Goal: Task Accomplishment & Management: Complete application form

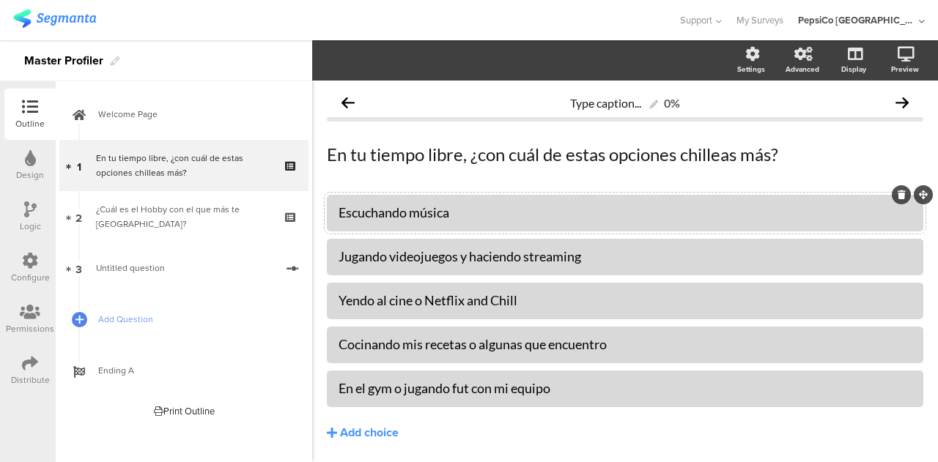
click at [484, 216] on div "Escuchando música" at bounding box center [625, 212] width 573 height 17
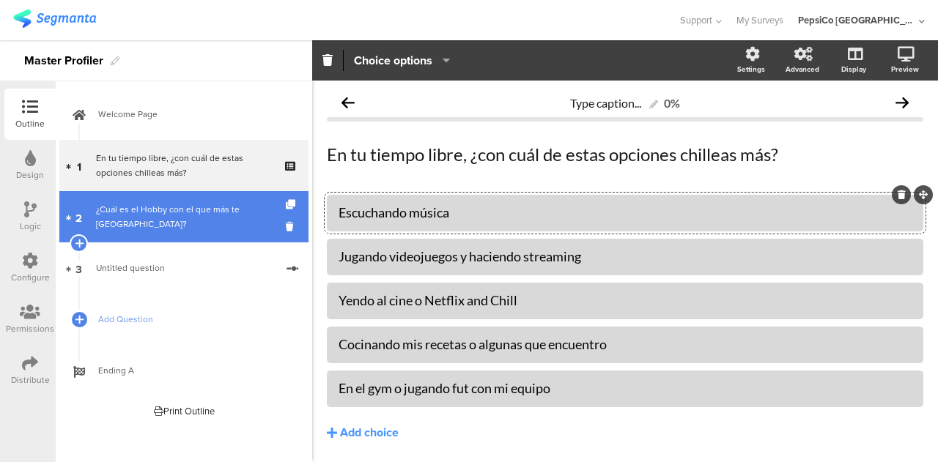
click at [188, 237] on link "2 ¿Cuál es el Hobby con el que más te clavas?" at bounding box center [183, 216] width 249 height 51
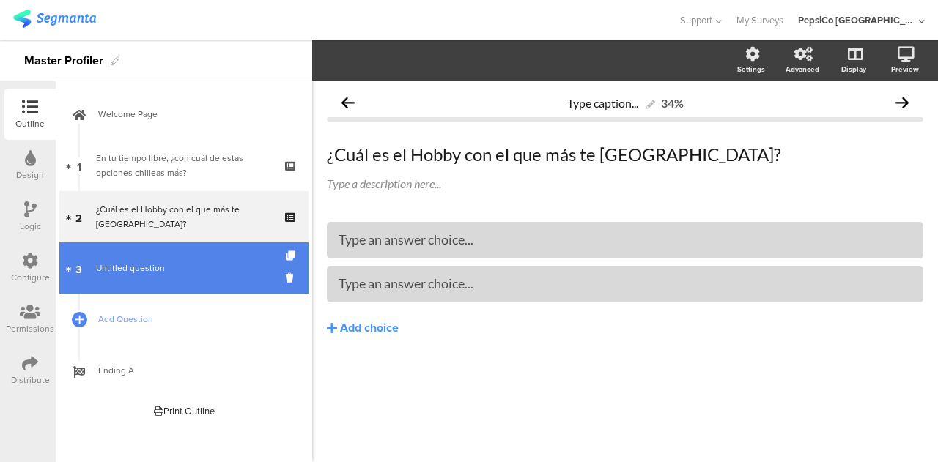
click at [199, 262] on span "Untitled question" at bounding box center [186, 268] width 180 height 15
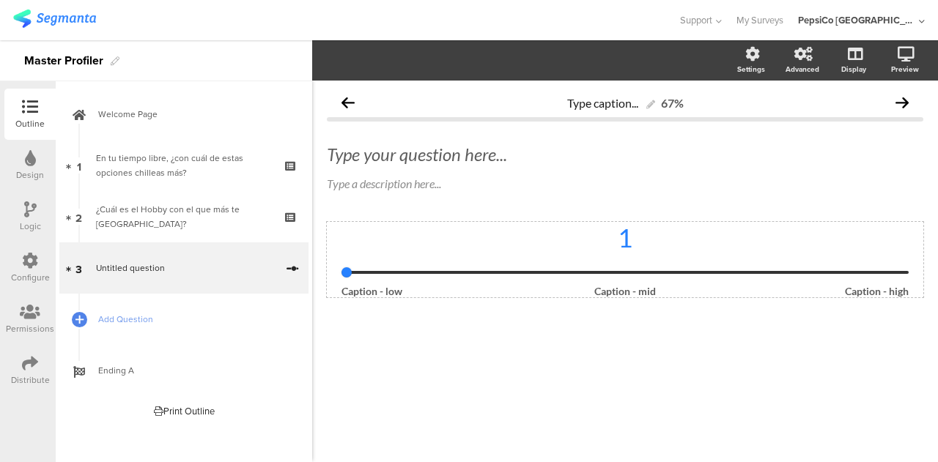
drag, startPoint x: 346, startPoint y: 270, endPoint x: 633, endPoint y: 256, distance: 287.7
type input "1"
click at [633, 271] on input "range" at bounding box center [625, 272] width 567 height 3
drag, startPoint x: 350, startPoint y: 273, endPoint x: 605, endPoint y: 252, distance: 256.7
click at [605, 271] on input "range" at bounding box center [625, 272] width 567 height 3
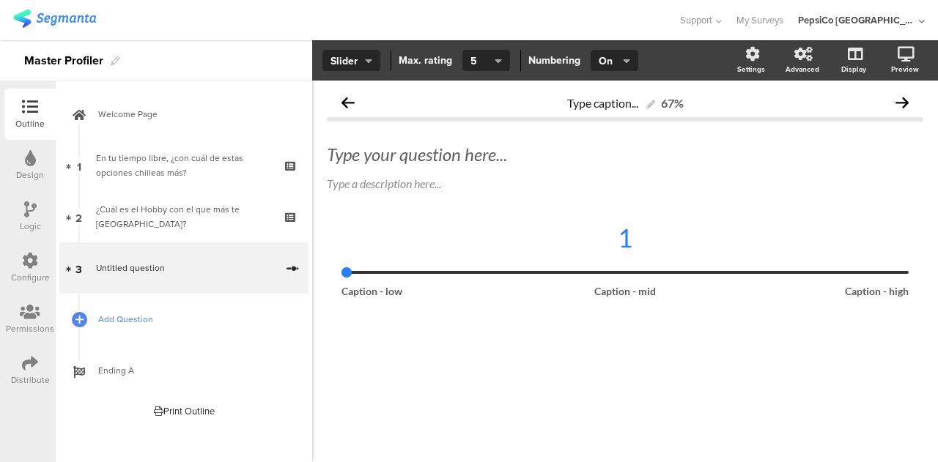
click at [132, 318] on span "Add Question" at bounding box center [192, 319] width 188 height 15
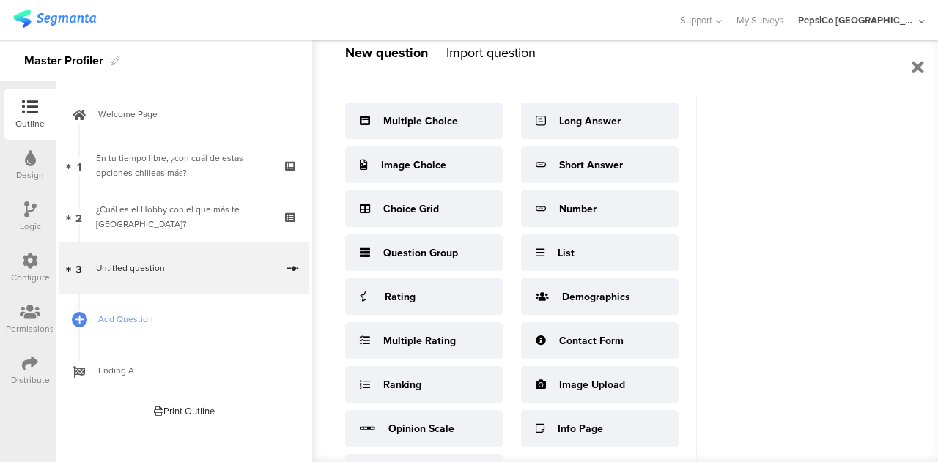
scroll to position [28, 0]
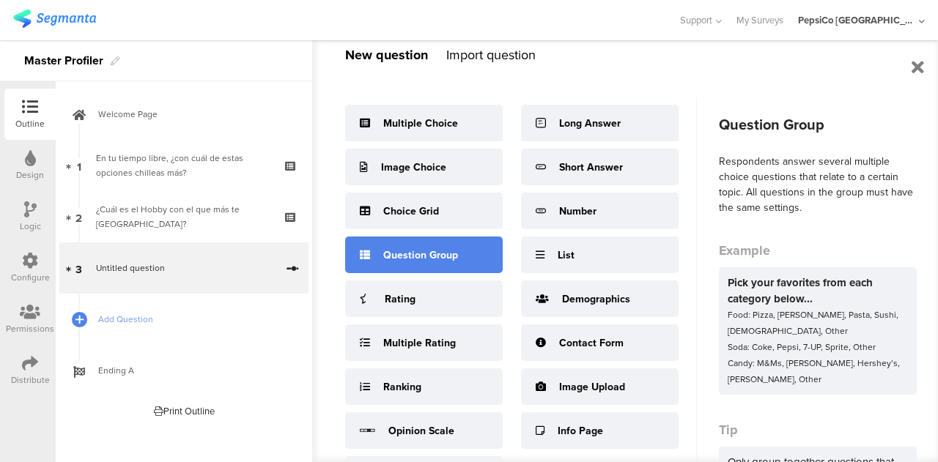
click at [459, 251] on div "Question Group" at bounding box center [424, 255] width 158 height 37
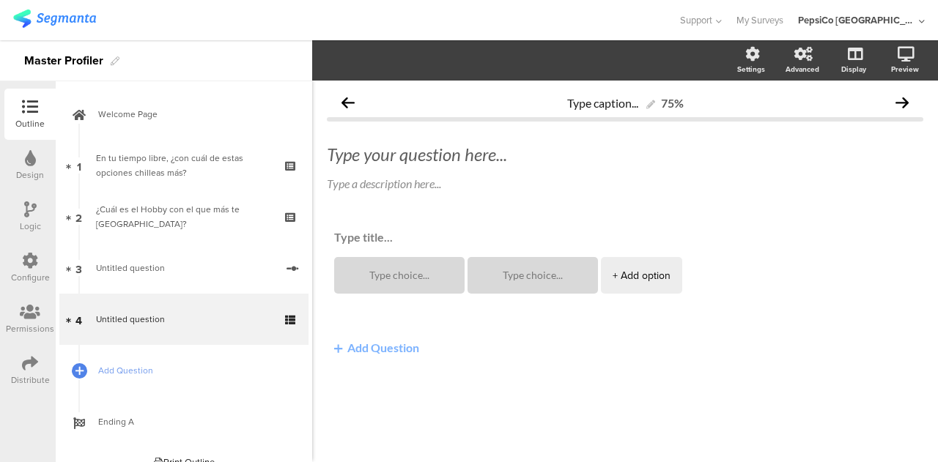
click at [370, 348] on button "Add Question" at bounding box center [377, 347] width 100 height 29
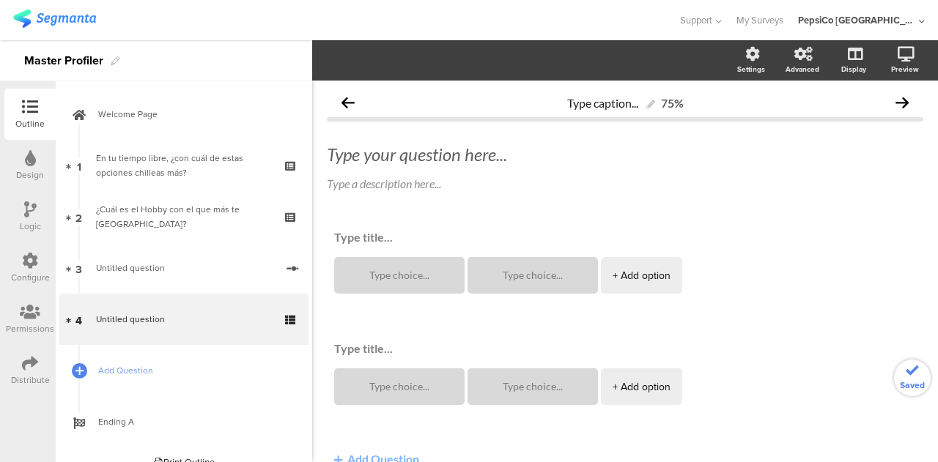
click at [370, 348] on textarea at bounding box center [625, 349] width 582 height 14
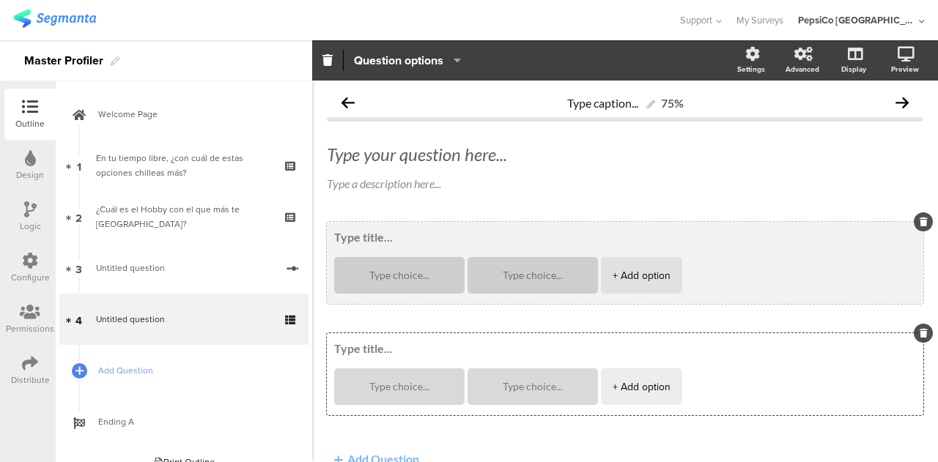
click at [383, 235] on textarea at bounding box center [625, 237] width 582 height 14
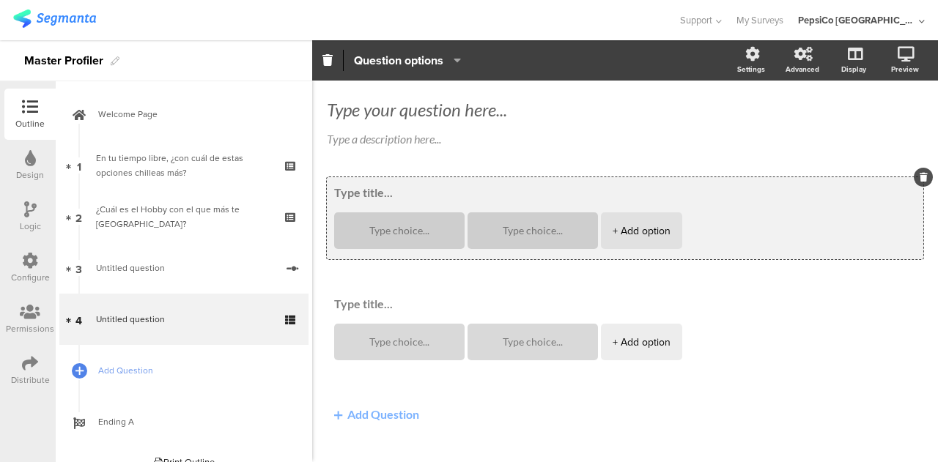
scroll to position [69, 0]
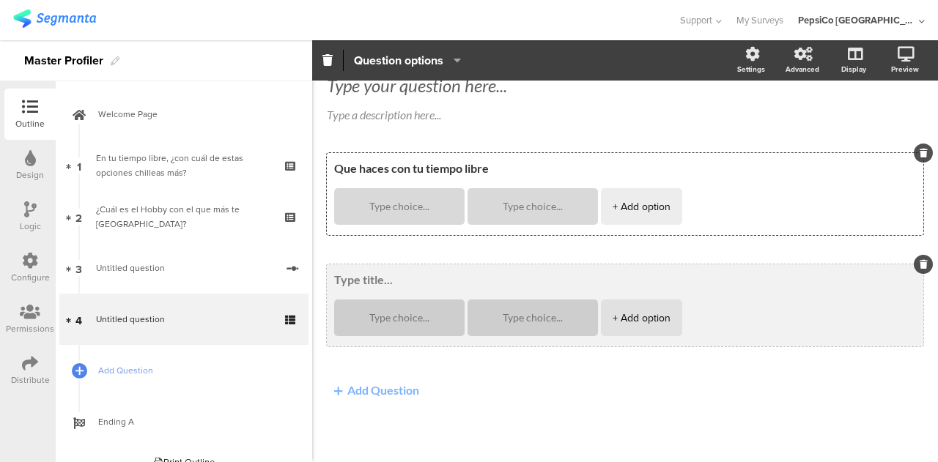
click at [374, 285] on span at bounding box center [625, 280] width 582 height 14
type textarea "Que haces con tu tiempo libre"
click at [374, 282] on textarea at bounding box center [625, 280] width 582 height 14
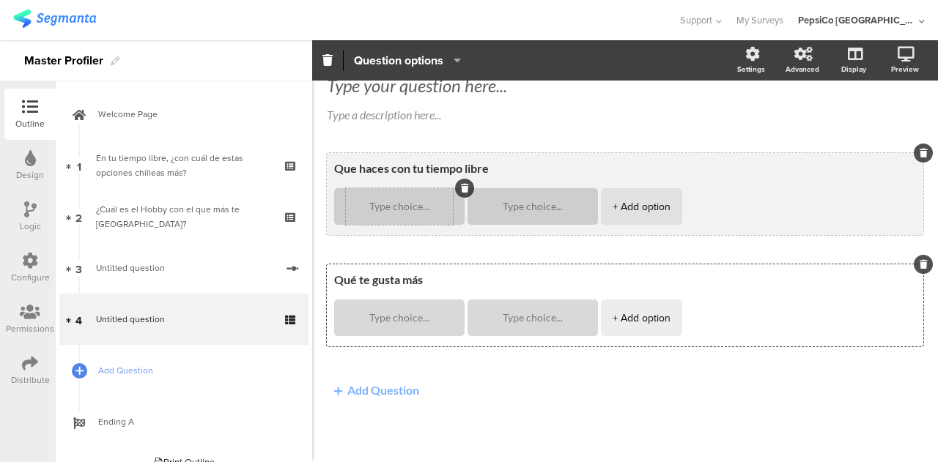
click at [384, 214] on div at bounding box center [399, 206] width 107 height 37
type textarea "Qué te gusta más"
click at [384, 210] on textarea at bounding box center [399, 207] width 107 height 11
type textarea "hacer ejercicio"
click at [506, 205] on textarea at bounding box center [532, 207] width 107 height 11
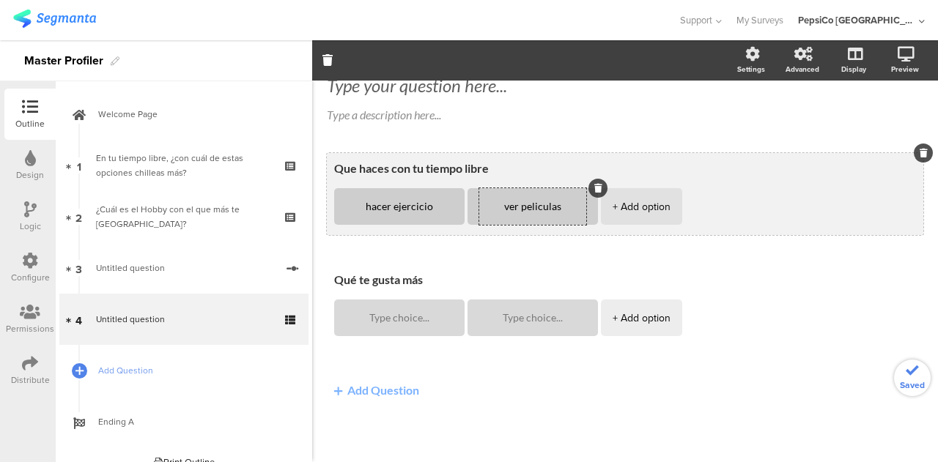
click at [631, 209] on div "+ Add option" at bounding box center [642, 206] width 58 height 37
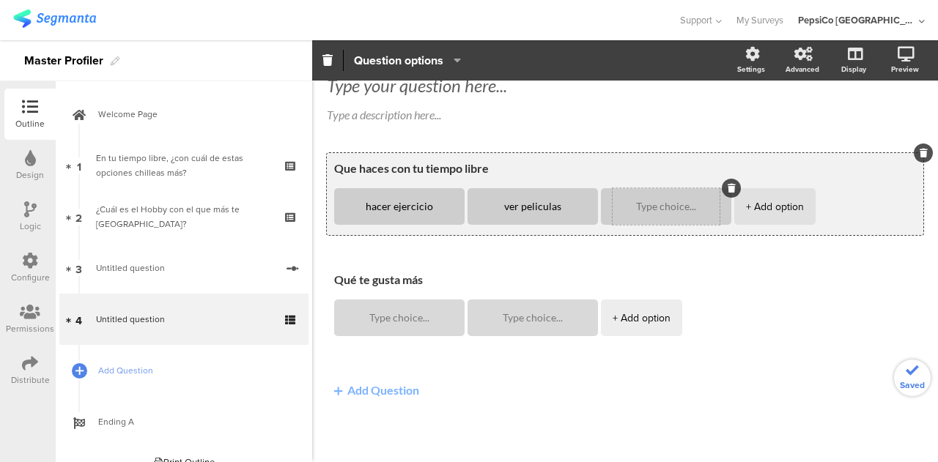
type textarea "ver peliculas"
click at [645, 204] on textarea at bounding box center [666, 207] width 107 height 11
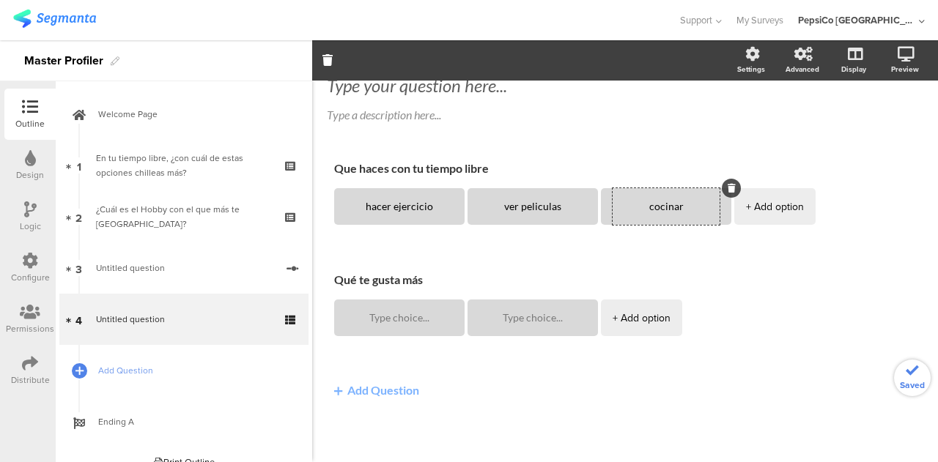
type textarea "cocinar"
click at [642, 139] on div "Type caption... 75% Type your question here... Type a description here... Que h…" at bounding box center [625, 237] width 597 height 437
click at [466, 405] on div "Que haces con tu tiempo libre hacer ejercicio ver peliculas cocinar + Add optio…" at bounding box center [625, 304] width 597 height 303
click at [375, 386] on button "Add Question" at bounding box center [377, 390] width 100 height 29
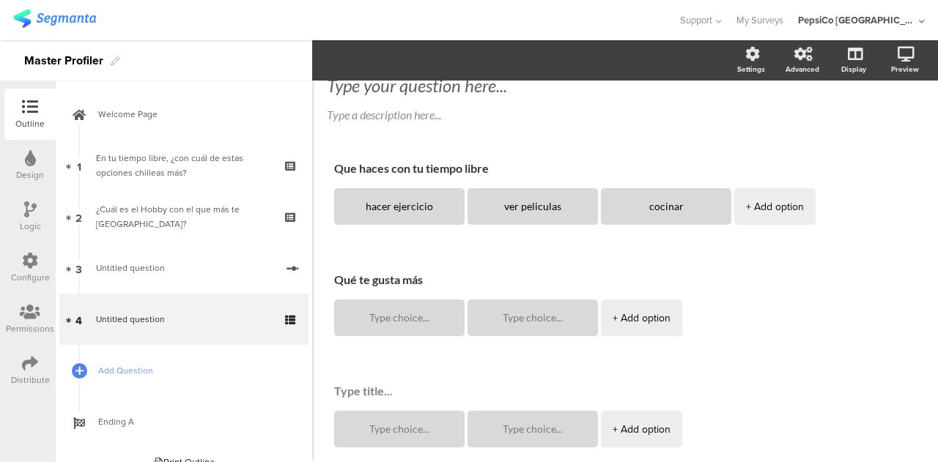
click at [410, 352] on span "Que haces con tu tiempo libre hacer ejercicio ver peliculas cocinar + Add optio…" at bounding box center [625, 320] width 597 height 334
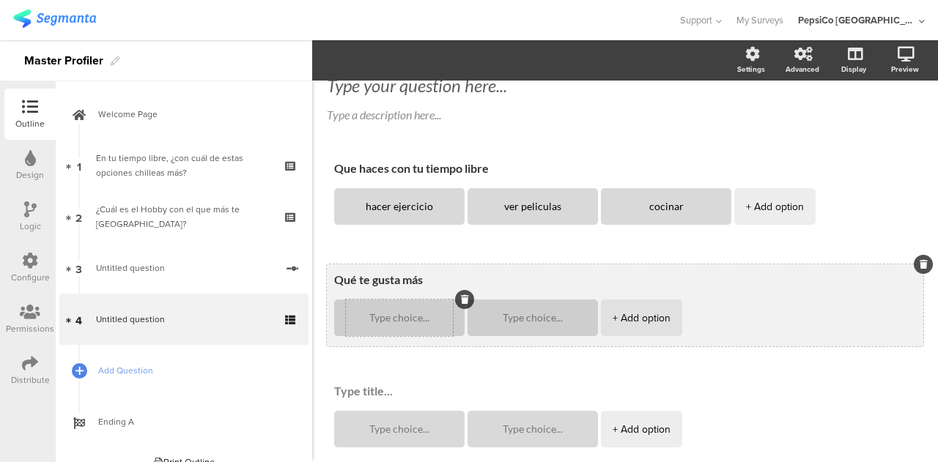
click at [410, 322] on textarea at bounding box center [399, 318] width 107 height 11
click at [644, 314] on div "+ Add option" at bounding box center [642, 318] width 58 height 37
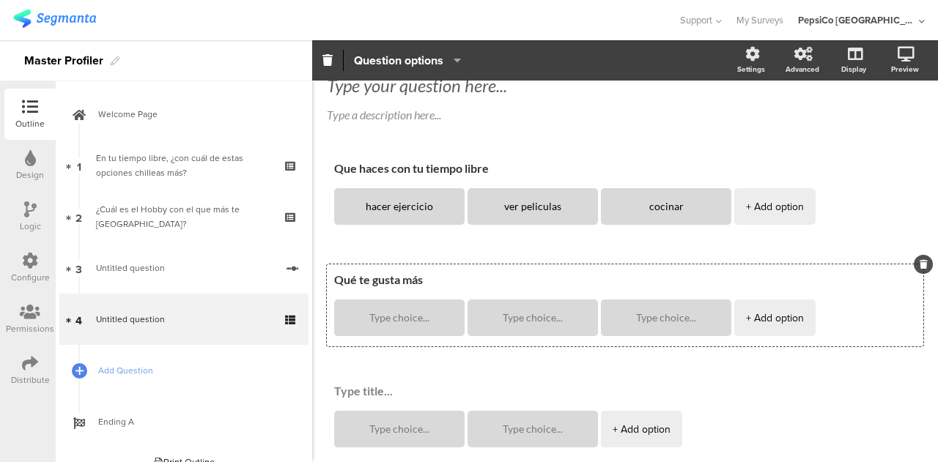
click at [675, 374] on span "Que haces con tu tiempo libre hacer ejercicio ver peliculas cocinar + Add optio…" at bounding box center [625, 320] width 597 height 334
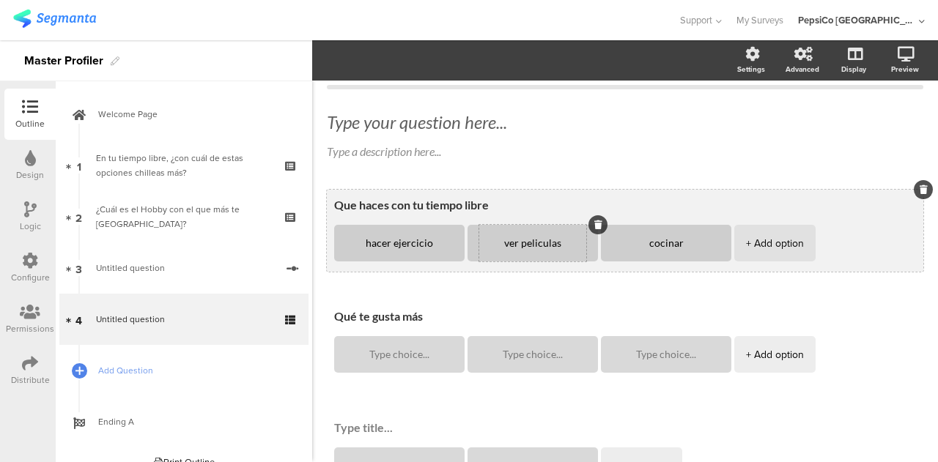
scroll to position [18, 0]
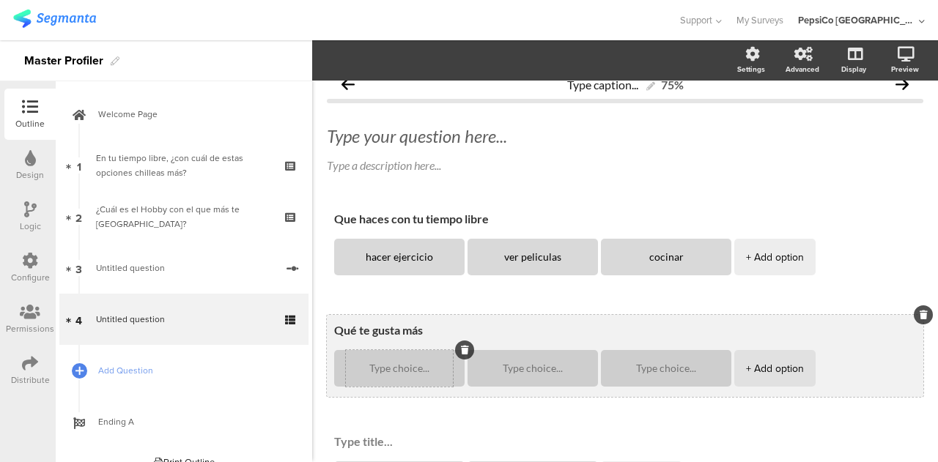
click at [380, 370] on textarea at bounding box center [399, 369] width 107 height 11
type textarea "h"
click at [520, 361] on div at bounding box center [532, 368] width 107 height 37
type textarea "ver netxlix"
click at [513, 367] on textarea at bounding box center [532, 369] width 107 height 11
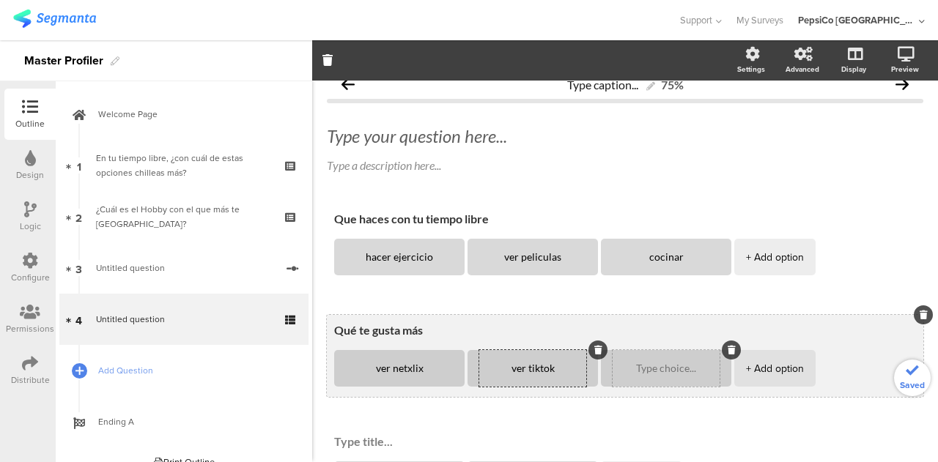
type textarea "ver tiktok"
click at [649, 365] on textarea at bounding box center [666, 369] width 107 height 11
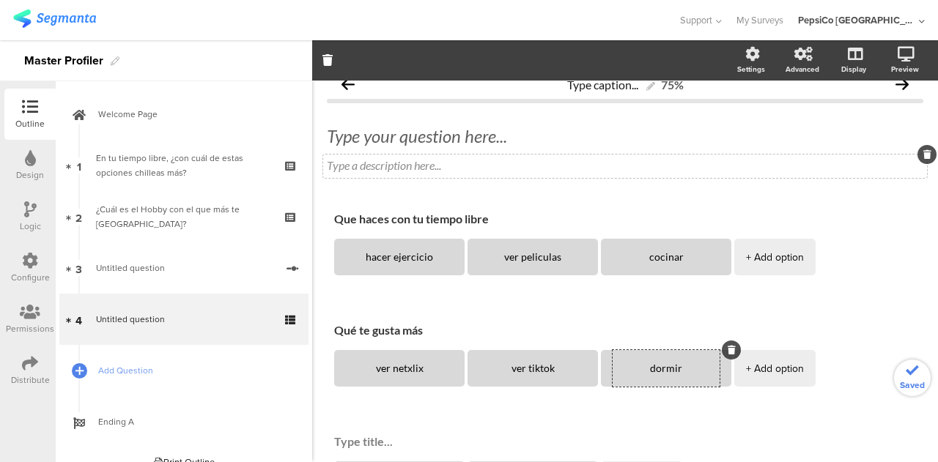
type textarea "dormir"
click at [644, 173] on div "Type a description here..." at bounding box center [625, 166] width 604 height 23
click at [637, 195] on div "Type caption... 75% Type your question here... Type a description here... Que h…" at bounding box center [625, 344] width 597 height 548
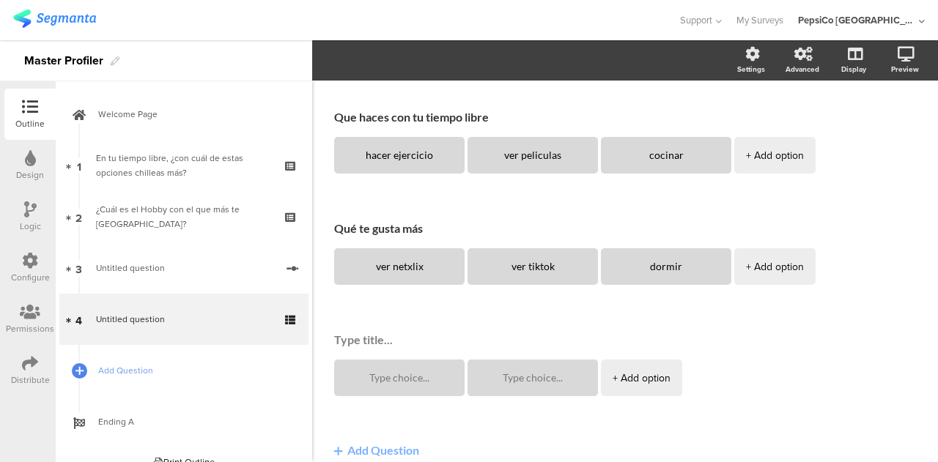
scroll to position [124, 0]
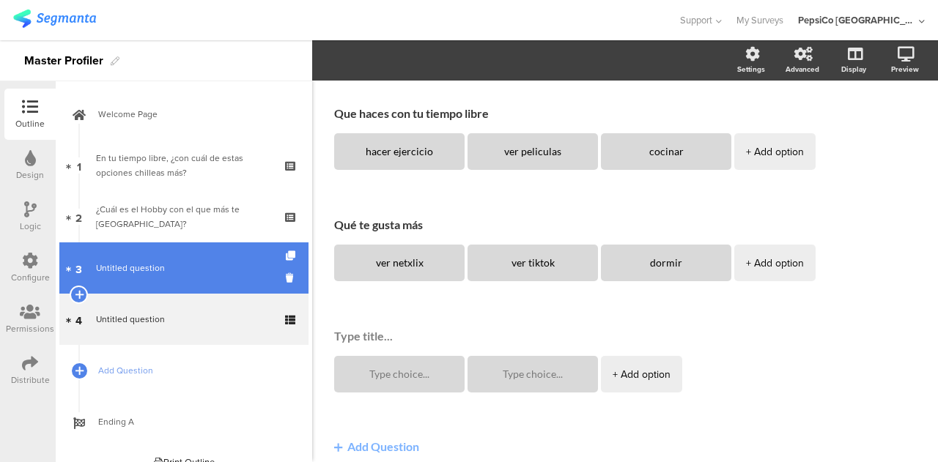
click at [171, 273] on span "Untitled question" at bounding box center [186, 268] width 180 height 15
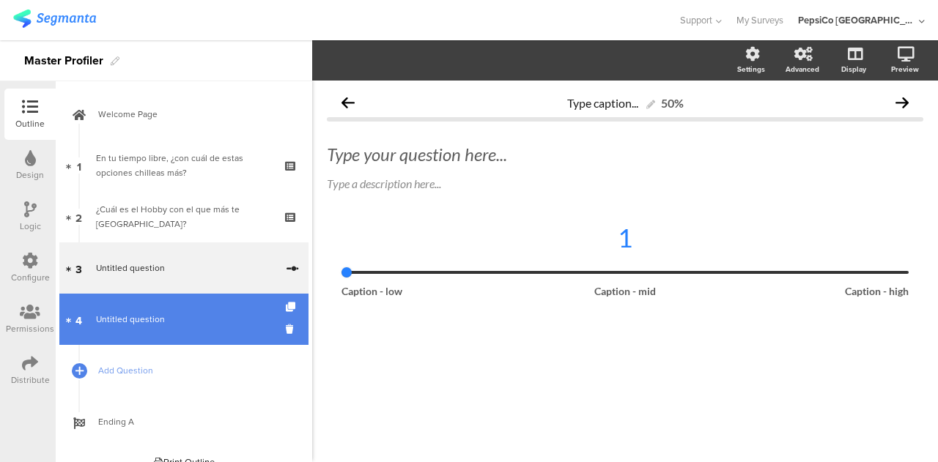
click at [177, 324] on span "Untitled question" at bounding box center [183, 319] width 175 height 15
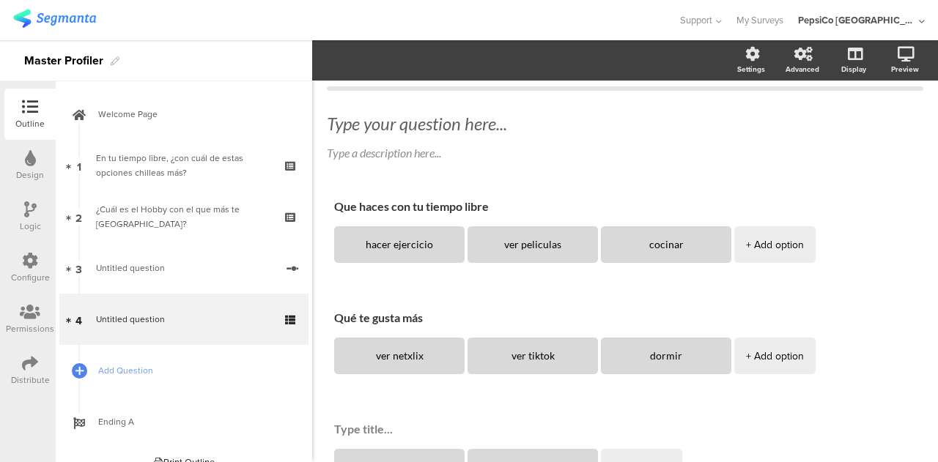
scroll to position [35, 0]
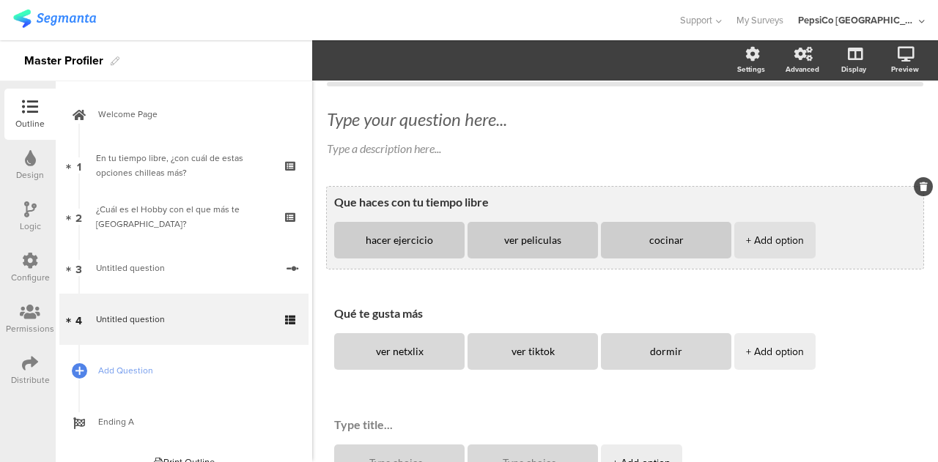
click at [437, 199] on textarea "Que haces con tu tiempo libre" at bounding box center [625, 202] width 582 height 14
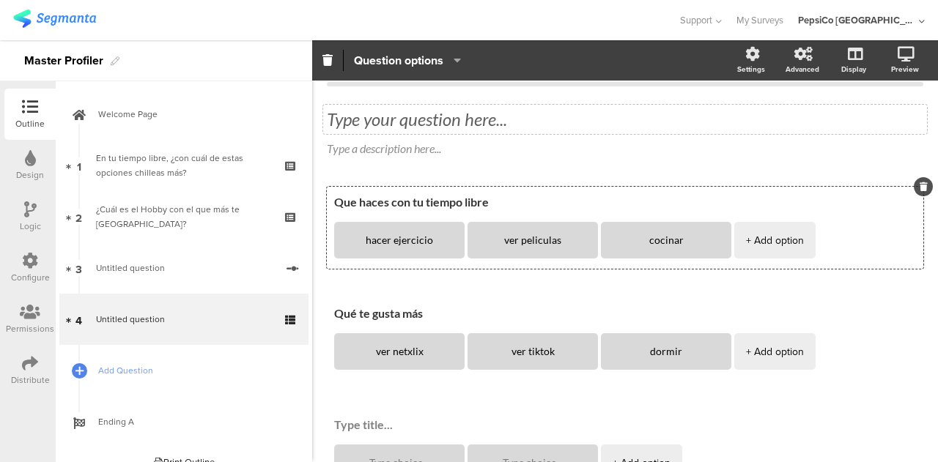
click at [413, 125] on div "Type your question here..." at bounding box center [625, 119] width 604 height 29
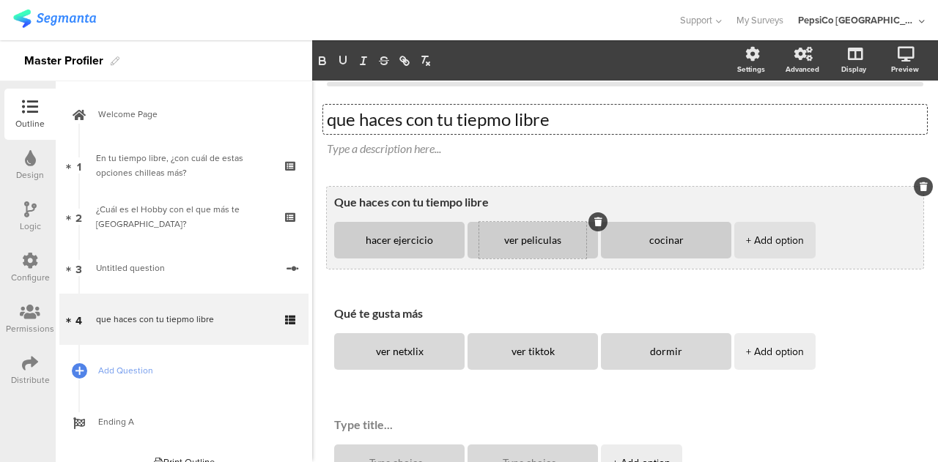
click at [537, 243] on textarea "ver peliculas" at bounding box center [532, 240] width 107 height 11
type textarea "jugar futbol"
click at [399, 244] on textarea "hacer ejercicio" at bounding box center [399, 240] width 107 height 11
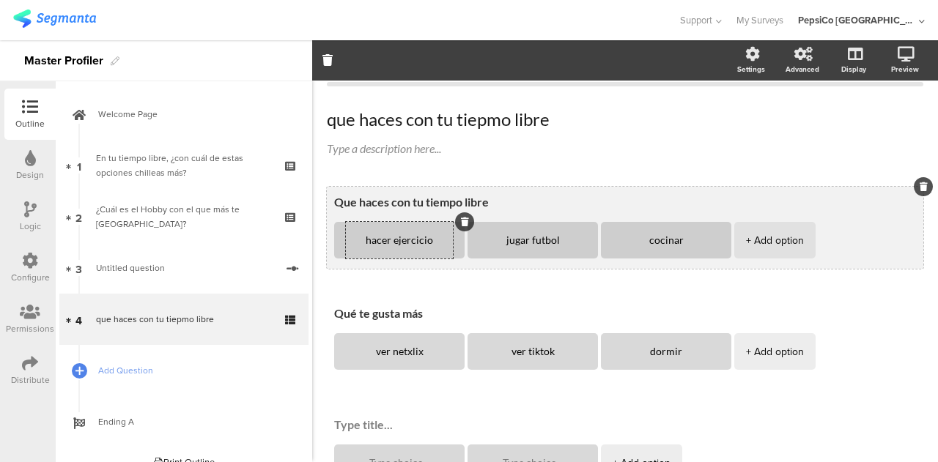
click at [399, 244] on textarea "hacer ejercicio" at bounding box center [399, 240] width 107 height 11
type textarea "ir al gym"
click at [660, 245] on textarea "cocinar" at bounding box center [666, 240] width 107 height 11
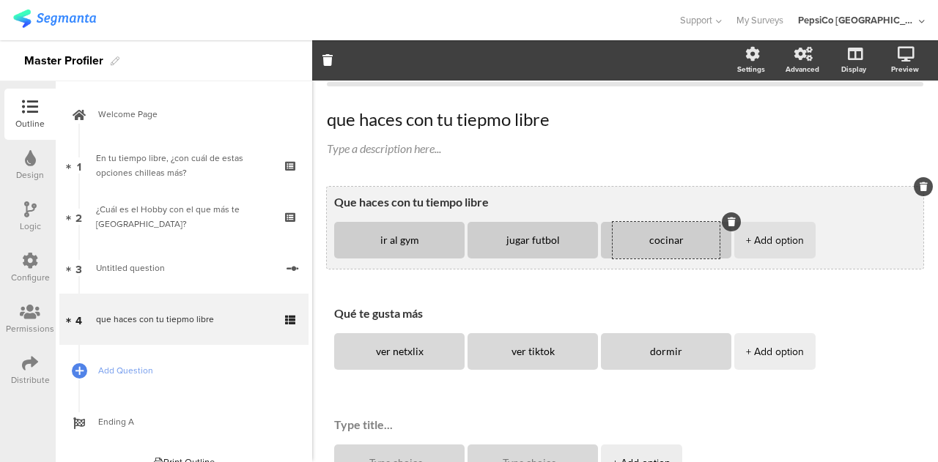
click at [660, 245] on textarea "cocinar" at bounding box center [666, 240] width 107 height 11
type textarea "ver partidos"
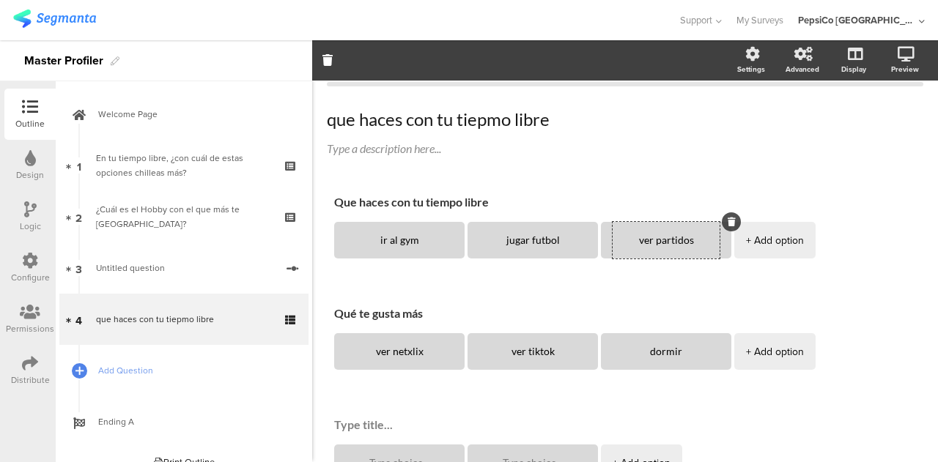
drag, startPoint x: 488, startPoint y: 199, endPoint x: 324, endPoint y: 197, distance: 164.2
click at [324, 197] on div "Type caption... 75% que haces con tu tiepmo libre que haces con tu tiepmo libre…" at bounding box center [625, 326] width 626 height 563
click at [479, 174] on div "Type caption... 75% que haces con tu tiepmo libre que haces con tu tiepmo libre…" at bounding box center [625, 327] width 597 height 548
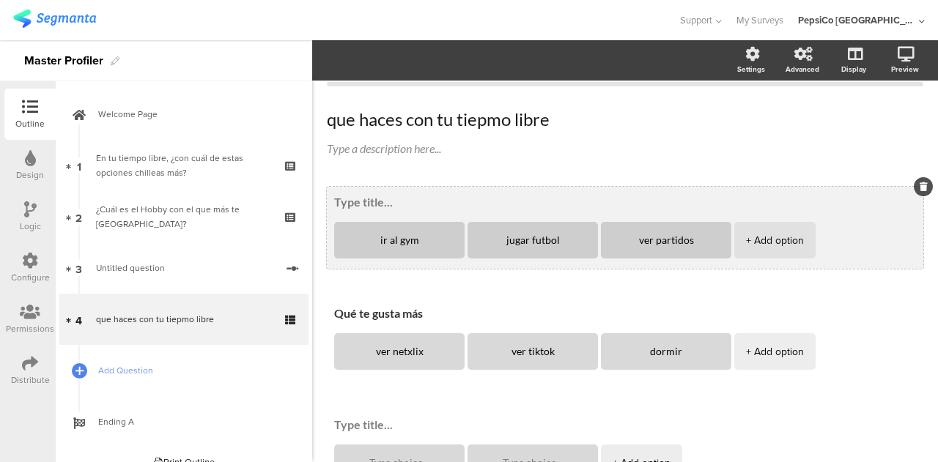
click at [349, 203] on textarea at bounding box center [625, 202] width 582 height 14
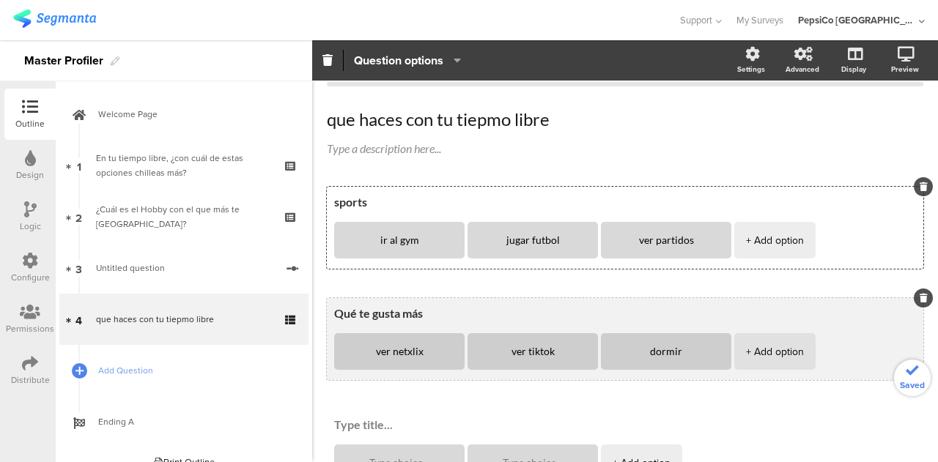
type textarea "sports"
click at [400, 316] on textarea "Qué te gusta más" at bounding box center [625, 313] width 582 height 14
type textarea "entretimiento"
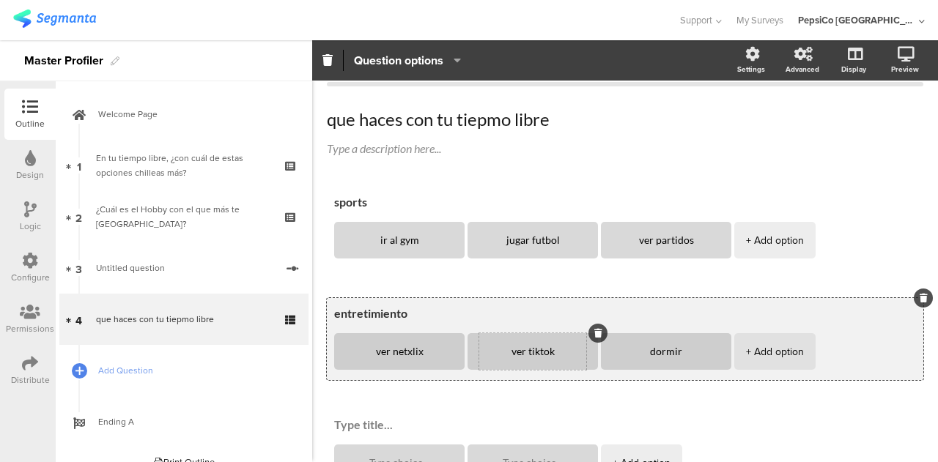
drag, startPoint x: 525, startPoint y: 353, endPoint x: 509, endPoint y: 353, distance: 16.1
click at [509, 353] on textarea "ver tiktok" at bounding box center [532, 352] width 107 height 11
type textarea "hacer tiktok"
drag, startPoint x: 681, startPoint y: 351, endPoint x: 638, endPoint y: 353, distance: 43.3
click at [638, 353] on textarea "dormir" at bounding box center [666, 352] width 107 height 11
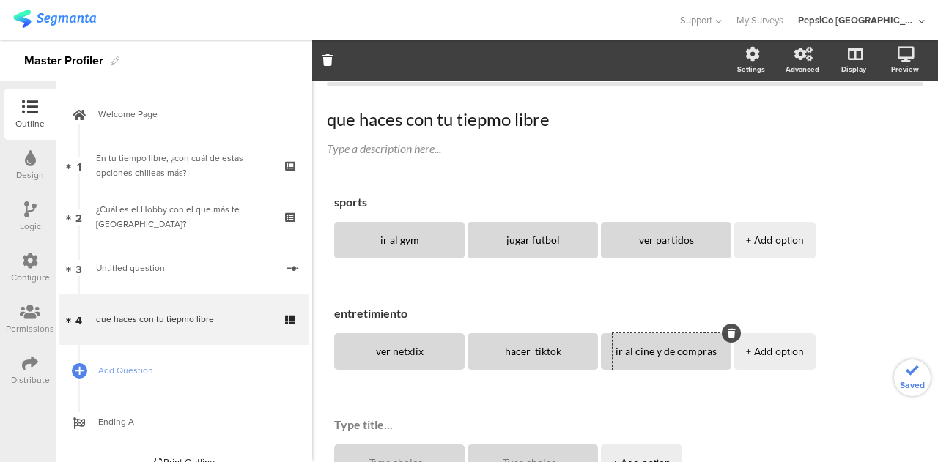
type textarea "ir al cine y de compras"
click at [621, 287] on span "sports ir al gym jugar futbol ver partidos + Add option entretimiento ver netxl…" at bounding box center [625, 354] width 597 height 334
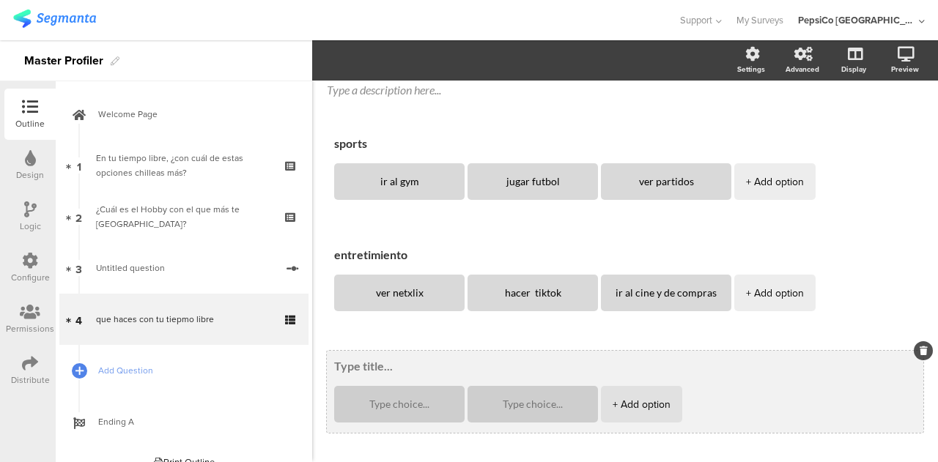
scroll to position [95, 0]
click at [387, 367] on textarea at bounding box center [625, 365] width 582 height 14
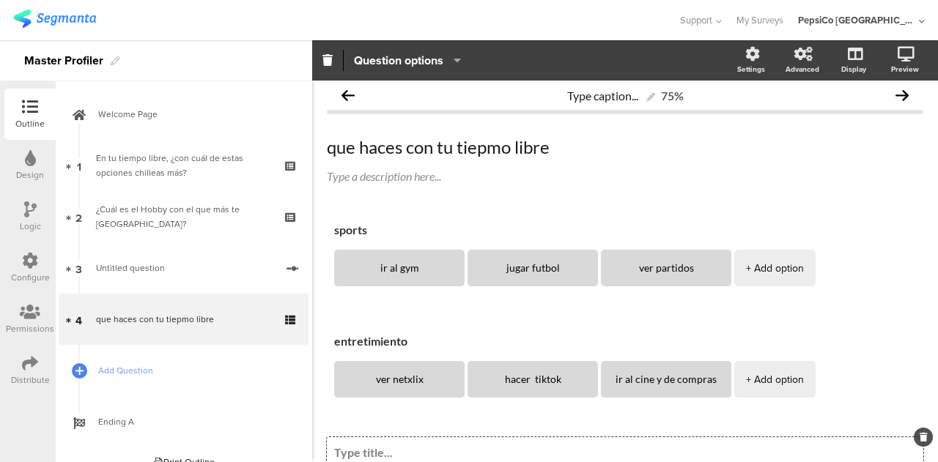
scroll to position [0, 0]
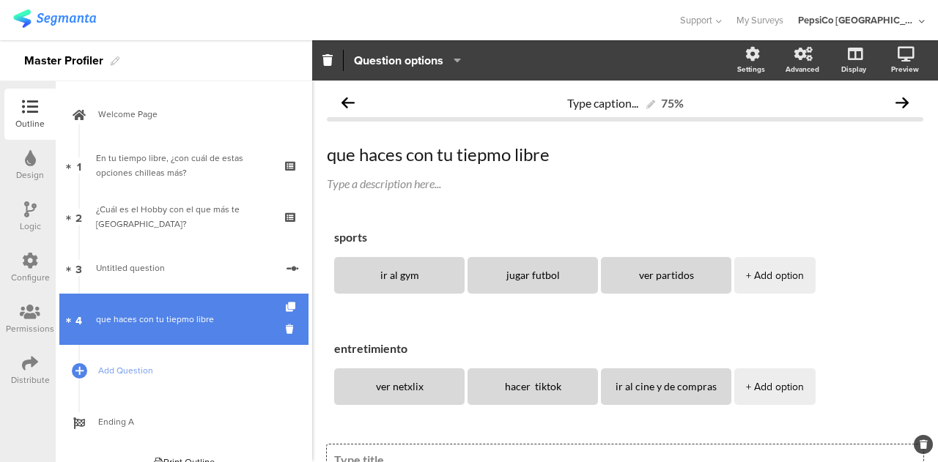
click at [161, 319] on div "que haces con tu tiepmo libre" at bounding box center [183, 319] width 175 height 15
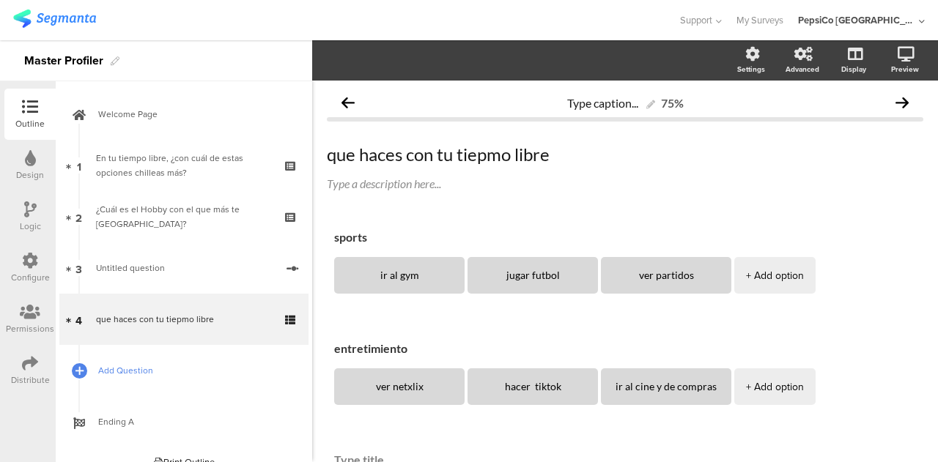
click at [235, 347] on link "Add Question" at bounding box center [183, 370] width 249 height 51
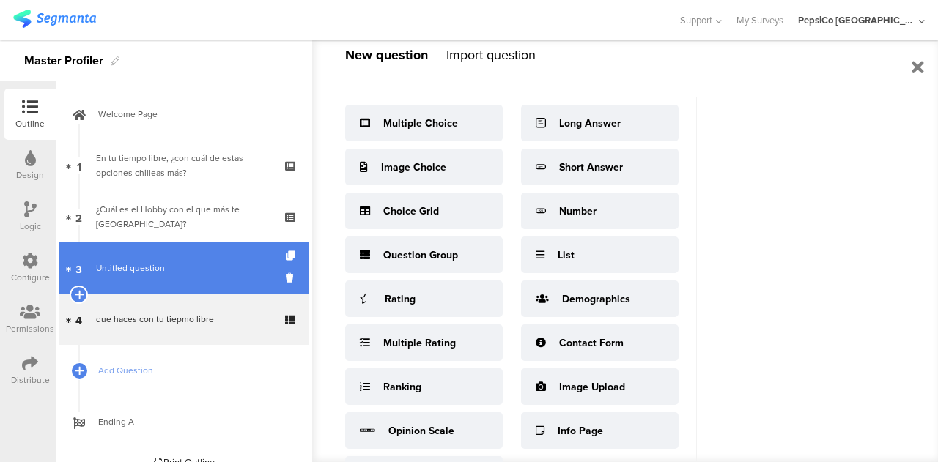
click at [192, 265] on span "Untitled question" at bounding box center [186, 268] width 180 height 15
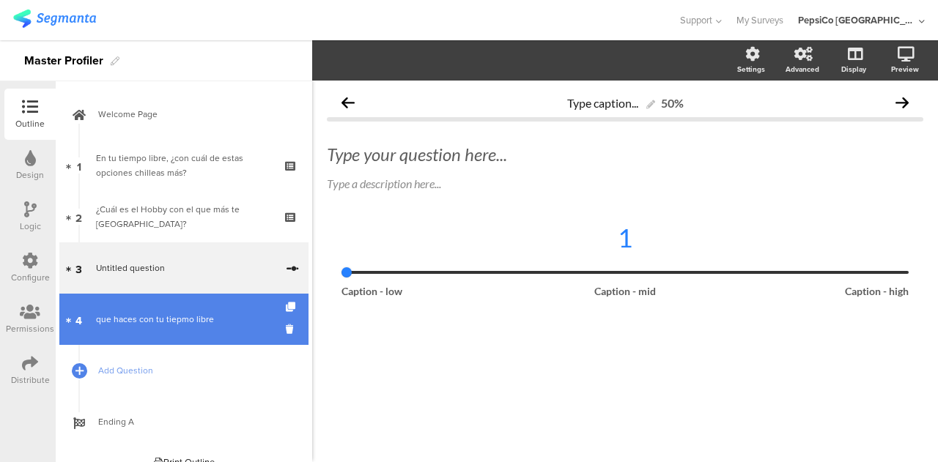
click at [191, 326] on div "que haces con tu tiepmo libre" at bounding box center [183, 319] width 175 height 15
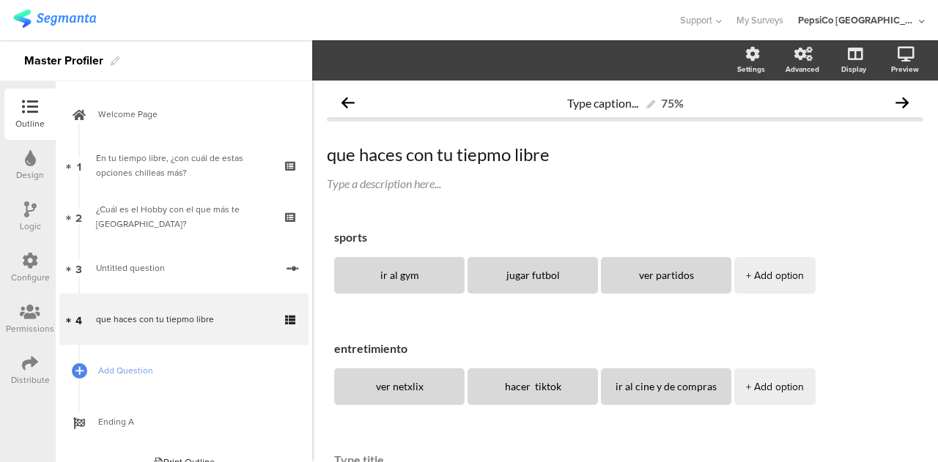
click at [35, 270] on div at bounding box center [30, 262] width 16 height 18
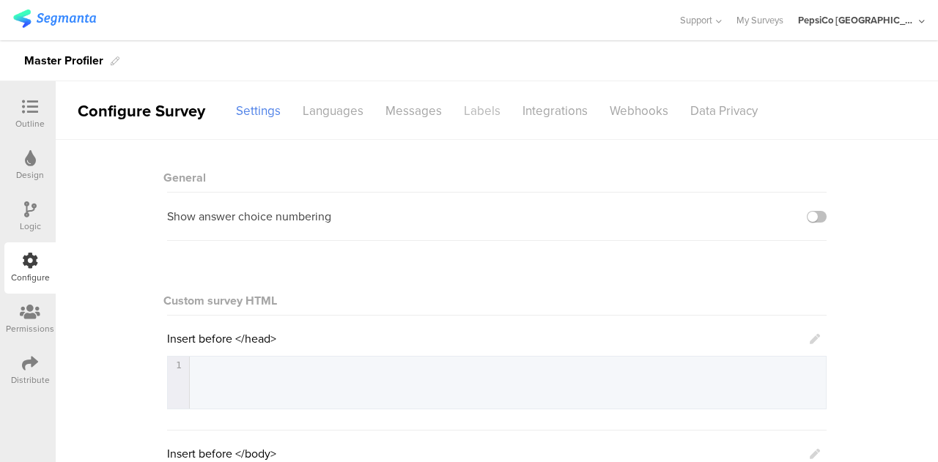
click at [487, 103] on div "Labels" at bounding box center [482, 111] width 59 height 26
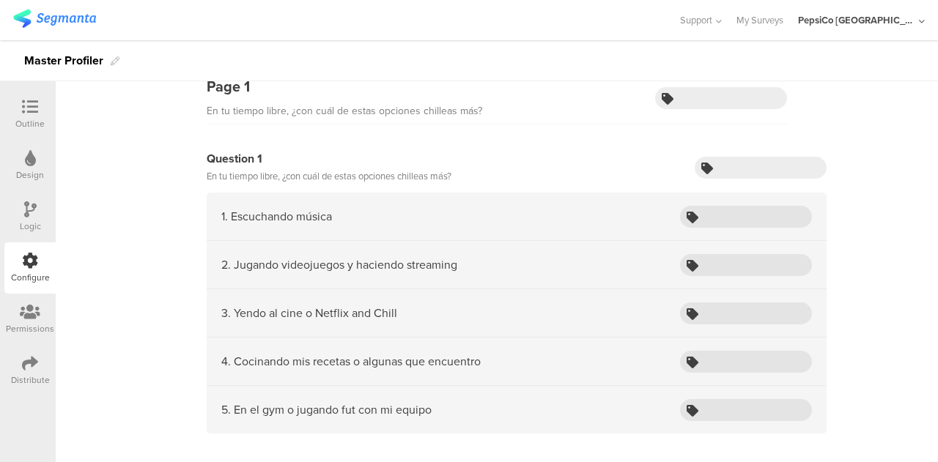
scroll to position [76, 0]
click at [732, 211] on input "text" at bounding box center [746, 216] width 132 height 22
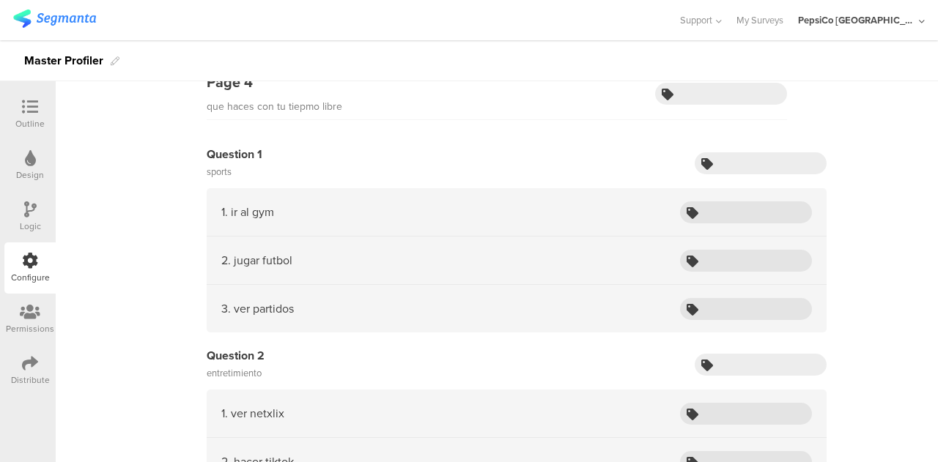
scroll to position [812, 0]
click at [41, 119] on div "Outline" at bounding box center [29, 123] width 29 height 13
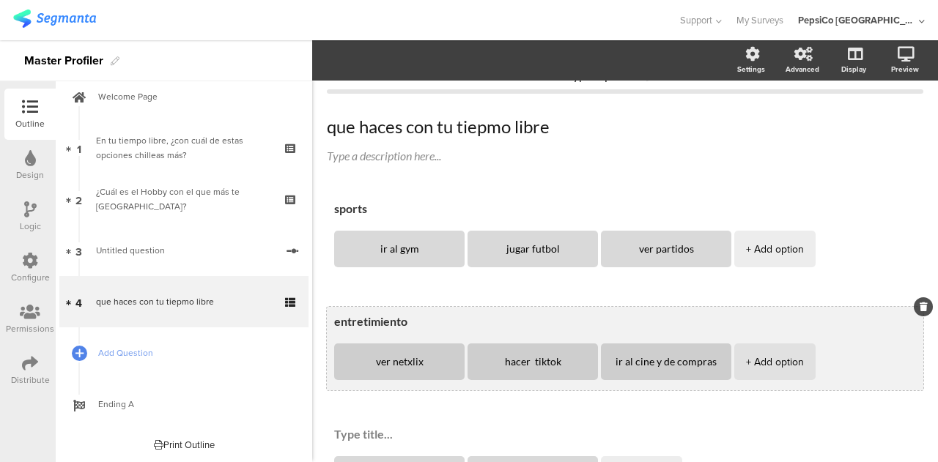
scroll to position [185, 0]
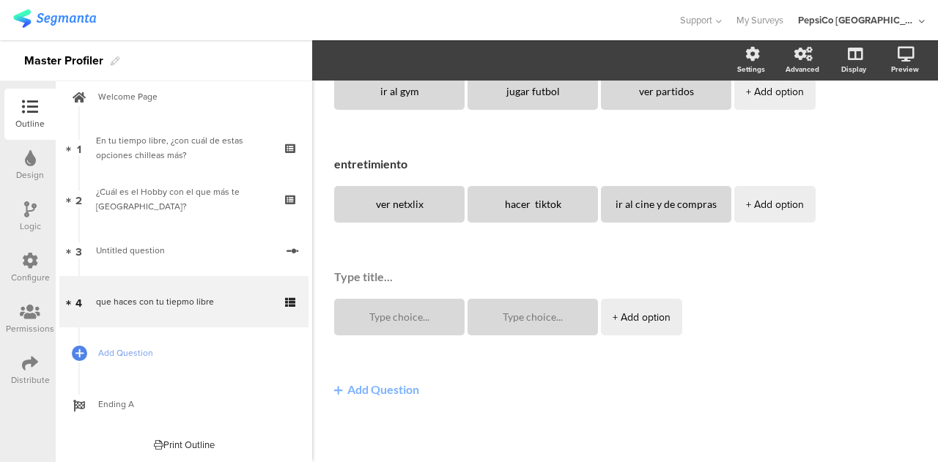
click at [26, 270] on div at bounding box center [30, 262] width 16 height 18
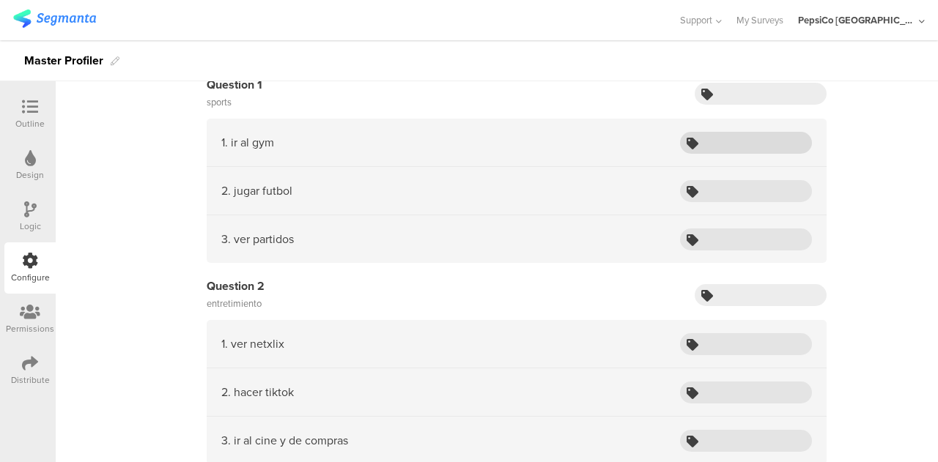
scroll to position [885, 0]
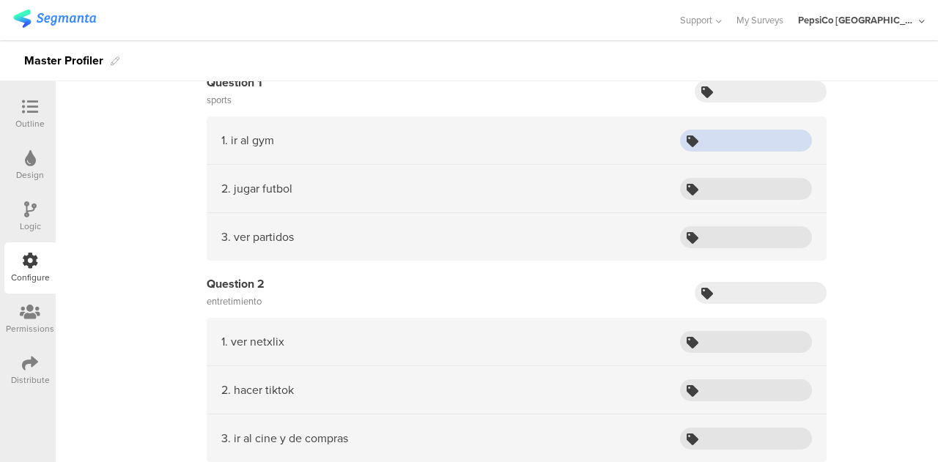
click at [712, 138] on input "text" at bounding box center [746, 141] width 132 height 22
click at [711, 189] on input "text" at bounding box center [746, 189] width 132 height 22
click at [724, 237] on input "text" at bounding box center [746, 237] width 132 height 22
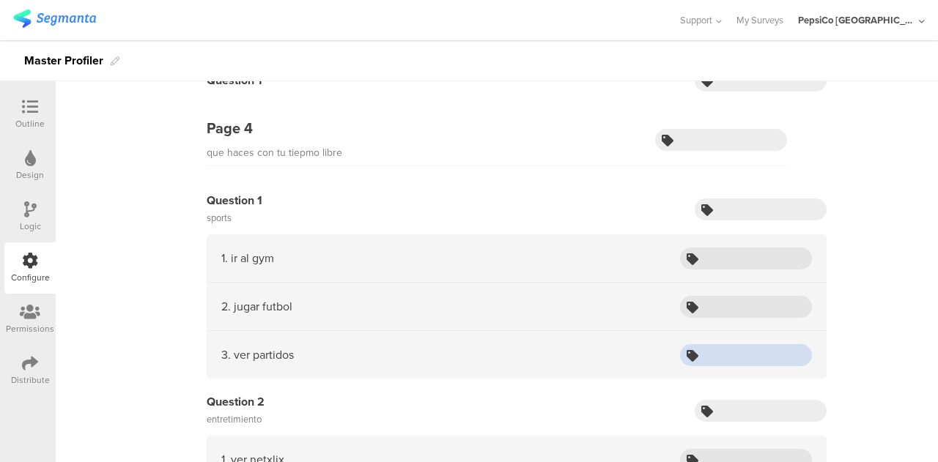
scroll to position [766, 0]
click at [29, 89] on div "Outline" at bounding box center [29, 114] width 51 height 51
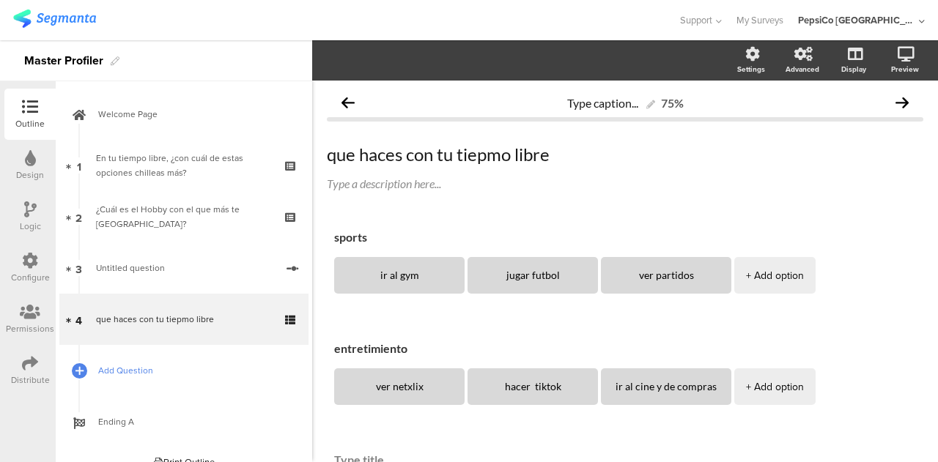
click at [180, 367] on span "Add Question" at bounding box center [192, 371] width 188 height 15
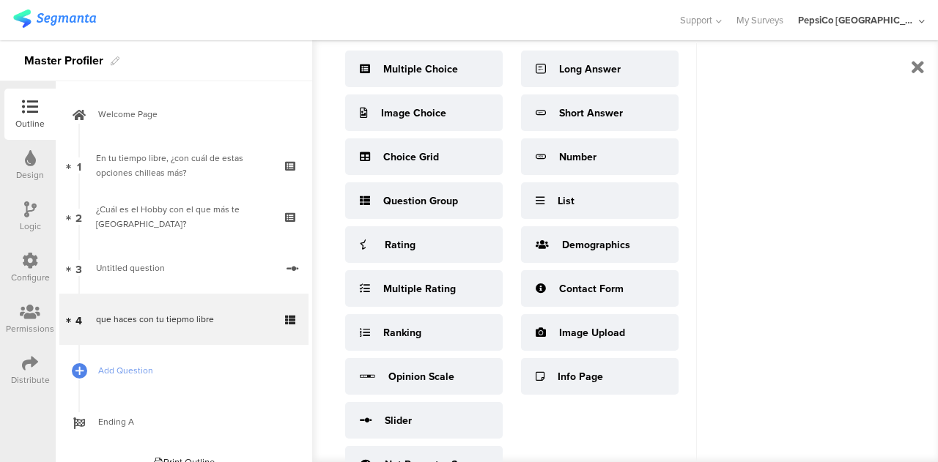
scroll to position [84, 0]
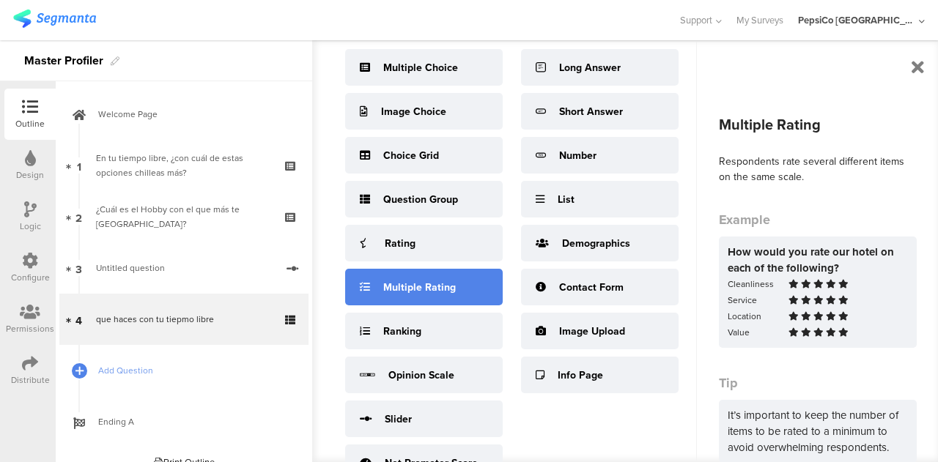
click at [455, 285] on div "Multiple Rating" at bounding box center [424, 287] width 158 height 37
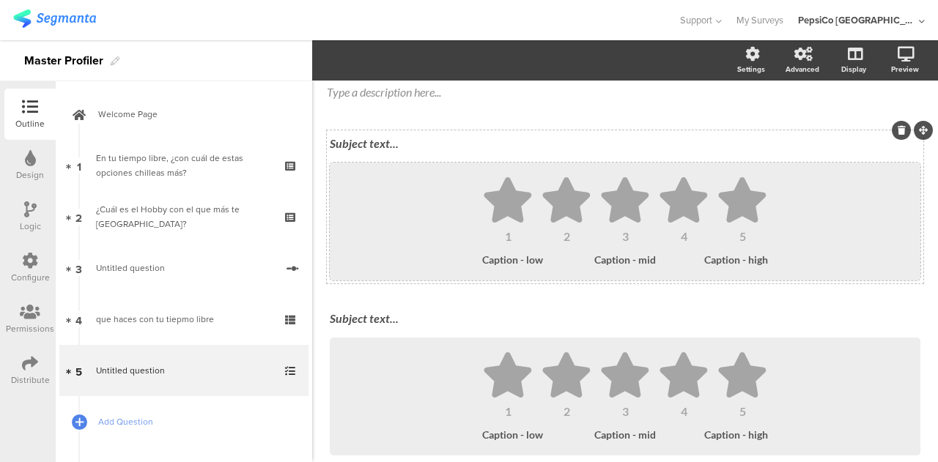
scroll to position [99, 0]
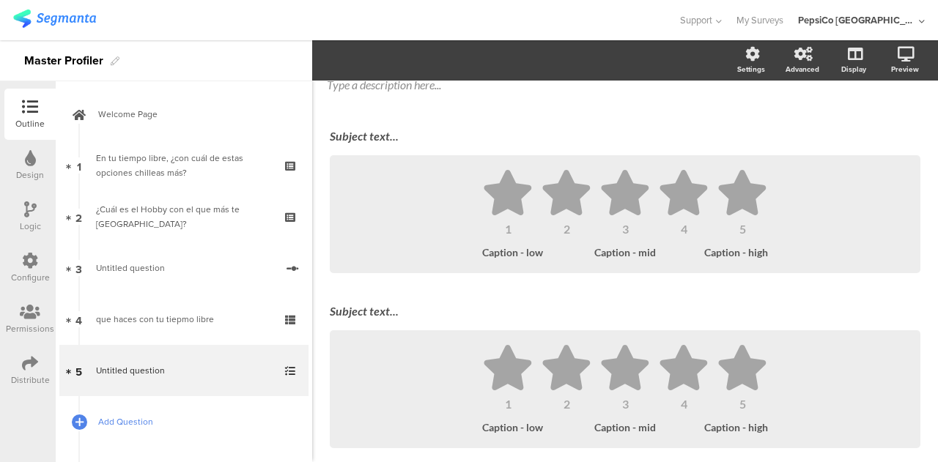
click at [125, 420] on span "Add Question" at bounding box center [192, 422] width 188 height 15
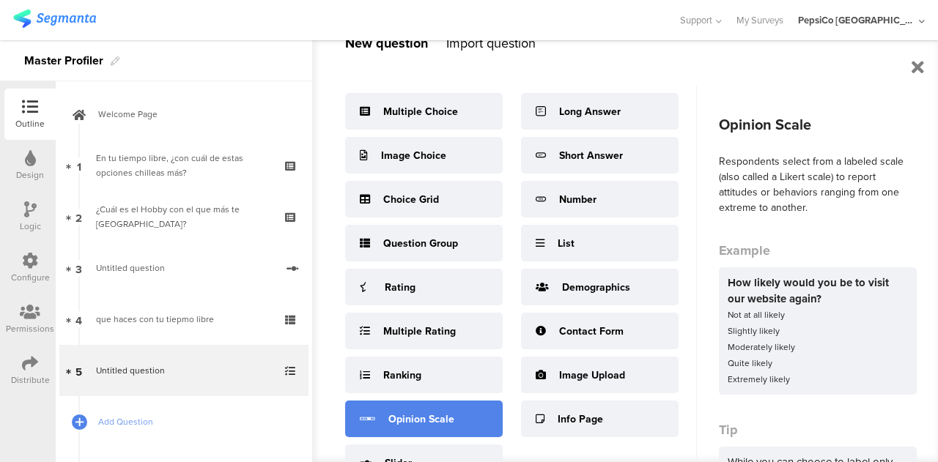
scroll to position [40, 0]
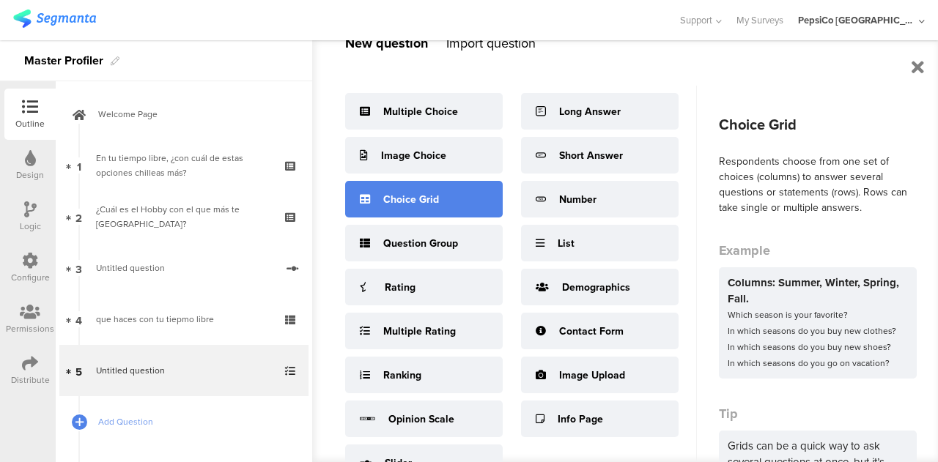
click at [441, 209] on div "Choice Grid" at bounding box center [424, 199] width 158 height 37
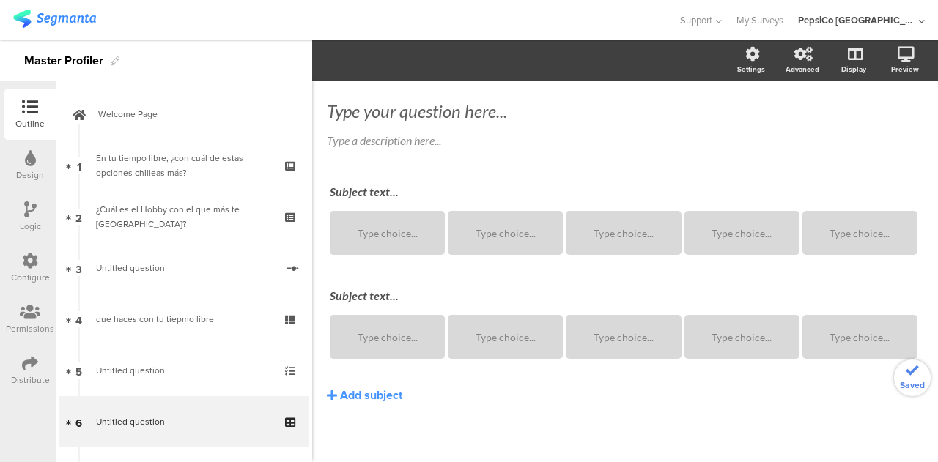
scroll to position [43, 0]
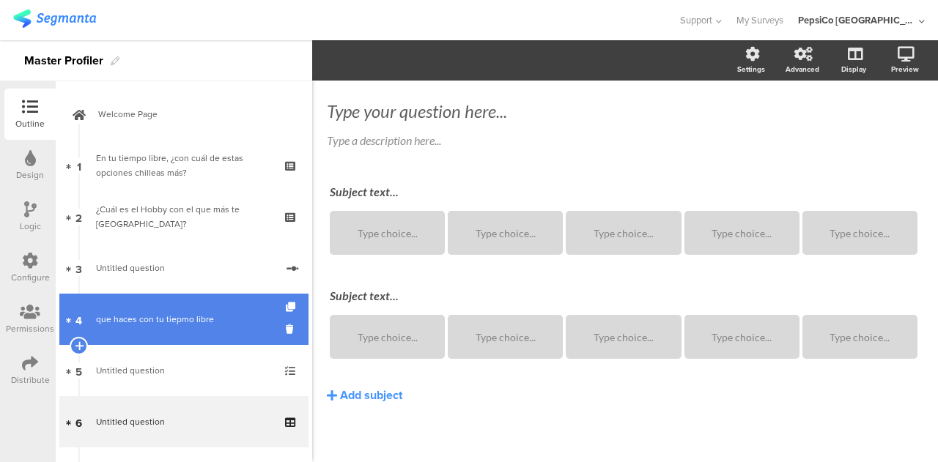
click at [205, 332] on link "4 que haces con tu tiepmo libre" at bounding box center [183, 319] width 249 height 51
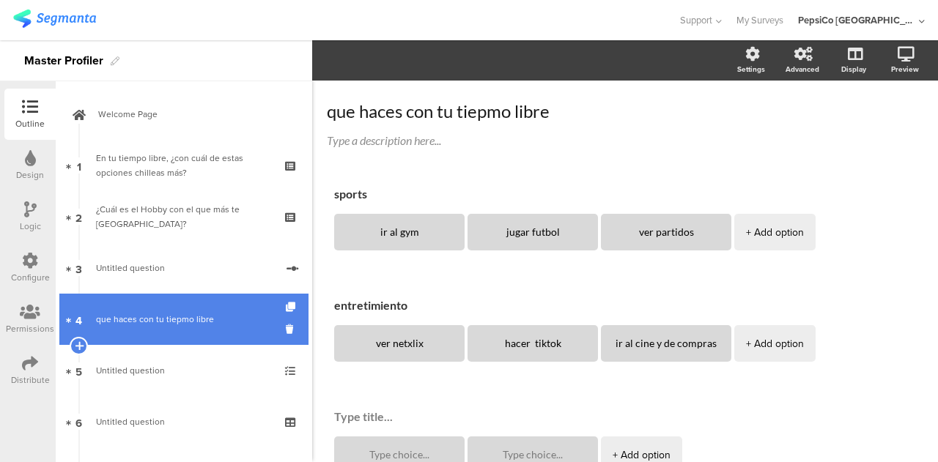
scroll to position [99, 0]
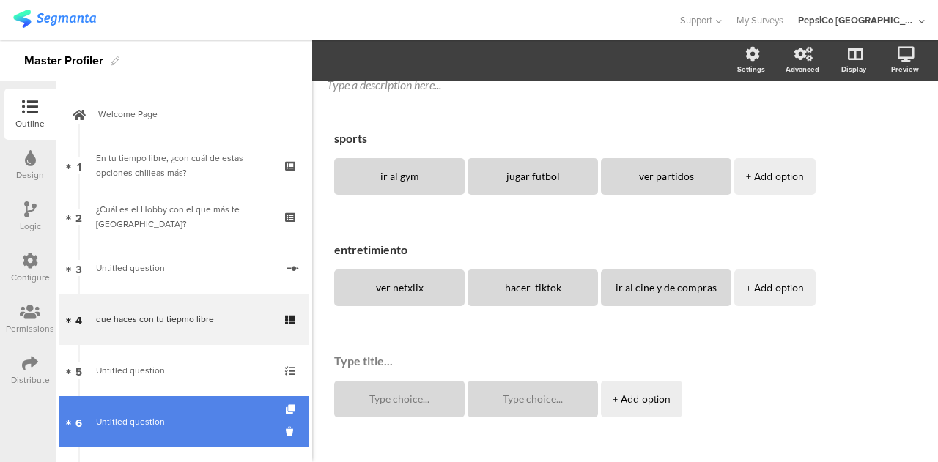
click at [215, 417] on span "Untitled question" at bounding box center [183, 422] width 175 height 15
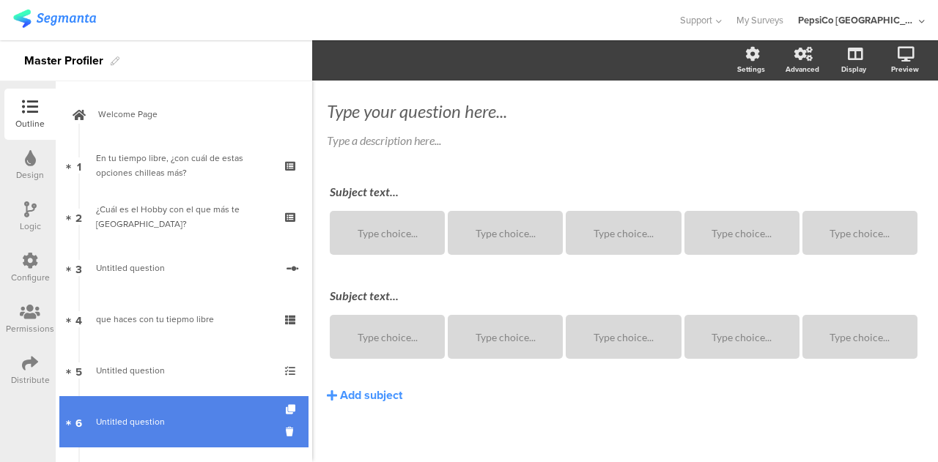
scroll to position [43, 0]
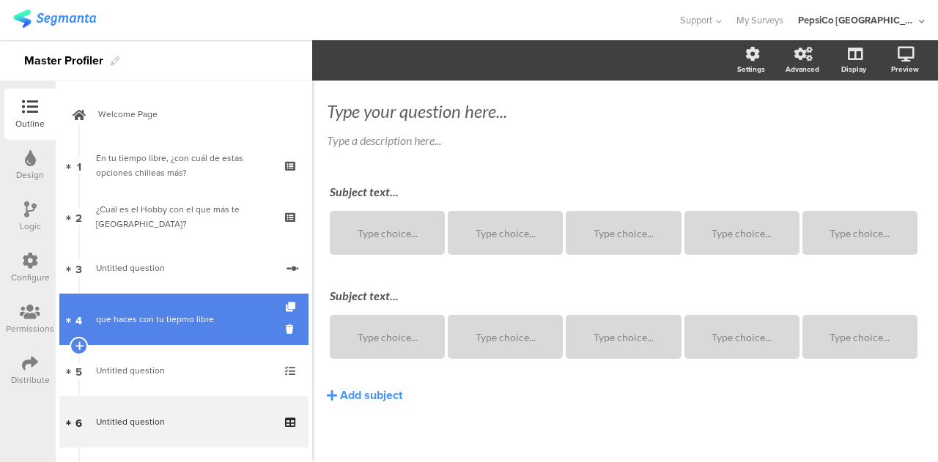
click at [208, 331] on link "4 que haces con tu tiepmo libre" at bounding box center [183, 319] width 249 height 51
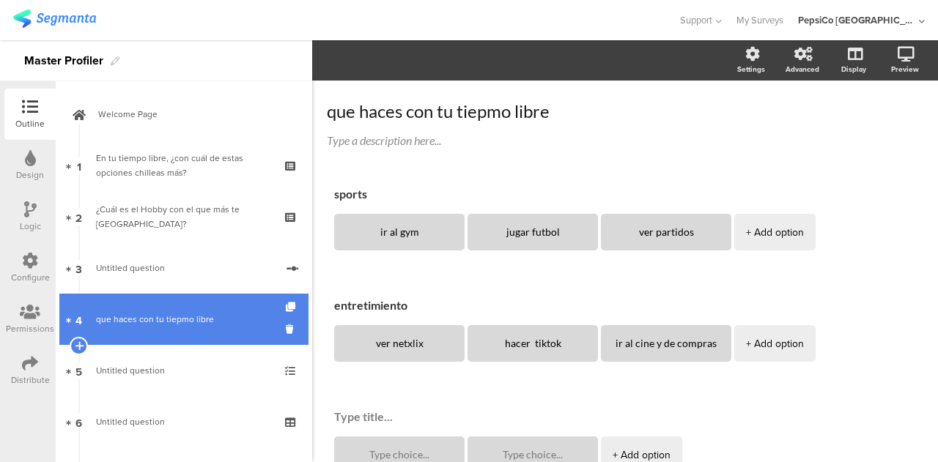
scroll to position [99, 0]
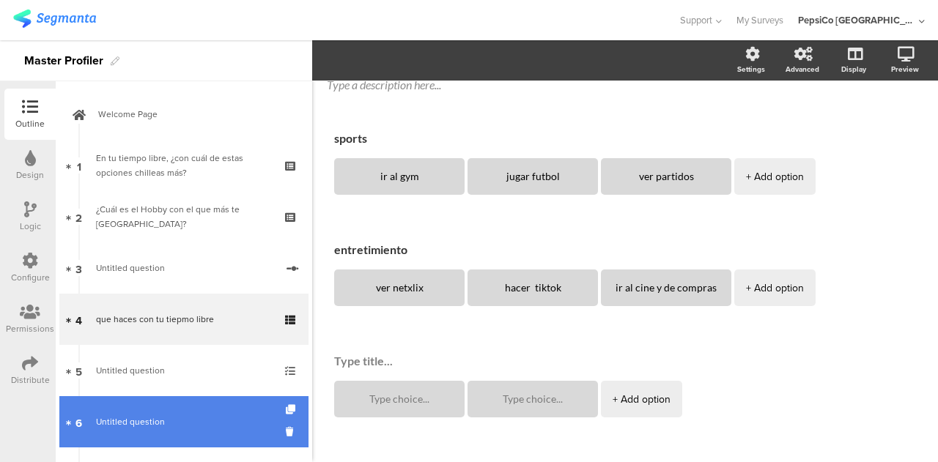
click at [183, 399] on link "6 Untitled question" at bounding box center [183, 422] width 249 height 51
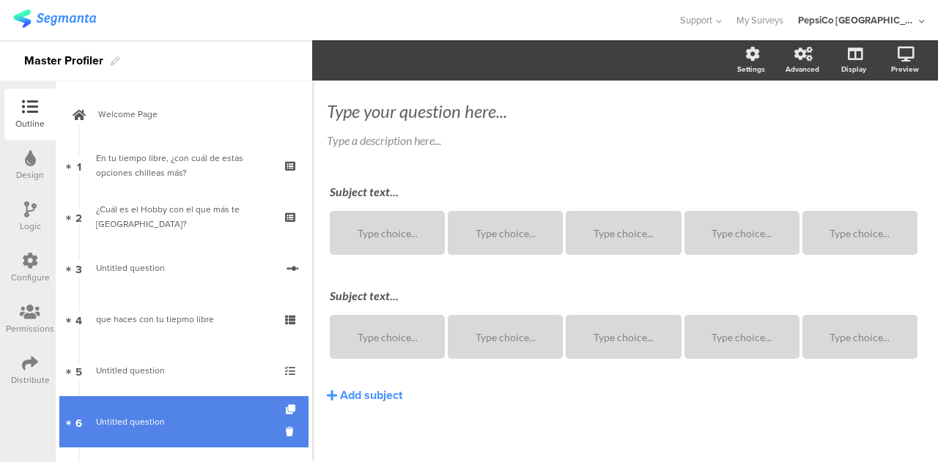
scroll to position [43, 0]
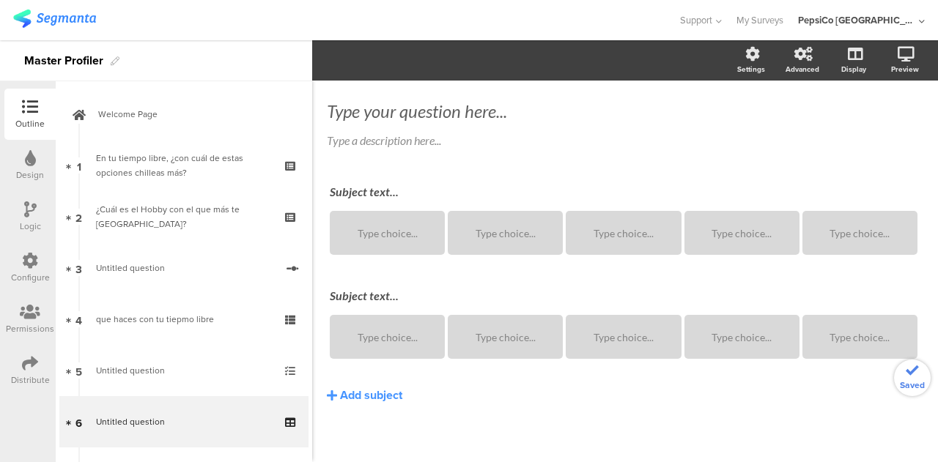
click at [184, 358] on link "5 Untitled question" at bounding box center [183, 370] width 249 height 51
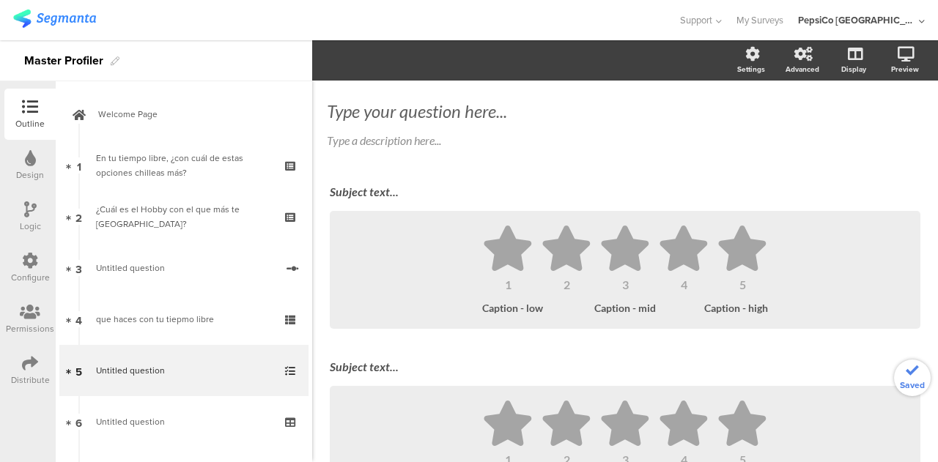
scroll to position [99, 0]
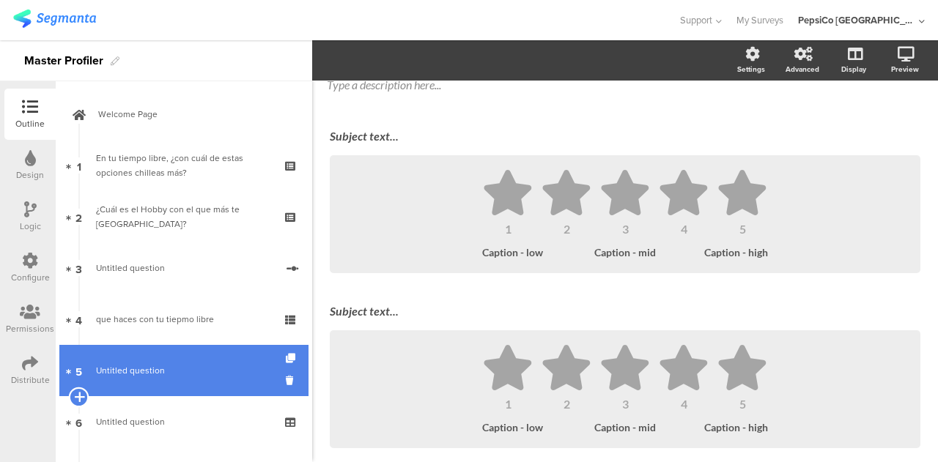
click at [78, 399] on icon at bounding box center [79, 397] width 10 height 13
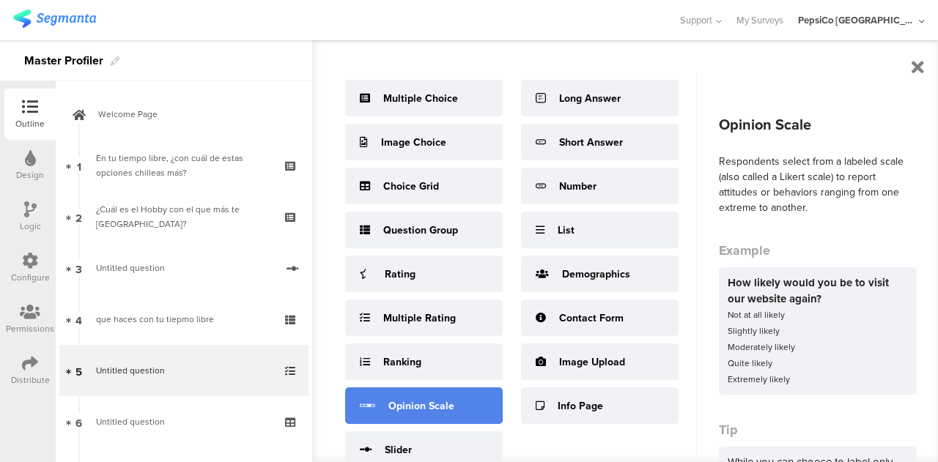
scroll to position [51, 0]
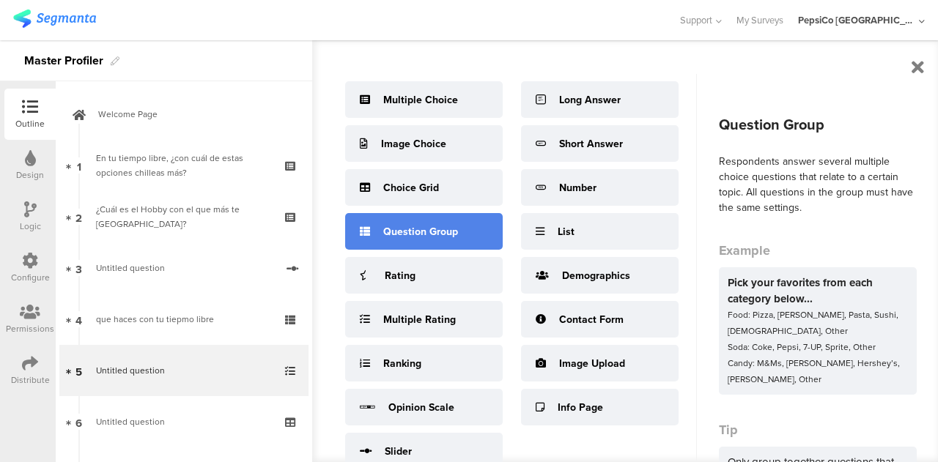
click at [438, 237] on div "Question Group" at bounding box center [420, 231] width 75 height 15
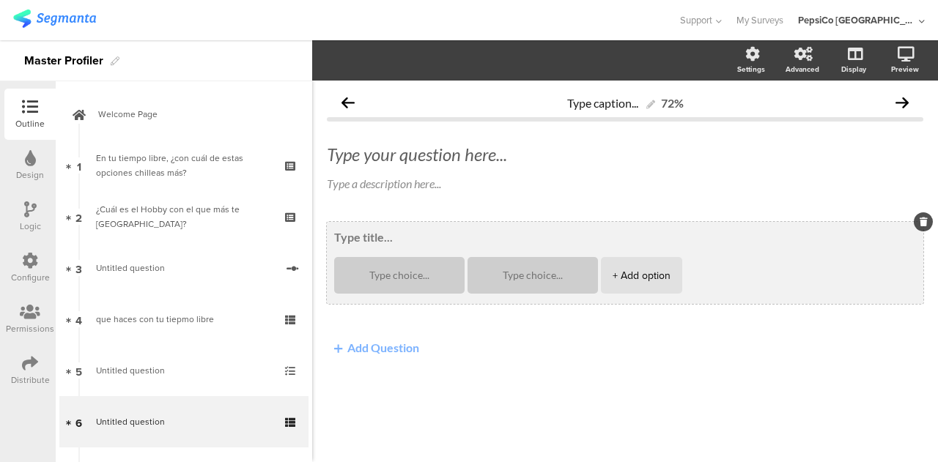
click at [405, 230] on textarea at bounding box center [625, 237] width 582 height 14
type textarea "que te gusta hacer"
click at [400, 275] on textarea at bounding box center [399, 275] width 107 height 11
click at [536, 282] on div at bounding box center [532, 275] width 107 height 37
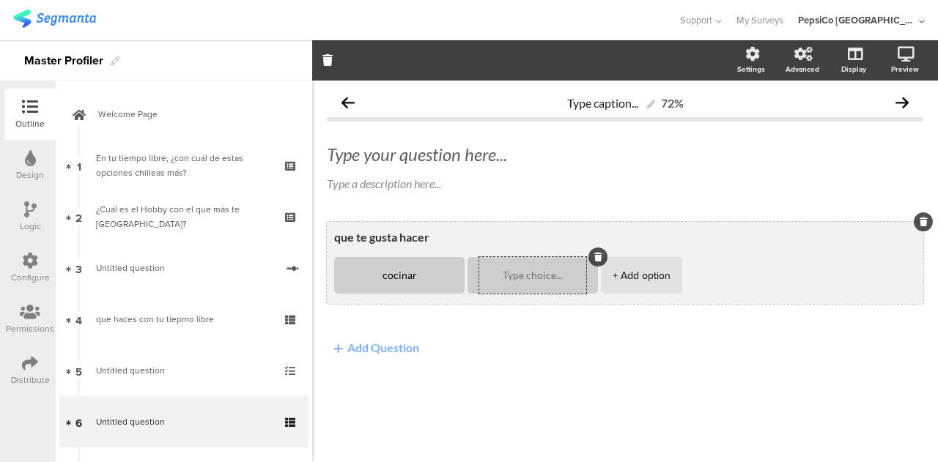
type textarea "cocinar"
click at [513, 275] on textarea at bounding box center [532, 275] width 107 height 11
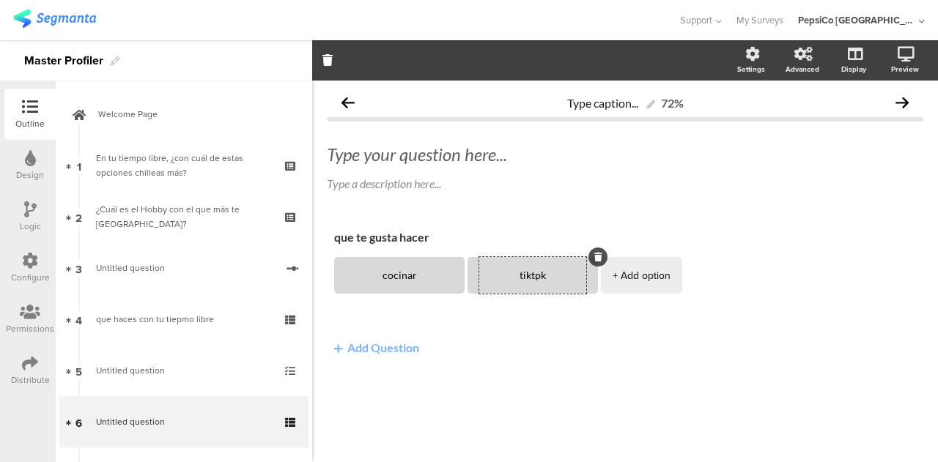
type textarea "tiktpk"
click at [373, 342] on button "Add Question" at bounding box center [377, 347] width 100 height 29
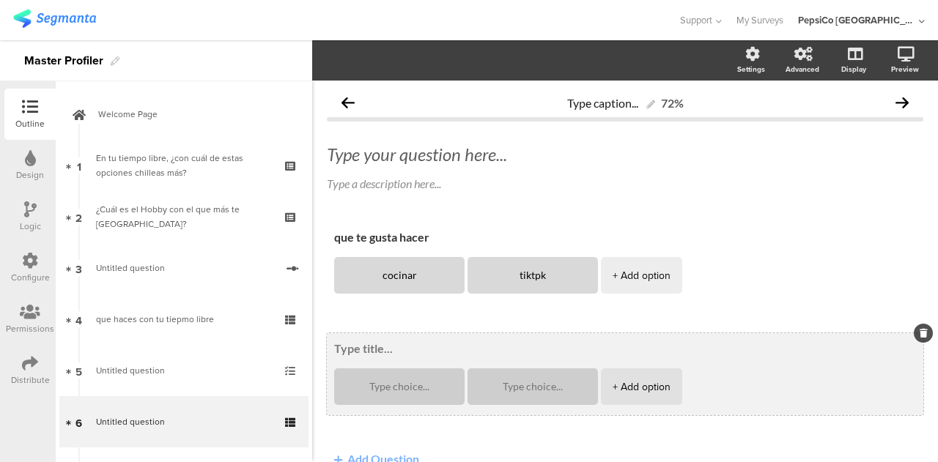
click at [387, 346] on textarea at bounding box center [625, 349] width 582 height 14
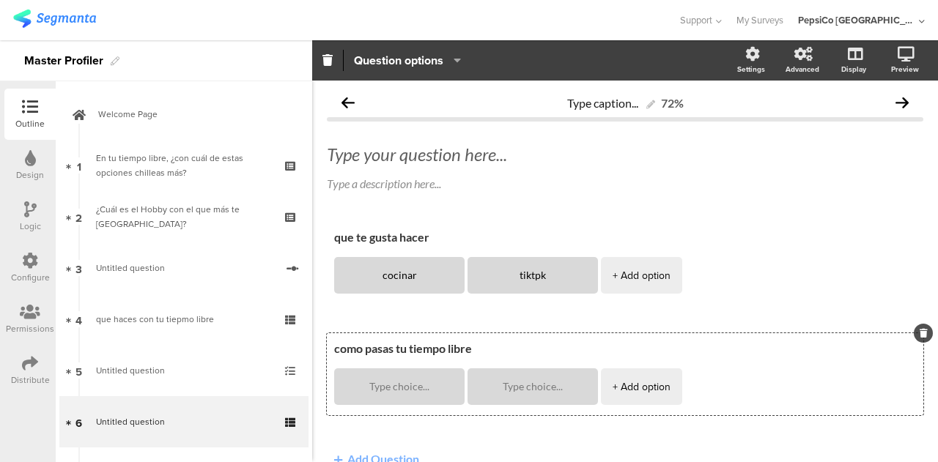
type textarea "como pasas tu tiempo libre"
click at [439, 325] on span "que te gusta hacer cocinar [GEOGRAPHIC_DATA] + Add option como pasas tu tiempo …" at bounding box center [625, 333] width 597 height 223
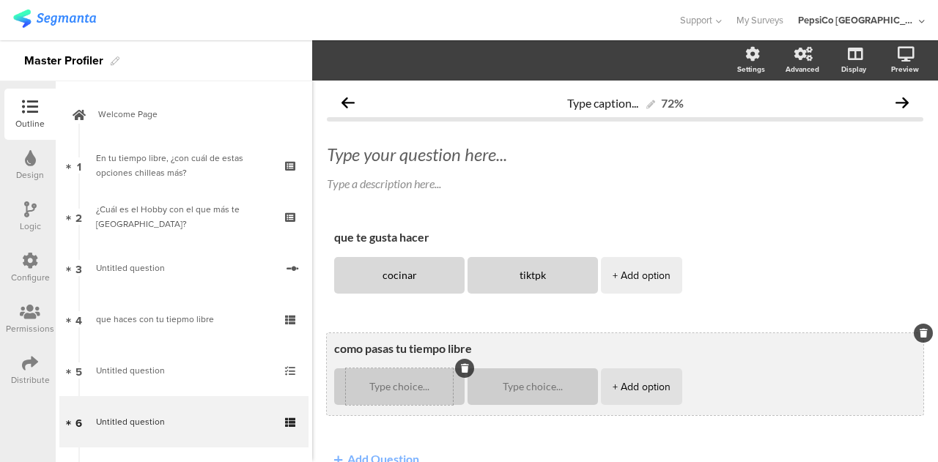
click at [413, 392] on textarea at bounding box center [399, 387] width 107 height 11
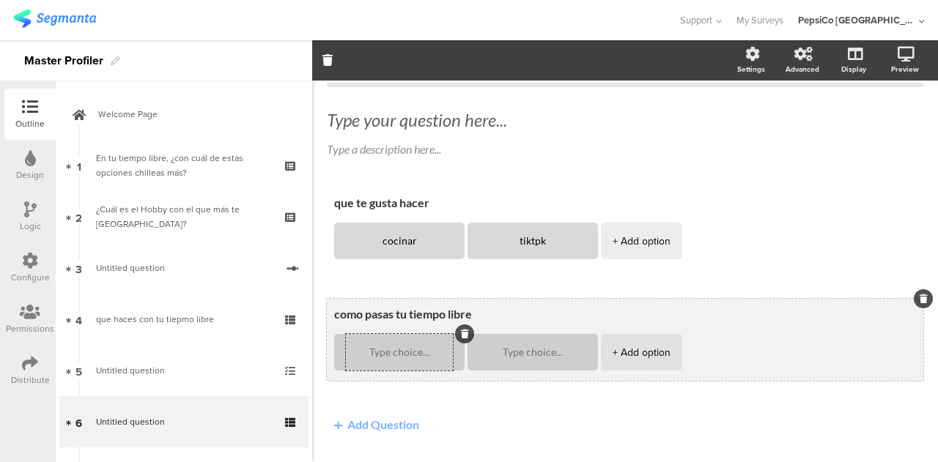
scroll to position [29, 0]
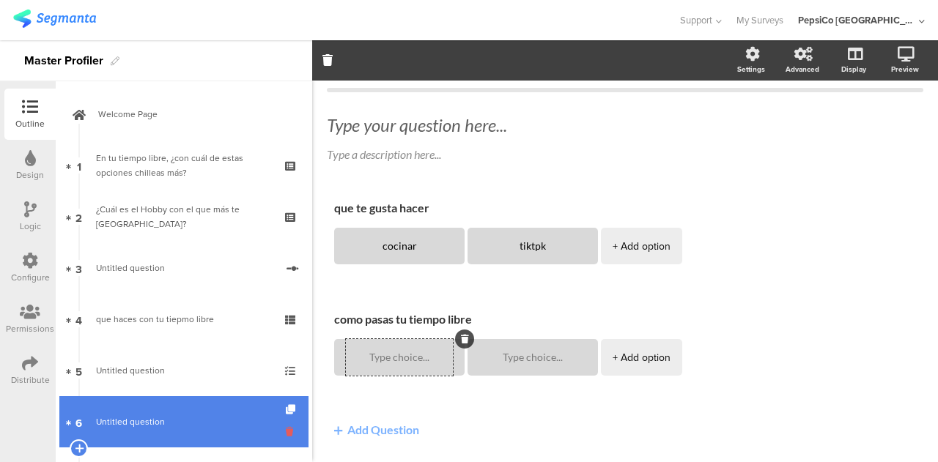
click at [286, 432] on icon at bounding box center [292, 432] width 12 height 14
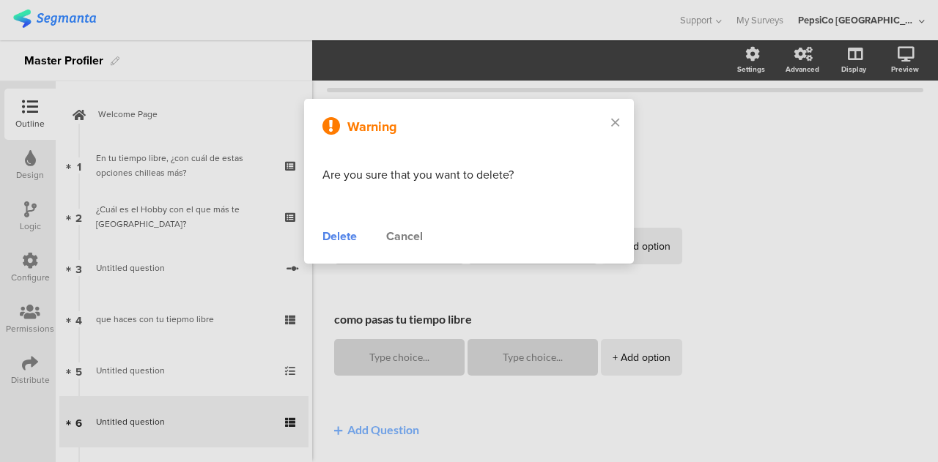
click at [344, 240] on div "Delete" at bounding box center [339, 237] width 34 height 18
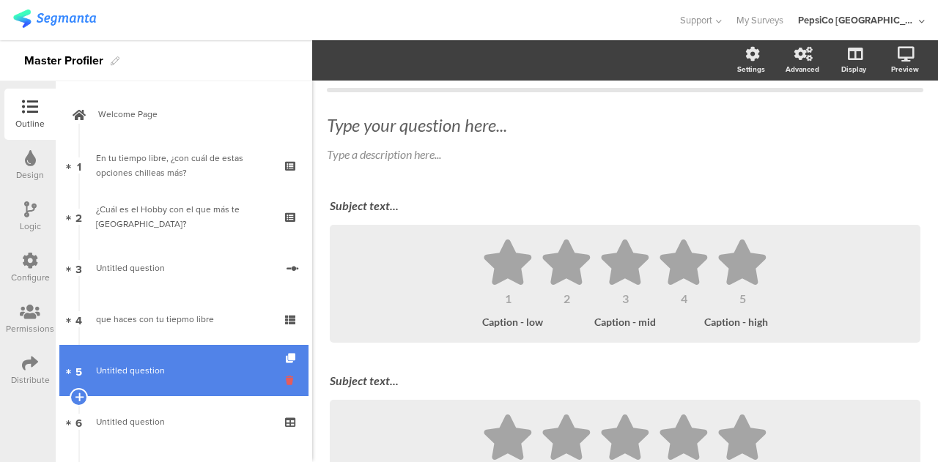
click at [286, 382] on icon at bounding box center [292, 381] width 12 height 14
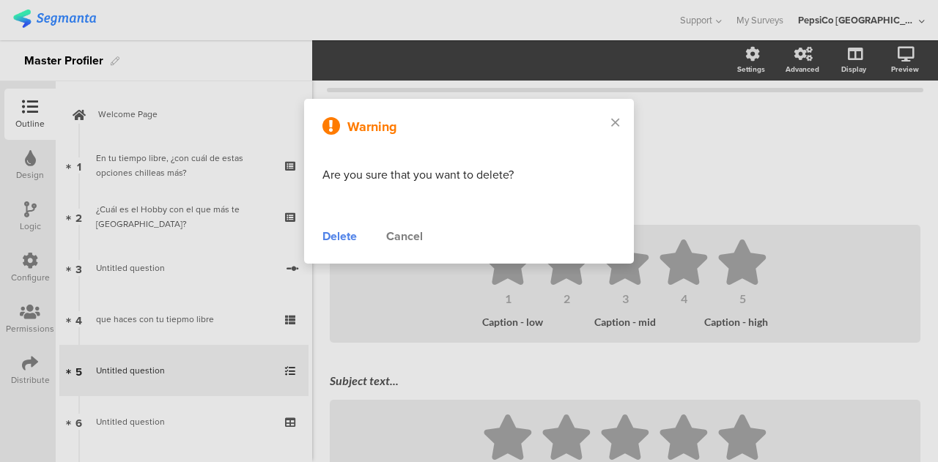
click at [344, 239] on div "Delete" at bounding box center [339, 237] width 34 height 18
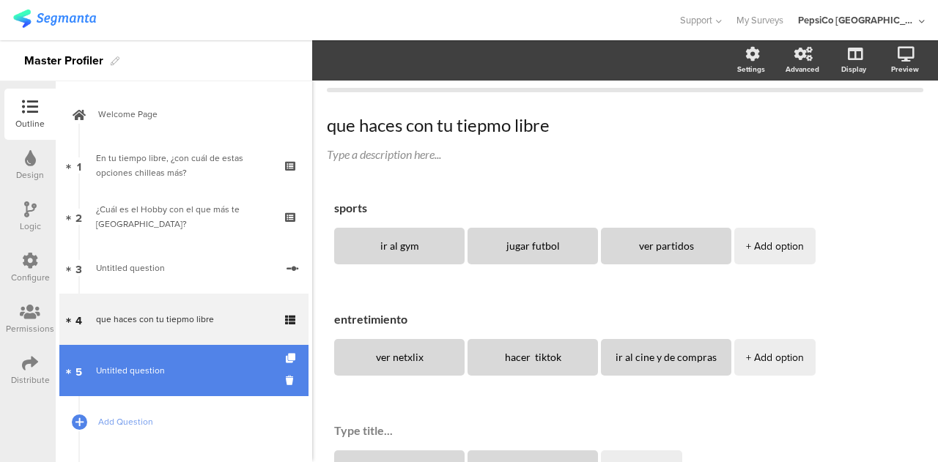
click at [220, 365] on span "Untitled question" at bounding box center [183, 371] width 175 height 15
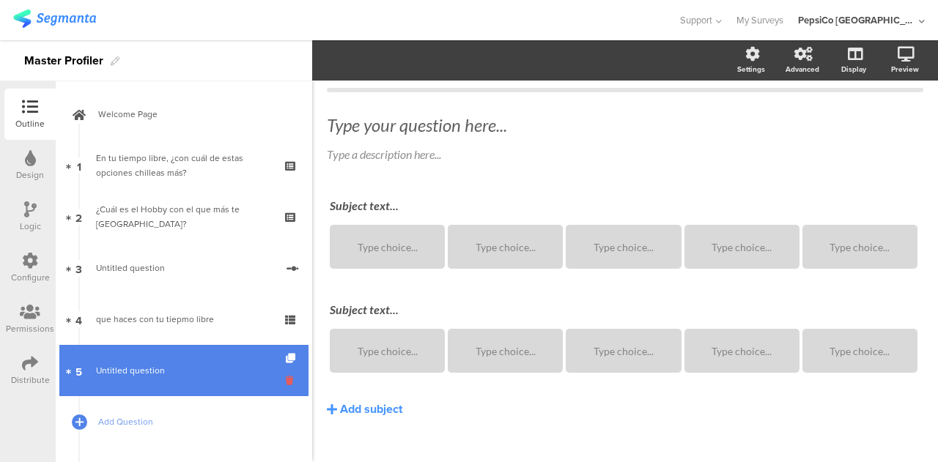
click at [286, 377] on icon at bounding box center [292, 381] width 12 height 14
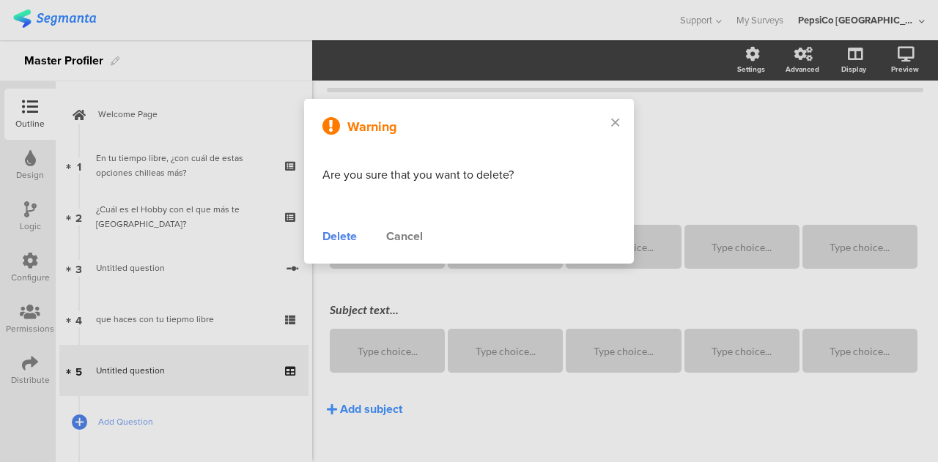
click at [342, 237] on div "Delete" at bounding box center [339, 237] width 34 height 18
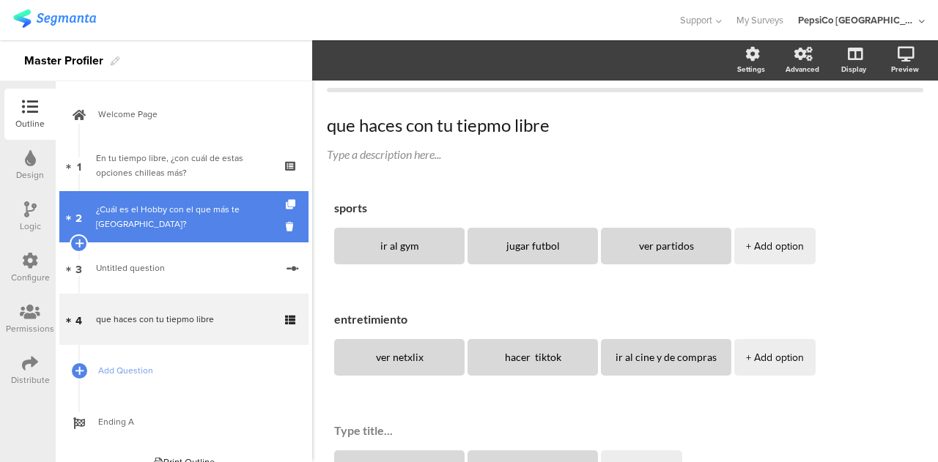
click at [186, 221] on div "¿Cuál es el Hobby con el que más te [GEOGRAPHIC_DATA]?" at bounding box center [183, 216] width 175 height 29
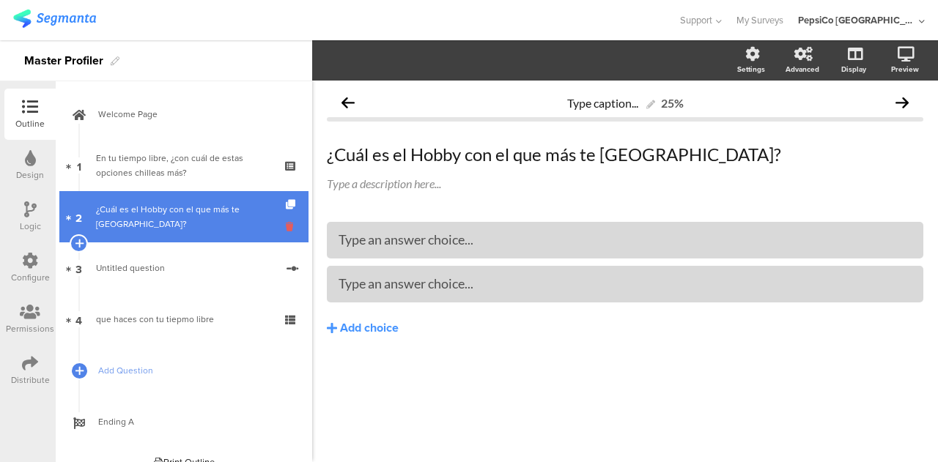
click at [286, 221] on icon at bounding box center [292, 227] width 12 height 14
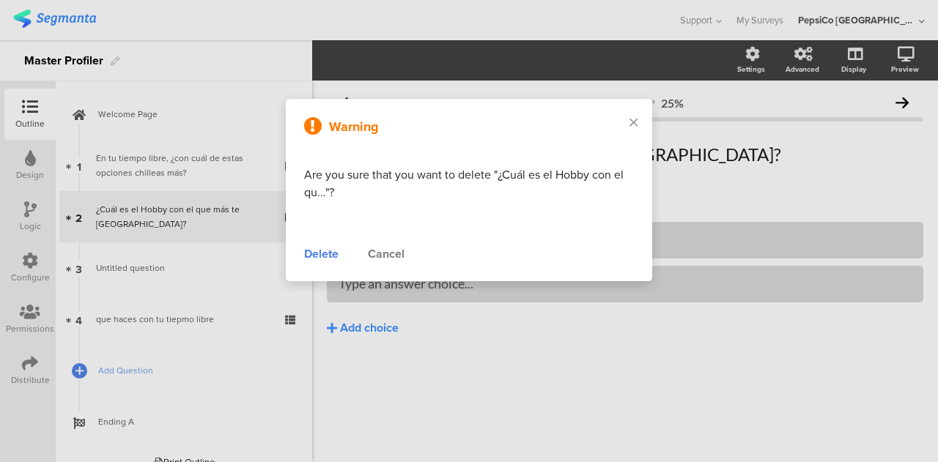
click at [322, 257] on div "Delete" at bounding box center [321, 255] width 34 height 18
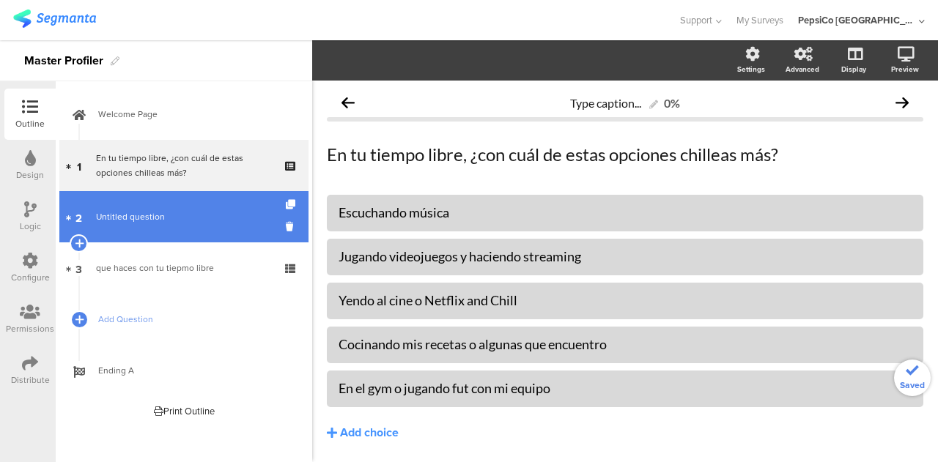
click at [193, 216] on span "Untitled question" at bounding box center [186, 217] width 180 height 15
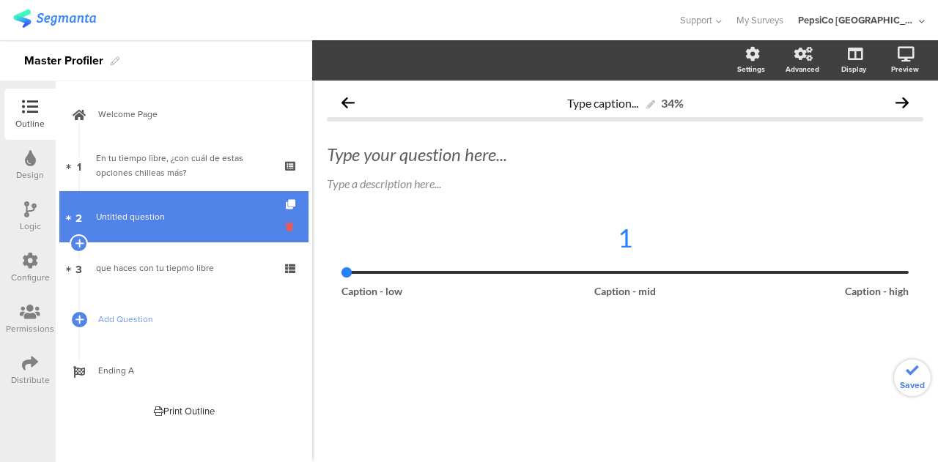
click at [291, 225] on icon at bounding box center [292, 227] width 12 height 14
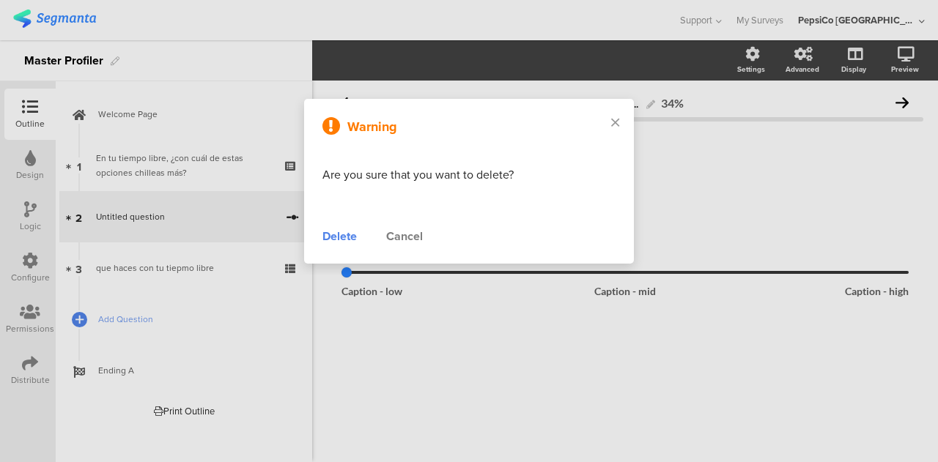
click at [333, 239] on div "Delete" at bounding box center [339, 237] width 34 height 18
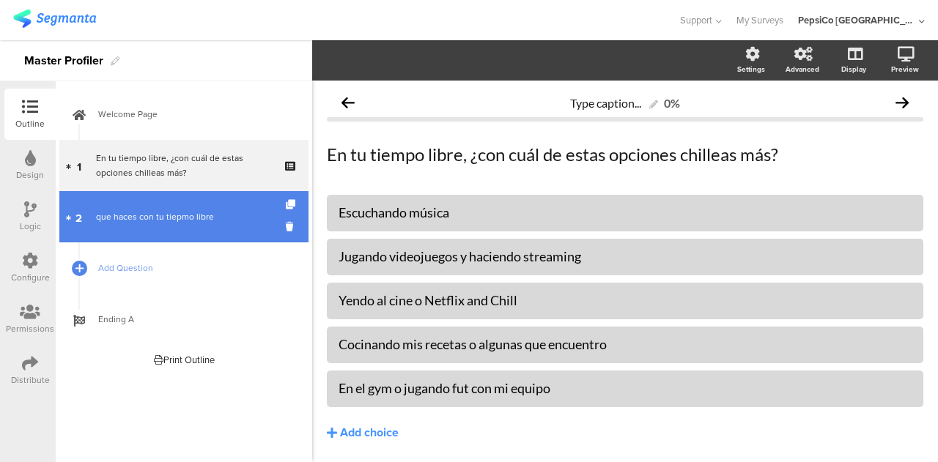
click at [207, 210] on div "que haces con tu tiepmo libre" at bounding box center [183, 217] width 175 height 15
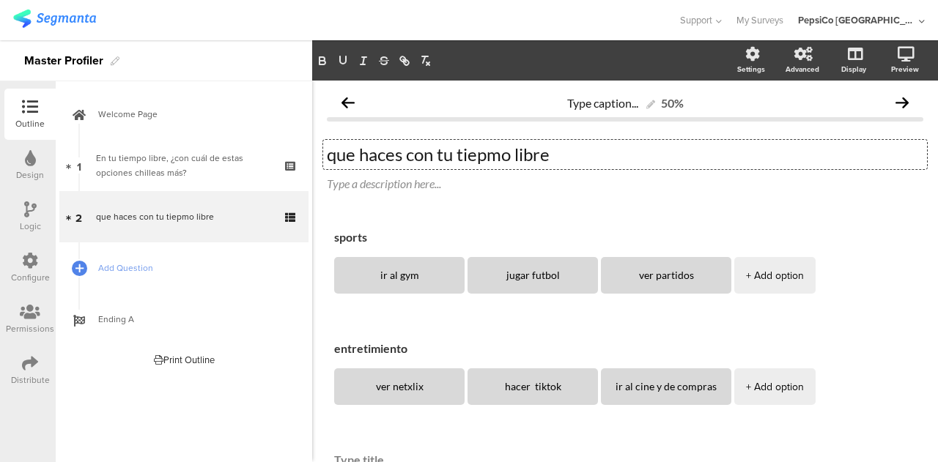
click at [327, 153] on div "que haces con tu tiepmo libre que haces con tu tiepmo libre que haces con tu ti…" at bounding box center [625, 154] width 604 height 29
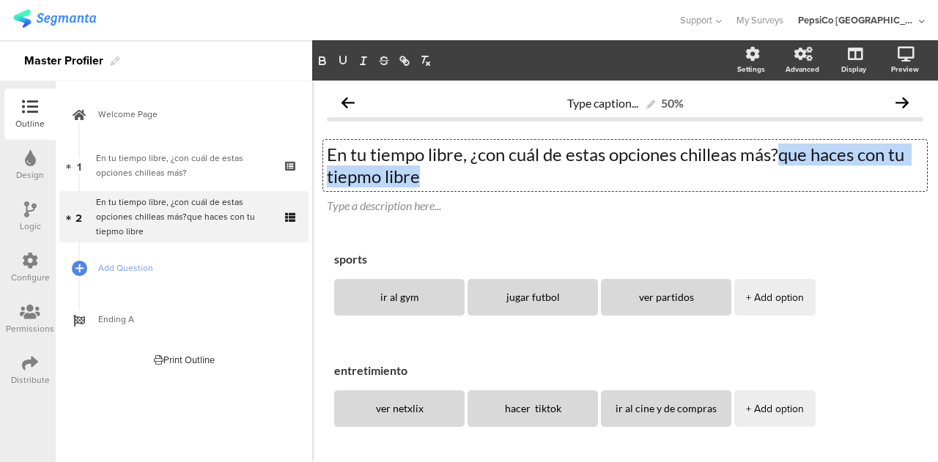
drag, startPoint x: 528, startPoint y: 181, endPoint x: 780, endPoint y: 158, distance: 253.1
click at [780, 158] on p "En tu tiempo libre, ¿con cuál de estas opciones chilleas más?que haces con tu t…" at bounding box center [625, 166] width 597 height 44
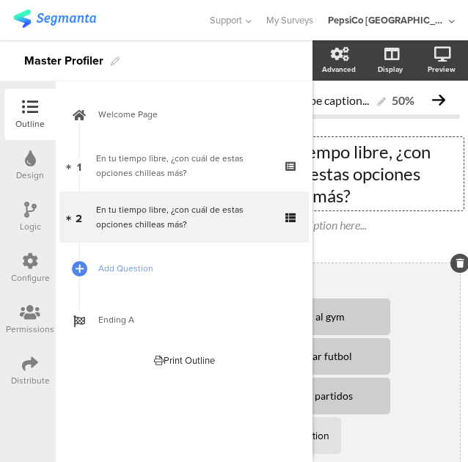
scroll to position [12, 0]
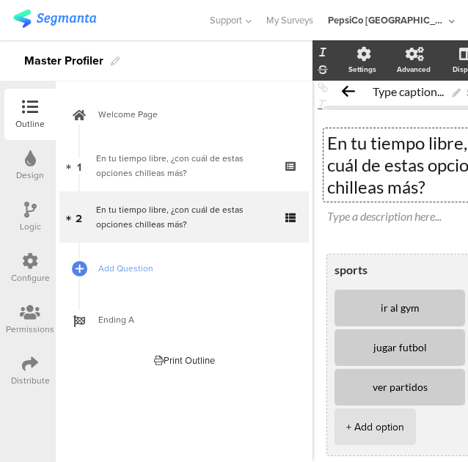
click at [382, 265] on textarea "sports" at bounding box center [430, 269] width 193 height 14
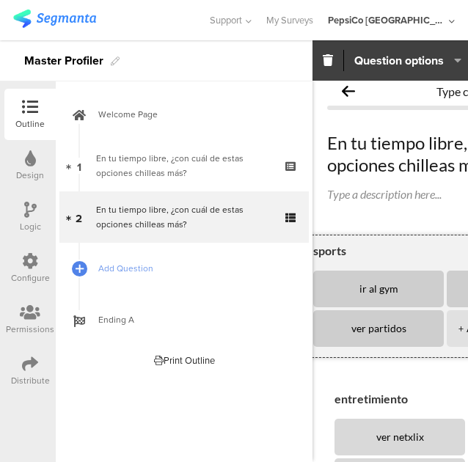
drag, startPoint x: 382, startPoint y: 265, endPoint x: 354, endPoint y: 268, distance: 28.0
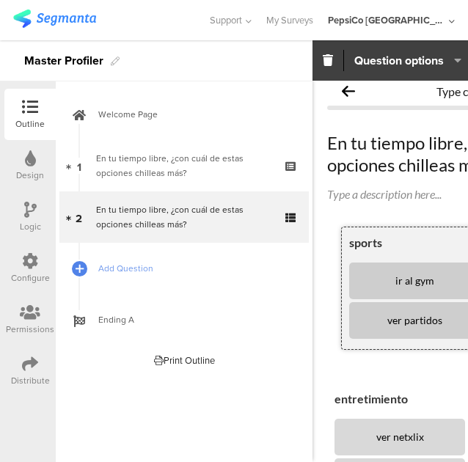
drag, startPoint x: 361, startPoint y: 264, endPoint x: 374, endPoint y: 261, distance: 12.8
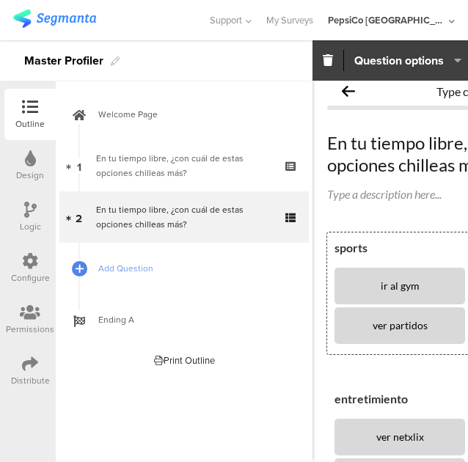
drag, startPoint x: 371, startPoint y: 248, endPoint x: 326, endPoint y: 253, distance: 44.9
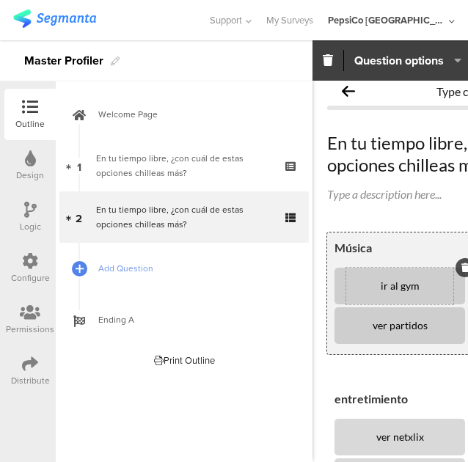
type textarea "Música"
click at [400, 294] on div "ir al gym" at bounding box center [399, 286] width 107 height 37
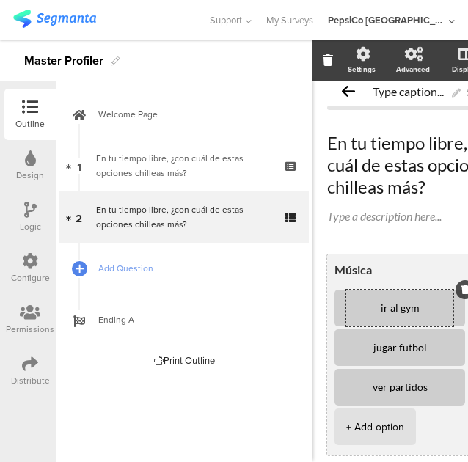
click at [400, 288] on div "Música ir al gym jugar futbol ver partidos + Add option" at bounding box center [430, 354] width 207 height 201
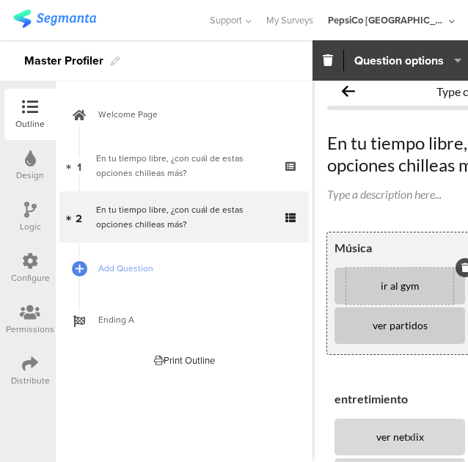
click at [396, 285] on textarea "ir al gym" at bounding box center [399, 286] width 107 height 11
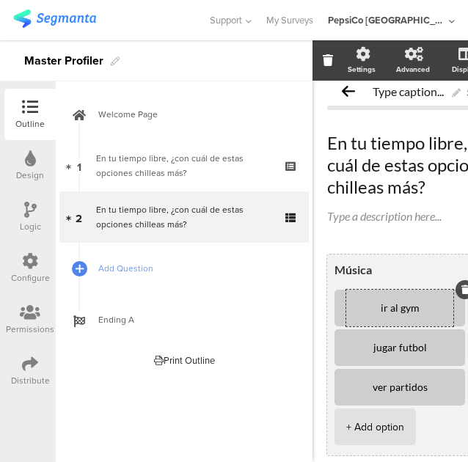
drag, startPoint x: 416, startPoint y: 310, endPoint x: 362, endPoint y: 311, distance: 54.3
click at [362, 311] on textarea "ir al gym" at bounding box center [399, 308] width 107 height 11
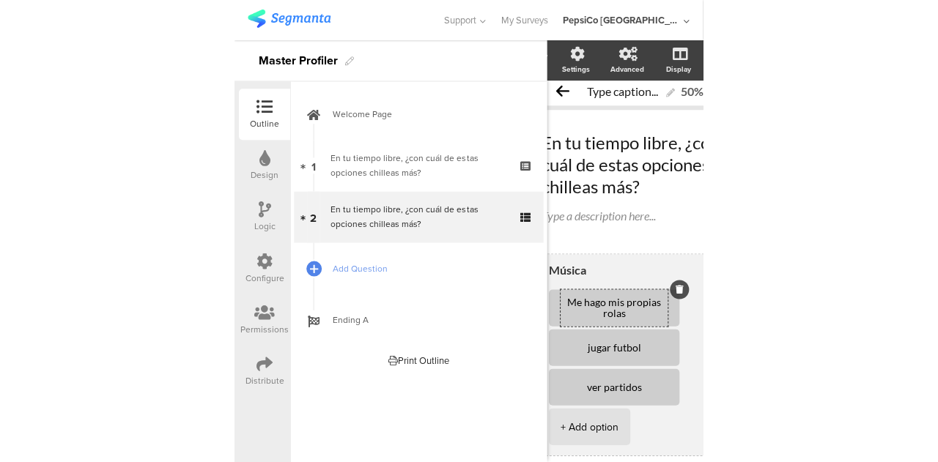
scroll to position [12, 19]
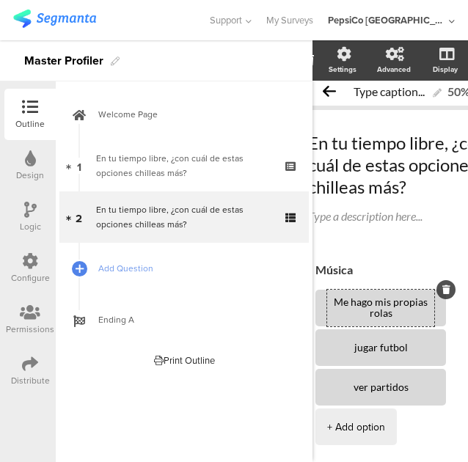
type textarea "Me hago mis propias rolas"
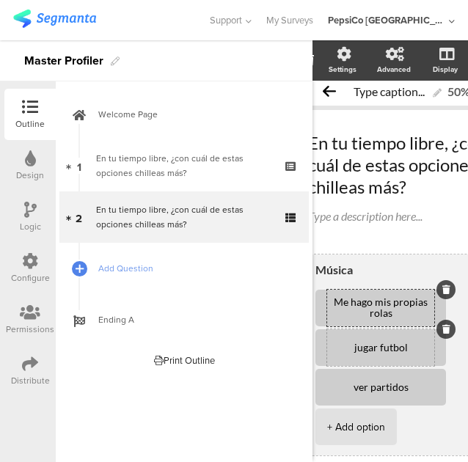
click at [408, 347] on textarea "jugar futbol" at bounding box center [380, 347] width 107 height 11
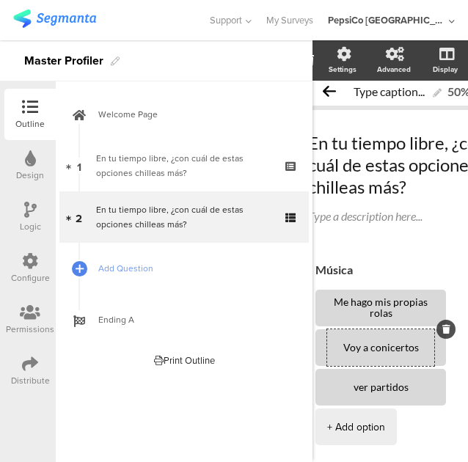
type textarea "Voy a conicertos"
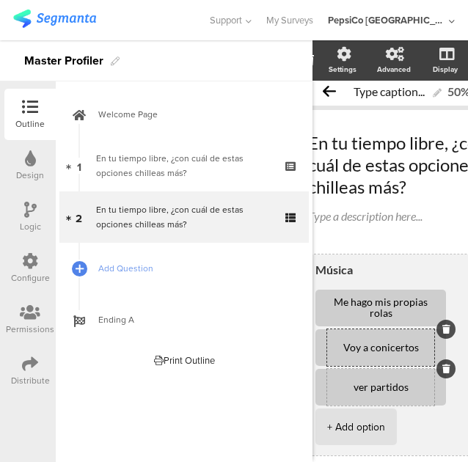
click at [372, 386] on textarea "ver partidos" at bounding box center [380, 387] width 107 height 11
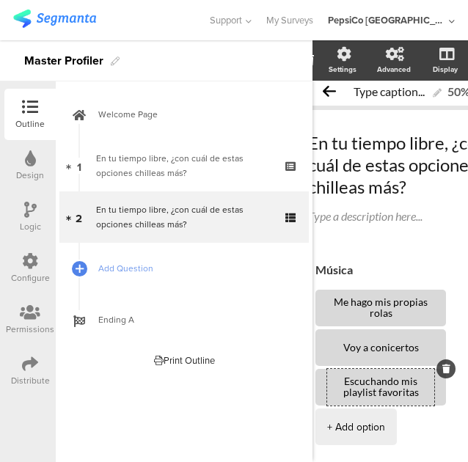
type textarea "Escuchando mis playlist favoritas"
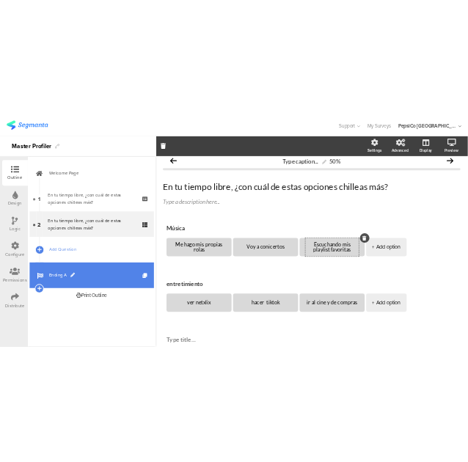
scroll to position [12, 0]
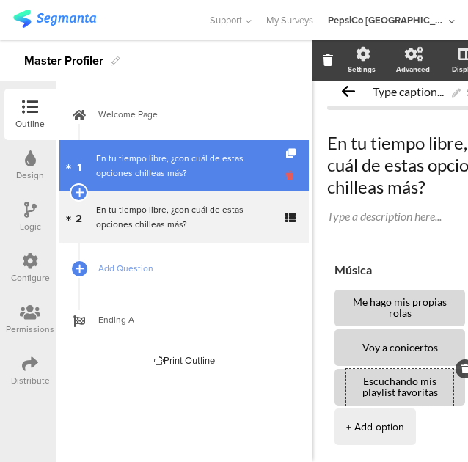
click at [292, 175] on icon at bounding box center [292, 176] width 12 height 14
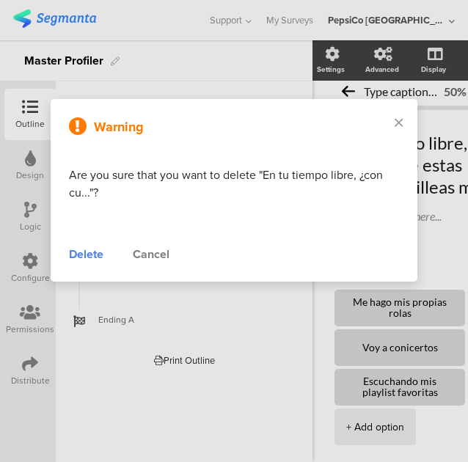
click at [89, 254] on div "Delete" at bounding box center [86, 255] width 34 height 18
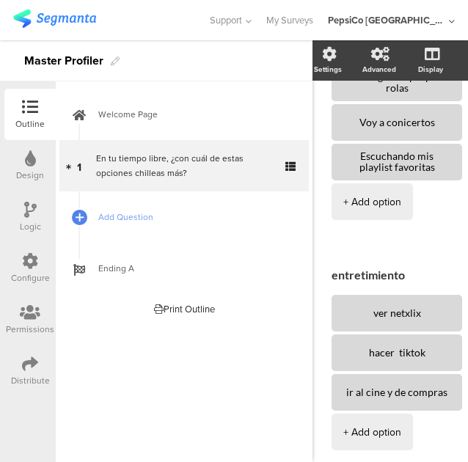
scroll to position [245, 3]
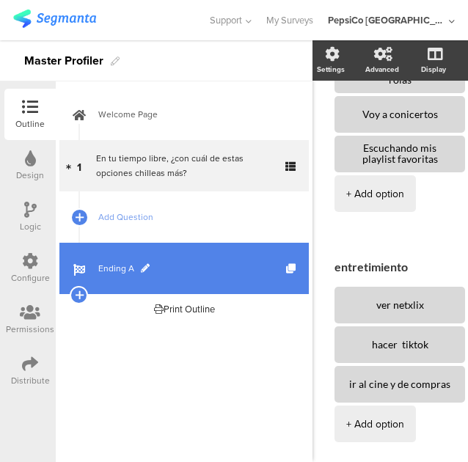
drag, startPoint x: 409, startPoint y: 268, endPoint x: 300, endPoint y: 269, distance: 109.2
click at [300, 269] on div "Outline Design Logic Configure Permissions Distribute New question Import quest…" at bounding box center [234, 250] width 468 height 421
type textarea "E"
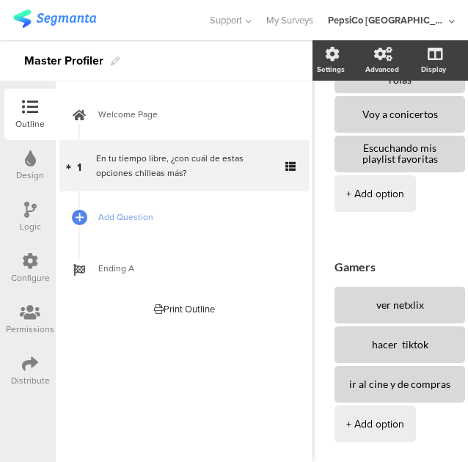
type textarea "Gamers"
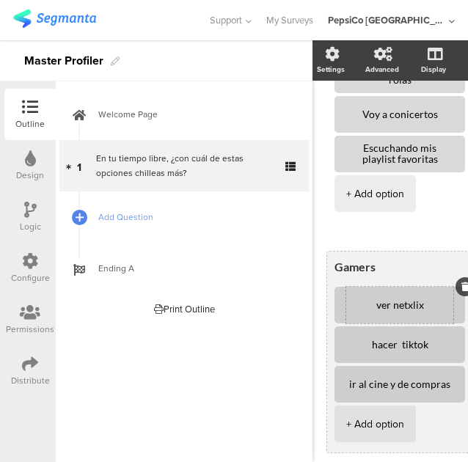
click at [390, 309] on textarea "ver netxlix" at bounding box center [399, 305] width 107 height 11
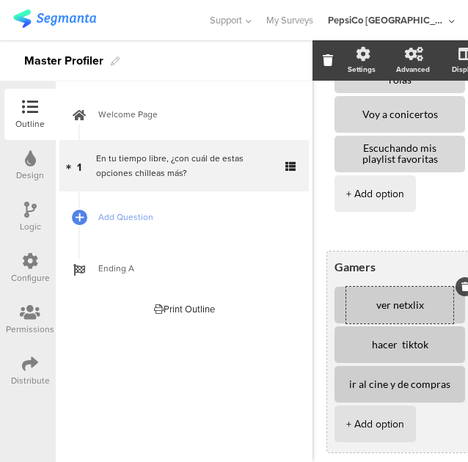
click at [390, 309] on textarea "ver netxlix" at bounding box center [399, 305] width 107 height 11
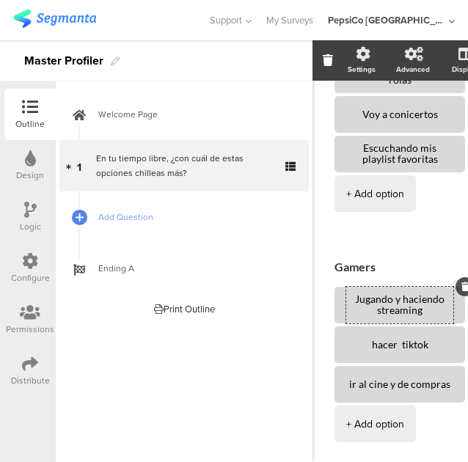
type textarea "Jugando y haciendo streaming"
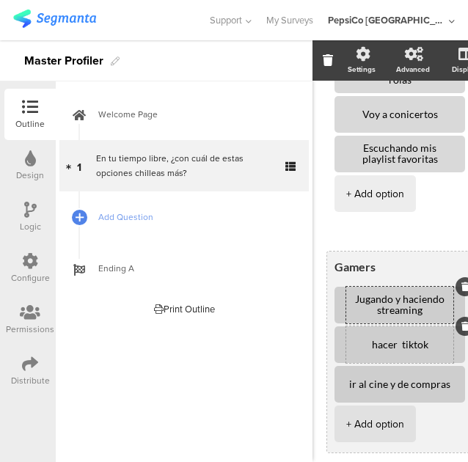
click at [413, 354] on div "hacer tiktok" at bounding box center [399, 344] width 107 height 37
click at [418, 347] on textarea "hacer tiktok" at bounding box center [399, 344] width 107 height 11
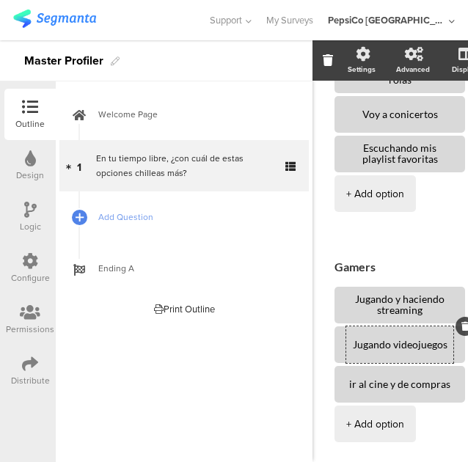
type textarea "Jugando videojuegos"
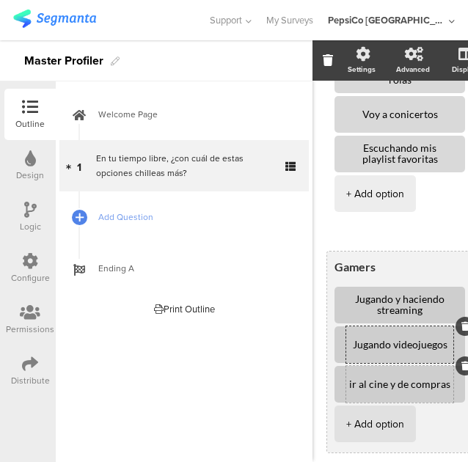
click at [435, 387] on textarea "ir al cine y de compras" at bounding box center [399, 384] width 107 height 11
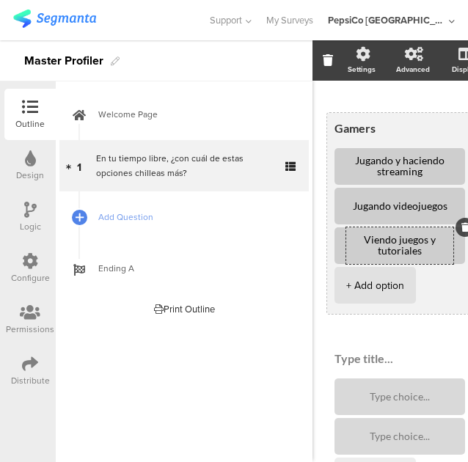
scroll to position [462, 0]
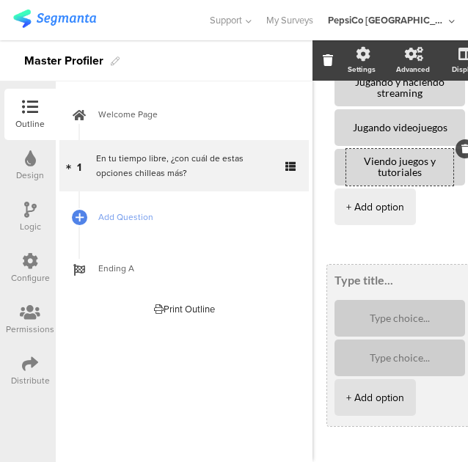
type textarea "Viendo juegos y tutoriales"
click at [359, 276] on textarea at bounding box center [430, 280] width 192 height 14
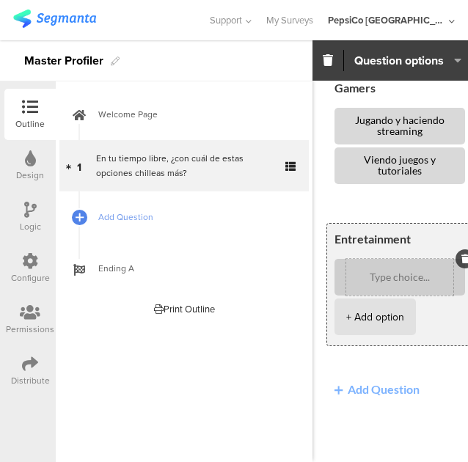
type textarea "Entretainment"
click at [386, 272] on textarea at bounding box center [399, 277] width 107 height 11
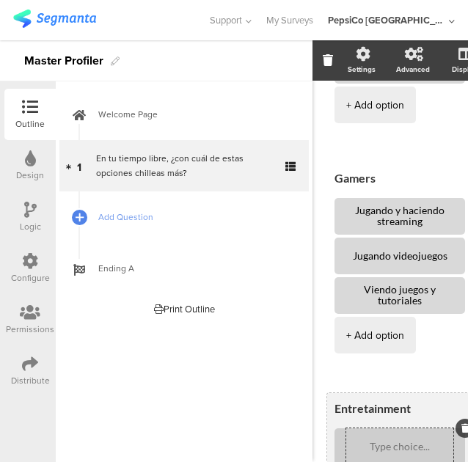
scroll to position [435, 0]
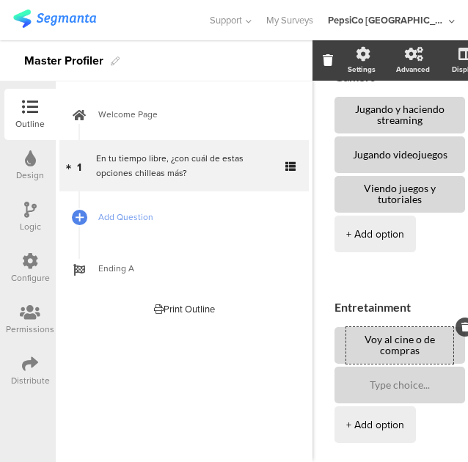
type textarea "Voy al cine o de compras"
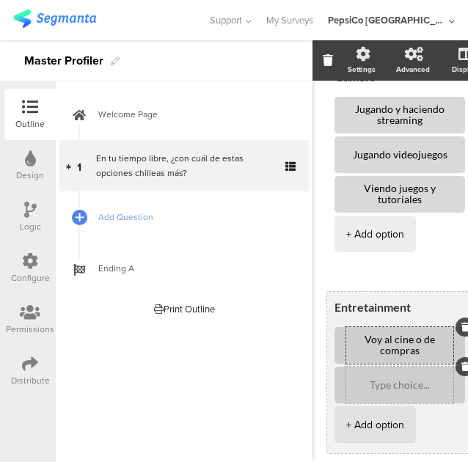
click at [413, 385] on textarea at bounding box center [399, 385] width 107 height 11
drag, startPoint x: 429, startPoint y: 354, endPoint x: 356, endPoint y: 339, distance: 74.9
click at [356, 339] on textarea "Voy al cine o de compras" at bounding box center [399, 345] width 107 height 22
click at [367, 392] on div at bounding box center [399, 384] width 107 height 37
click at [388, 383] on textarea at bounding box center [399, 385] width 107 height 11
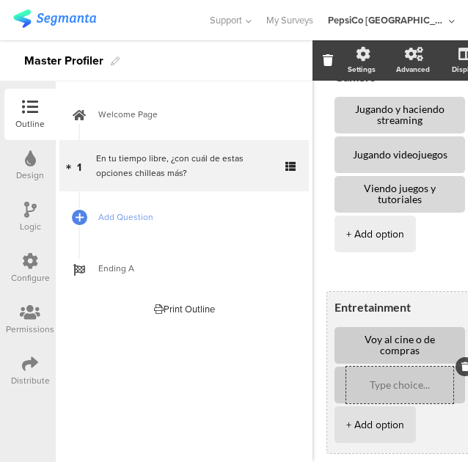
paste textarea "Voy al cine o de compras"
type textarea "Voy al cine o de compras"
drag, startPoint x: 429, startPoint y: 350, endPoint x: 342, endPoint y: 328, distance: 89.9
click at [342, 328] on li "Voy al cine o de compras" at bounding box center [399, 345] width 130 height 37
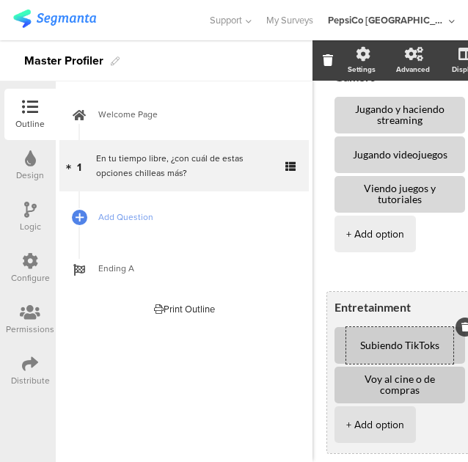
click at [377, 429] on div "+ Add option" at bounding box center [375, 424] width 58 height 37
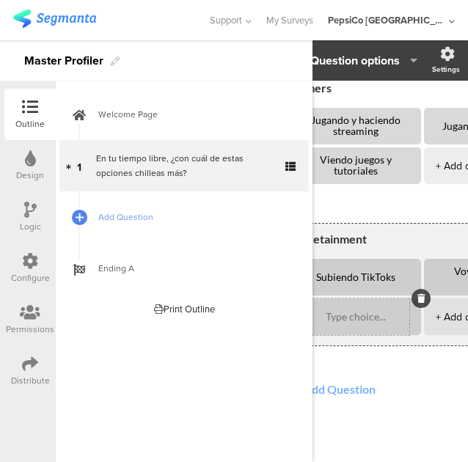
scroll to position [325, 44]
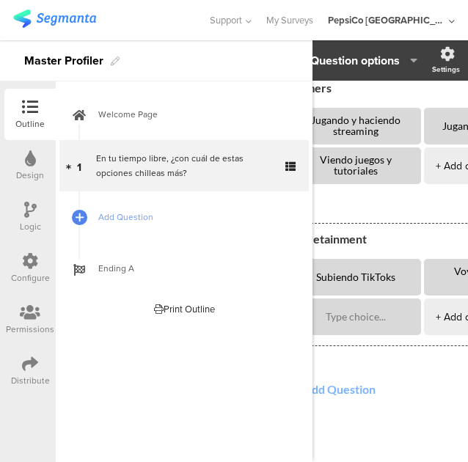
type textarea "Subiendo TikToks"
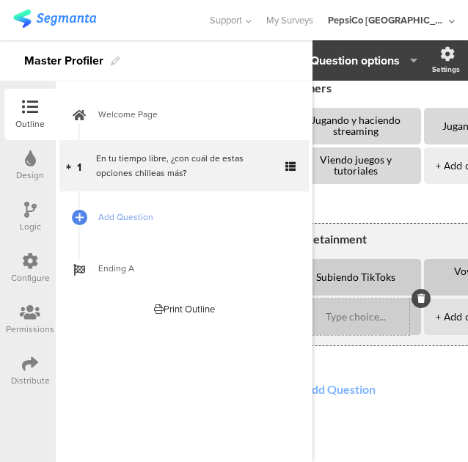
click at [344, 318] on textarea at bounding box center [355, 316] width 107 height 11
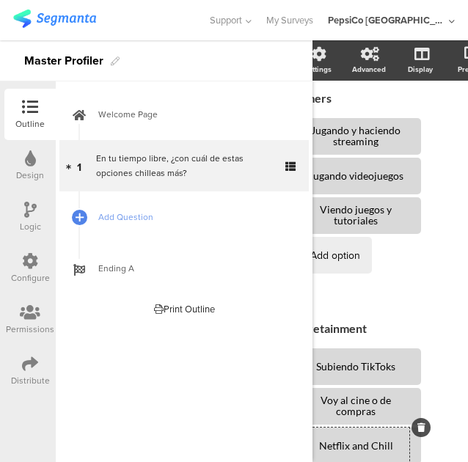
scroll to position [421, 0]
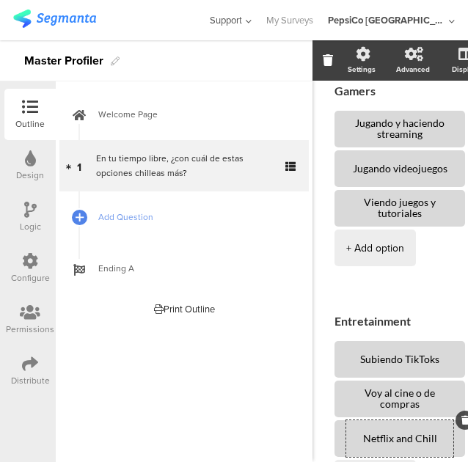
type textarea "Netflix and Chill"
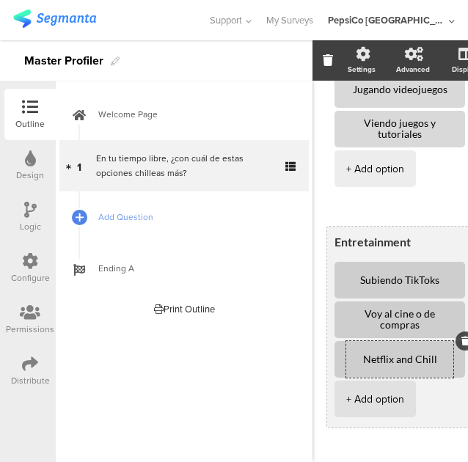
click at [362, 241] on textarea "Entretainment" at bounding box center [430, 242] width 192 height 14
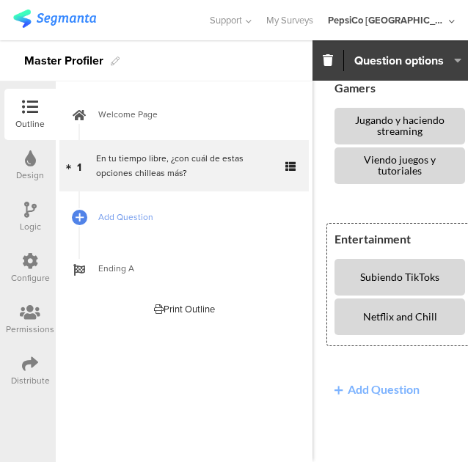
type textarea "Entertainment"
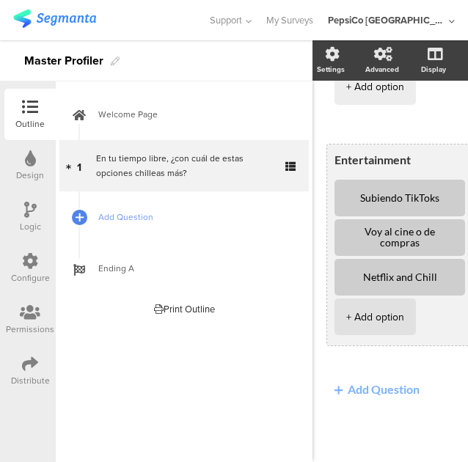
scroll to position [591, 0]
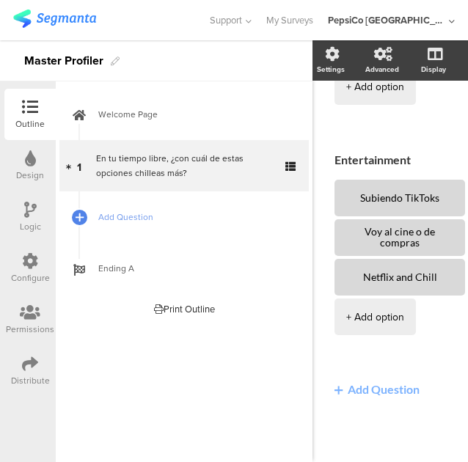
click at [376, 375] on button "Add Question" at bounding box center [377, 389] width 100 height 29
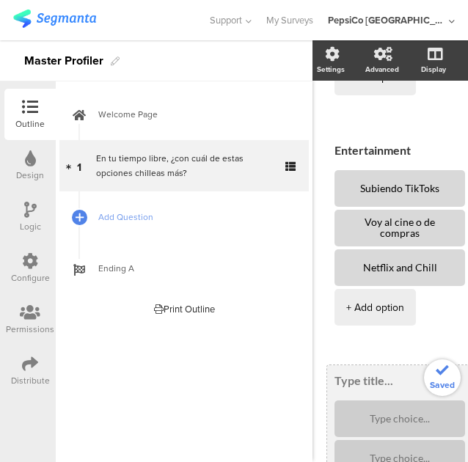
click at [364, 385] on textarea at bounding box center [414, 380] width 161 height 14
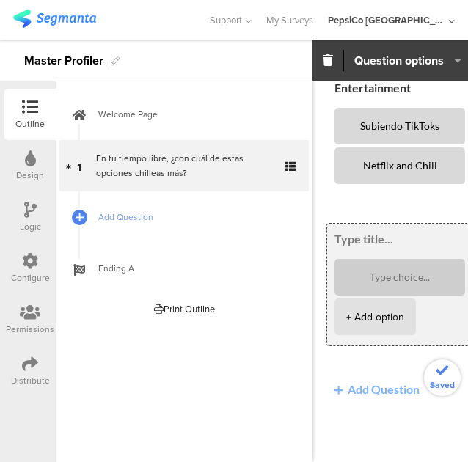
scroll to position [451, 0]
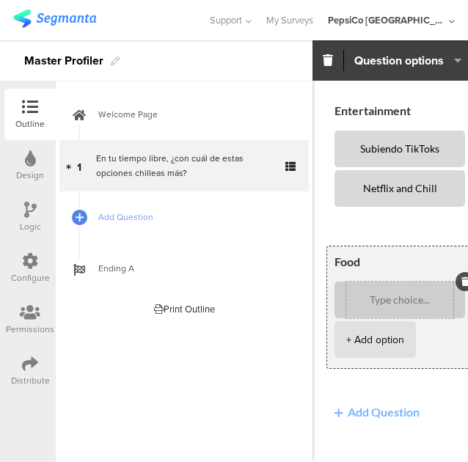
click at [371, 308] on div at bounding box center [399, 299] width 107 height 37
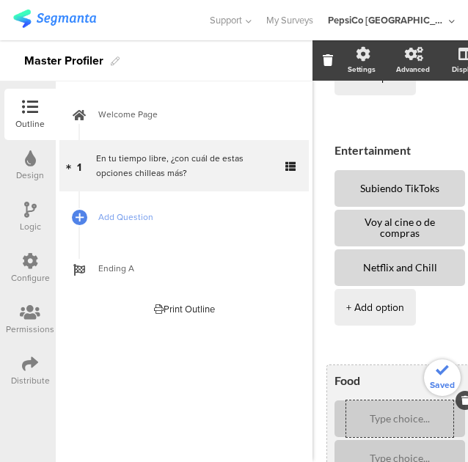
scroll to position [731, 0]
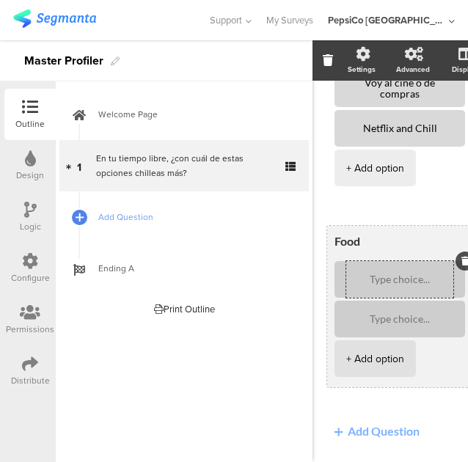
type textarea "Food"
click at [377, 282] on textarea at bounding box center [399, 279] width 107 height 11
type textarea "Haciendo mis propias recetas"
click at [386, 321] on textarea at bounding box center [399, 319] width 107 height 11
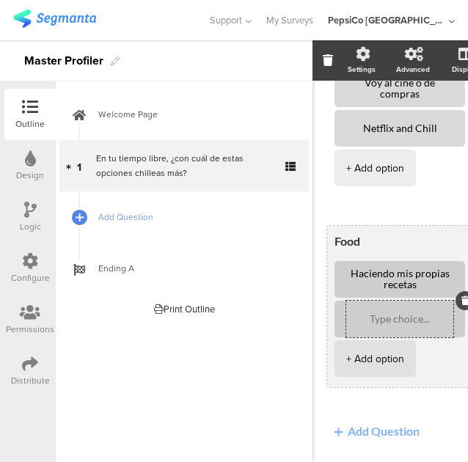
click at [388, 309] on div at bounding box center [399, 318] width 107 height 37
type textarea "Buscando y viendo recetas"
click at [370, 358] on div "+ Add option" at bounding box center [375, 358] width 58 height 37
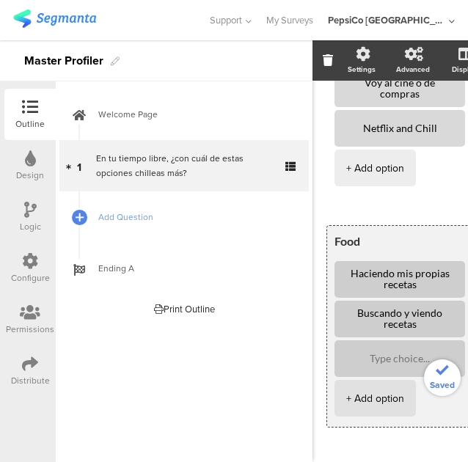
scroll to position [484, 0]
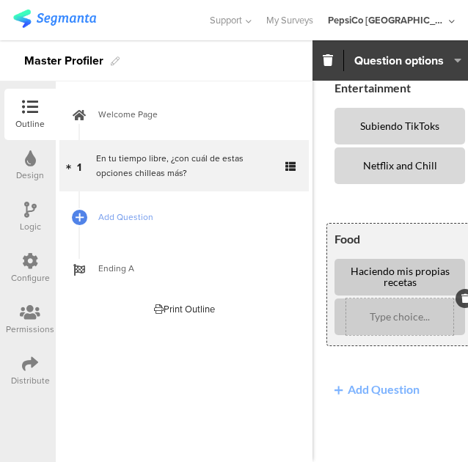
click at [394, 311] on div at bounding box center [399, 316] width 107 height 37
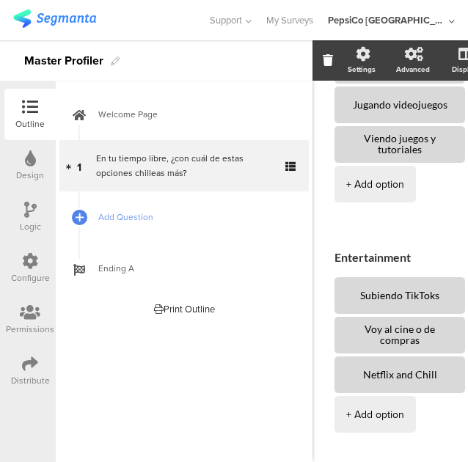
scroll to position [731, 0]
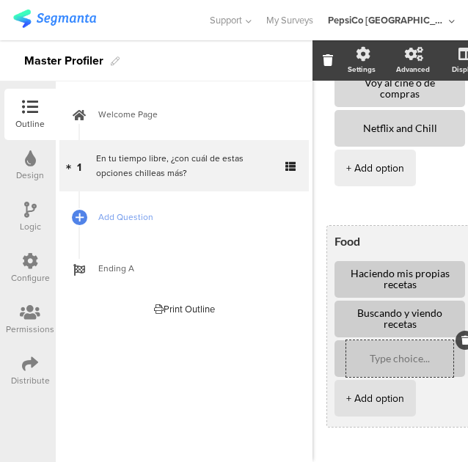
click at [394, 311] on textarea "Buscando y viendo recetas" at bounding box center [399, 319] width 107 height 22
click at [380, 357] on textarea at bounding box center [399, 358] width 107 height 11
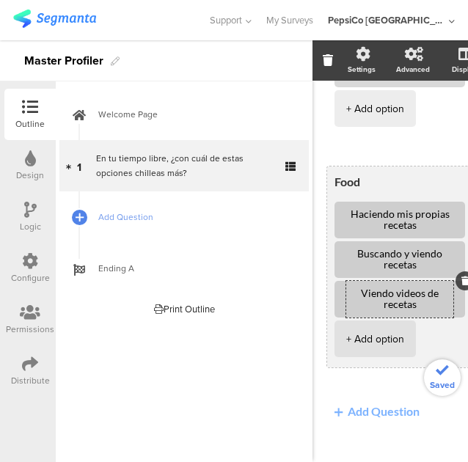
scroll to position [792, 0]
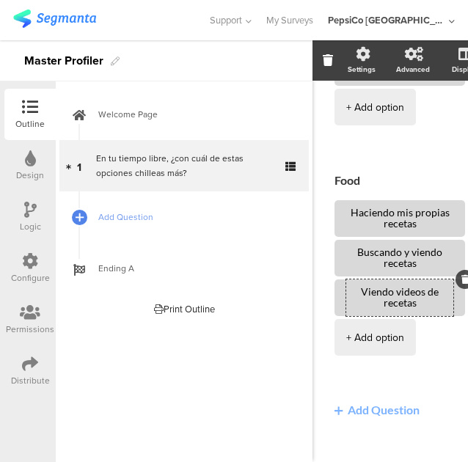
type textarea "Viendo videos de recetas"
click at [367, 413] on button "Add Question" at bounding box center [377, 409] width 100 height 29
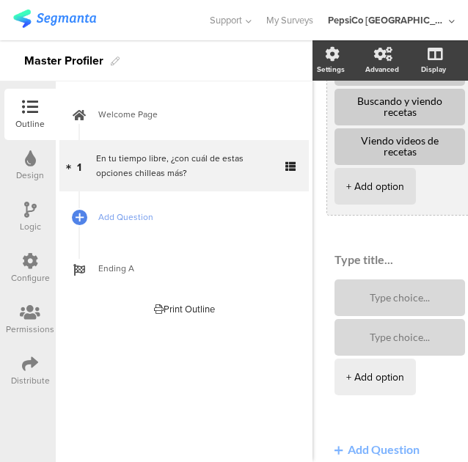
scroll to position [946, 0]
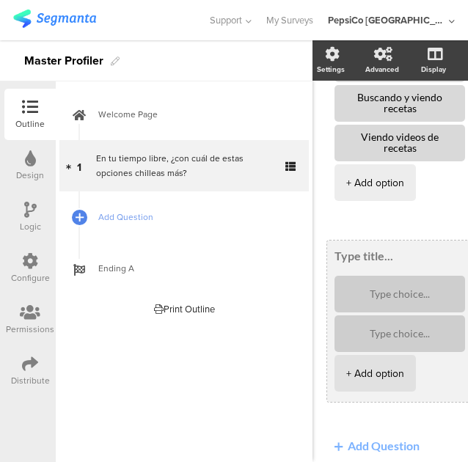
click at [364, 252] on textarea at bounding box center [414, 255] width 161 height 14
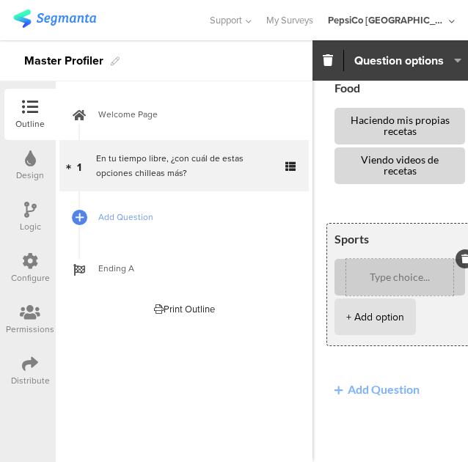
type textarea "Sports"
click at [373, 272] on textarea at bounding box center [399, 277] width 107 height 11
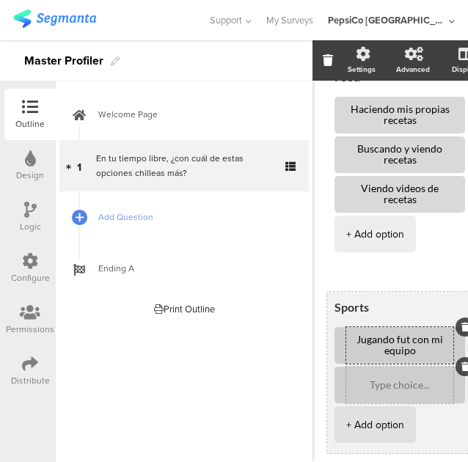
type textarea "Jugando fut con mi equipo"
click at [399, 383] on textarea at bounding box center [399, 385] width 107 height 11
click at [386, 385] on textarea at bounding box center [399, 385] width 107 height 11
click at [381, 427] on div "+ Add option" at bounding box center [375, 424] width 58 height 37
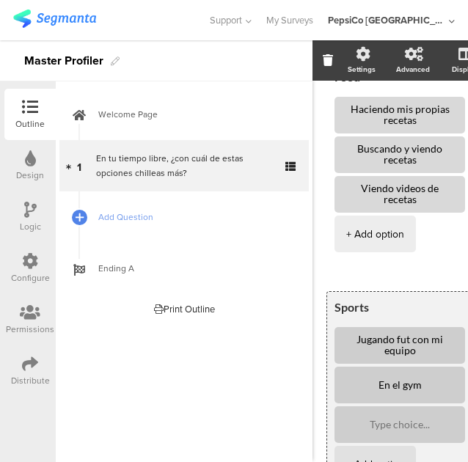
scroll to position [635, 0]
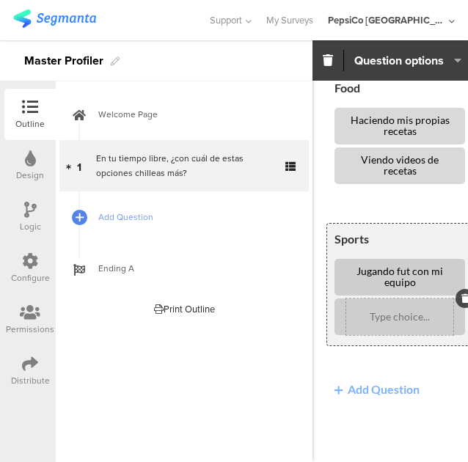
type textarea "En el gym"
click at [383, 311] on textarea at bounding box center [399, 316] width 107 height 11
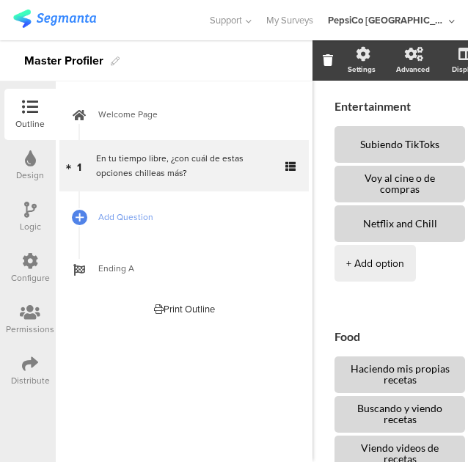
scroll to position [895, 0]
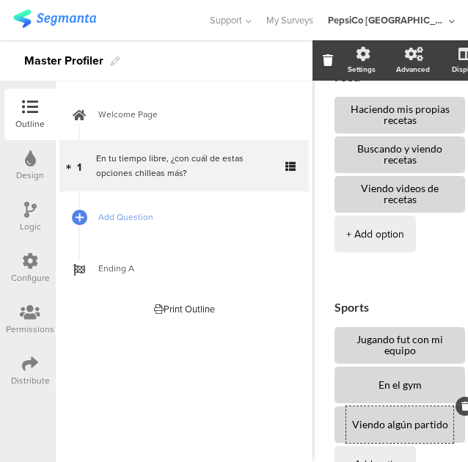
type textarea "Viendo algún partido"
click at [273, 375] on div "Welcome Page 1 En tu tiempo libre, ¿con cuál de estas opciones chilleas más? Ad…" at bounding box center [184, 271] width 257 height 380
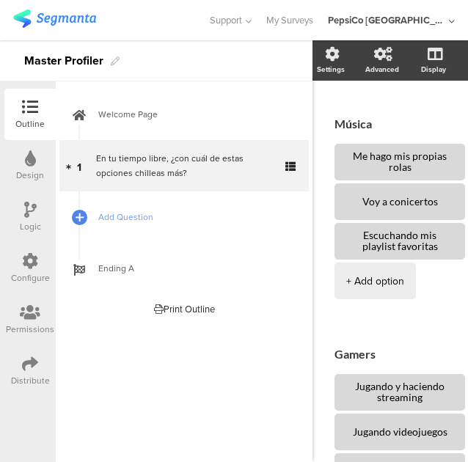
scroll to position [0, 0]
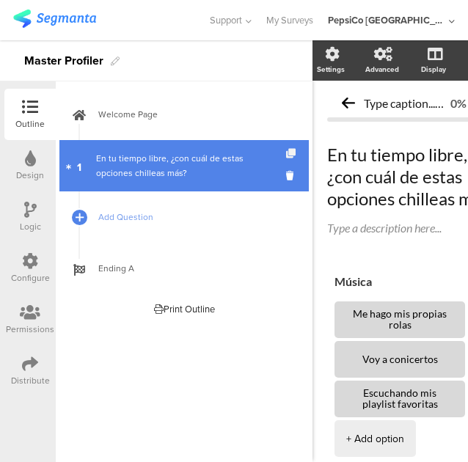
click at [290, 156] on icon at bounding box center [292, 154] width 12 height 10
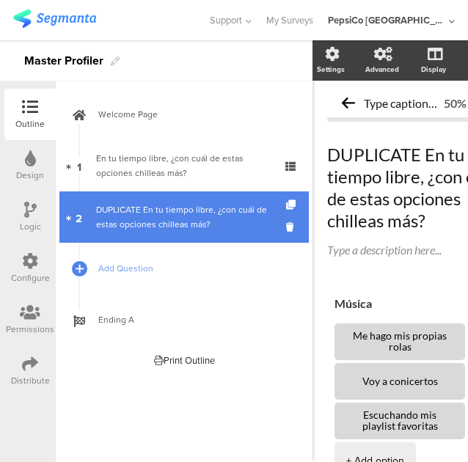
click at [161, 212] on div "DUPLICATE En tu tiempo libre, ¿con cuál de estas opciones chilleas más?" at bounding box center [183, 216] width 175 height 29
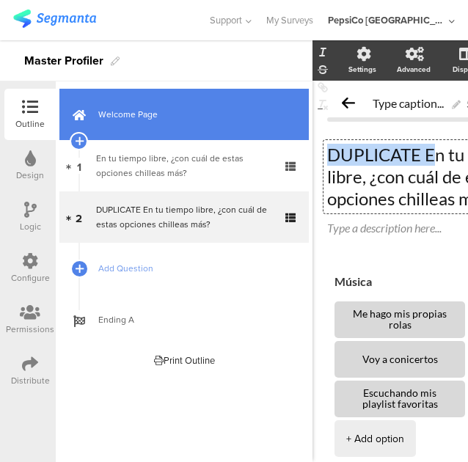
drag, startPoint x: 438, startPoint y: 221, endPoint x: 303, endPoint y: 127, distance: 163.7
click at [303, 127] on div "Outline Design Logic Configure Permissions Distribute New question Import quest…" at bounding box center [234, 250] width 468 height 421
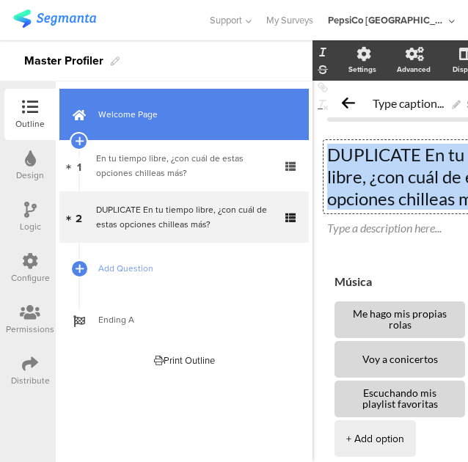
drag, startPoint x: 412, startPoint y: 199, endPoint x: 267, endPoint y: 128, distance: 161.6
click at [267, 128] on div "Outline Design Logic Configure Permissions Distribute New question Import quest…" at bounding box center [234, 250] width 468 height 421
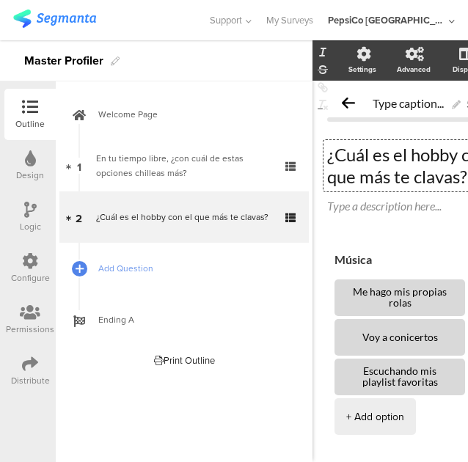
drag, startPoint x: 422, startPoint y: 300, endPoint x: 326, endPoint y: 290, distance: 96.6
type textarea "Me pongo a cantar"
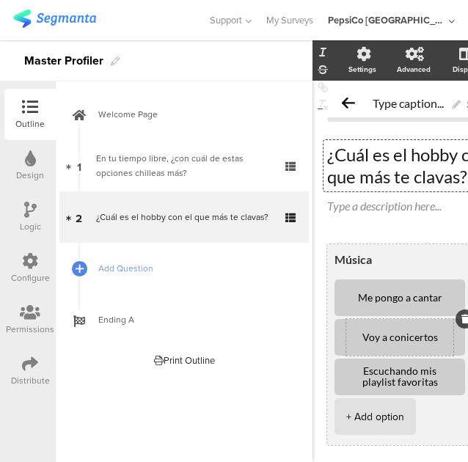
click at [422, 348] on div "Voy a conicertos" at bounding box center [399, 337] width 107 height 37
drag, startPoint x: 441, startPoint y: 341, endPoint x: 333, endPoint y: 334, distance: 107.9
click at [333, 335] on div "Música Me pongo a cantar Voy a conicertos Escuchando mis playlist favoritas + A…" at bounding box center [430, 344] width 207 height 201
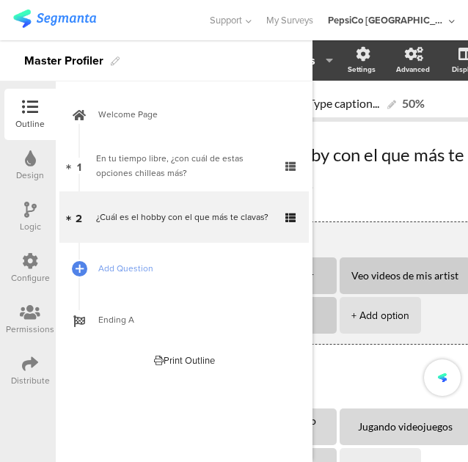
scroll to position [0, 130]
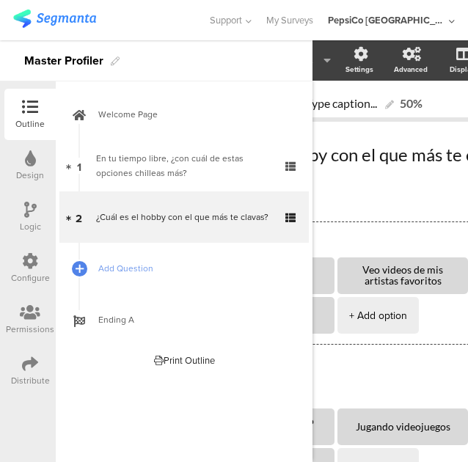
type textarea "Veo videos de mis artistas favoritos"
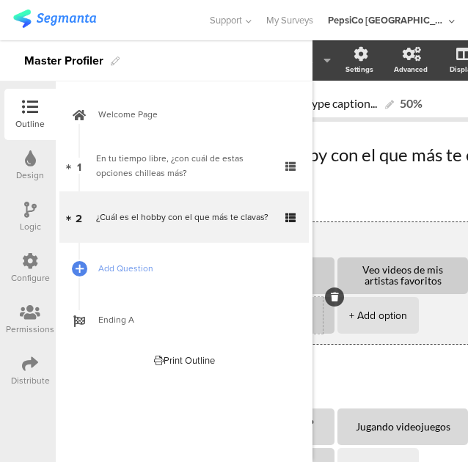
scroll to position [0, 20]
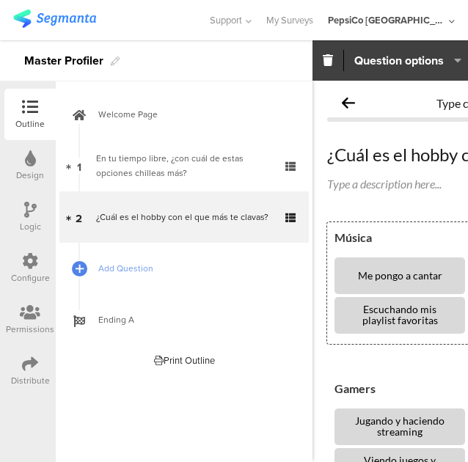
drag, startPoint x: 403, startPoint y: 320, endPoint x: 316, endPoint y: 314, distance: 87.4
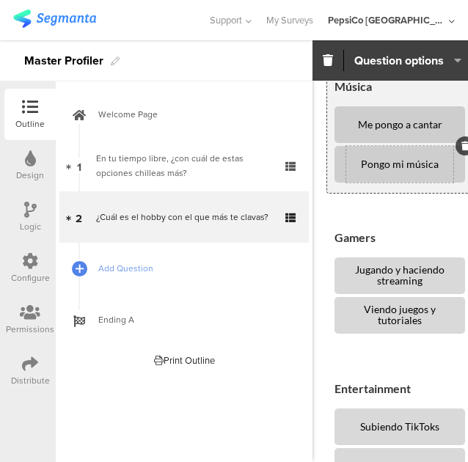
scroll to position [152, 0]
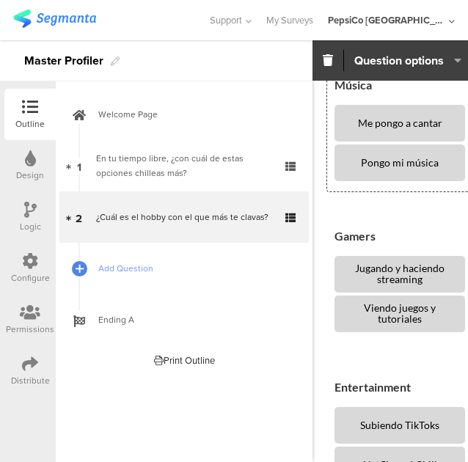
type textarea "Pongo mi música"
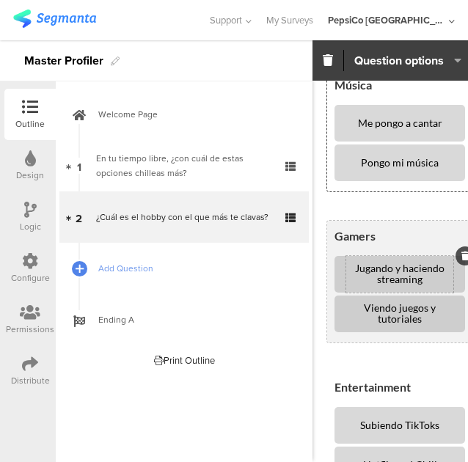
drag, startPoint x: 427, startPoint y: 277, endPoint x: 349, endPoint y: 270, distance: 78.7
click at [349, 270] on textarea "Jugando y haciendo streaming" at bounding box center [399, 274] width 107 height 22
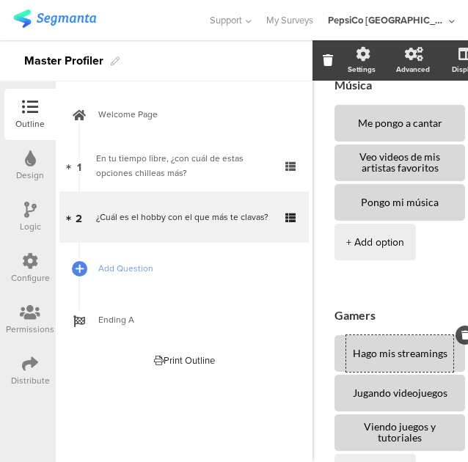
type textarea "Hago mis streamings"
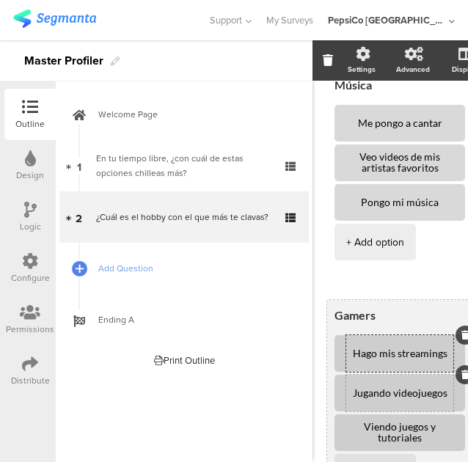
click at [412, 394] on textarea "Jugando videojuegos" at bounding box center [399, 393] width 107 height 11
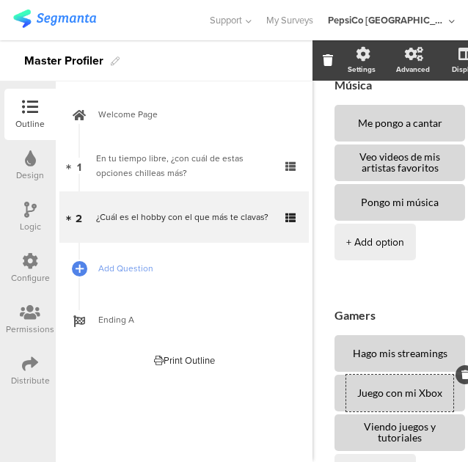
type textarea "Juego con mi Xbox"
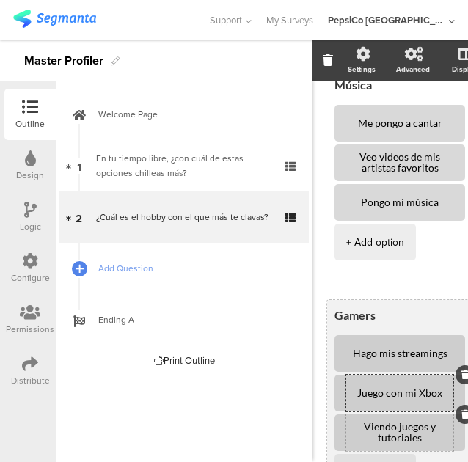
drag, startPoint x: 432, startPoint y: 438, endPoint x: 346, endPoint y: 424, distance: 87.0
click at [346, 424] on textarea "Viendo juegos y tutoriales" at bounding box center [399, 432] width 107 height 22
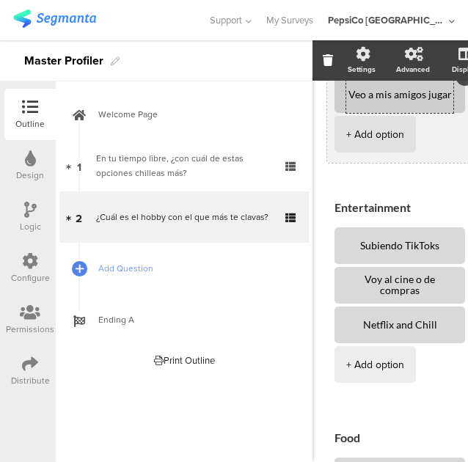
scroll to position [515, 0]
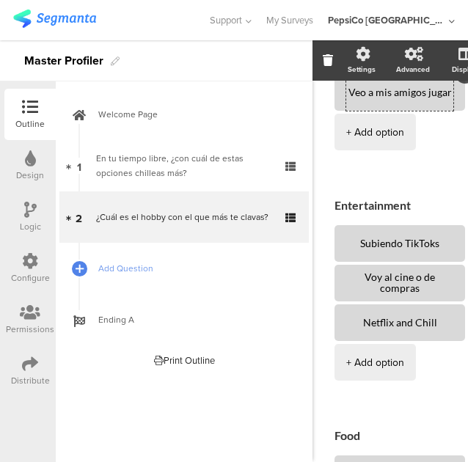
type textarea "Veo a mis amigos jugar"
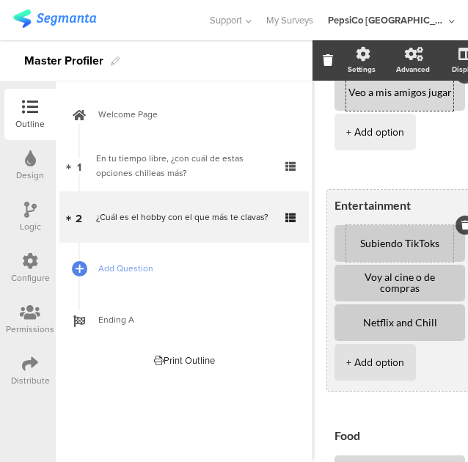
drag, startPoint x: 438, startPoint y: 244, endPoint x: 349, endPoint y: 250, distance: 89.6
click at [349, 250] on div "Subiendo TikToks" at bounding box center [399, 243] width 107 height 37
type textarea "Hago reels"
drag, startPoint x: 421, startPoint y: 287, endPoint x: 357, endPoint y: 276, distance: 64.6
click at [357, 276] on textarea "Voy al cine o de compras" at bounding box center [399, 283] width 107 height 22
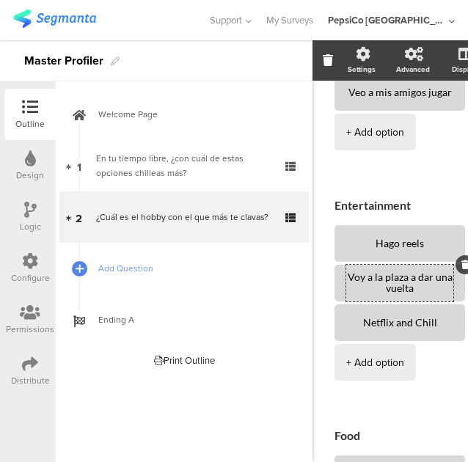
type textarea "Voy a la plaza a dar una vuelta"
click at [321, 318] on div "Type caption... 50% ¿Cuál es el hobby con el que más te clavas? ¿Cuál es el hob…" at bounding box center [430, 266] width 236 height 1401
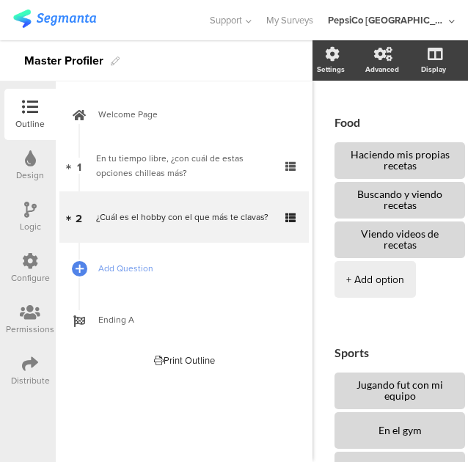
scroll to position [831, 0]
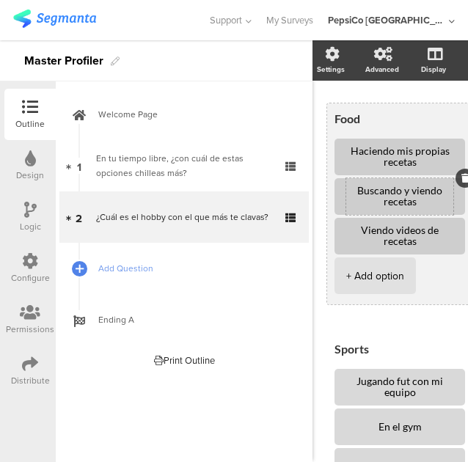
click at [434, 210] on div "Buscando y viendo recetas" at bounding box center [399, 196] width 107 height 37
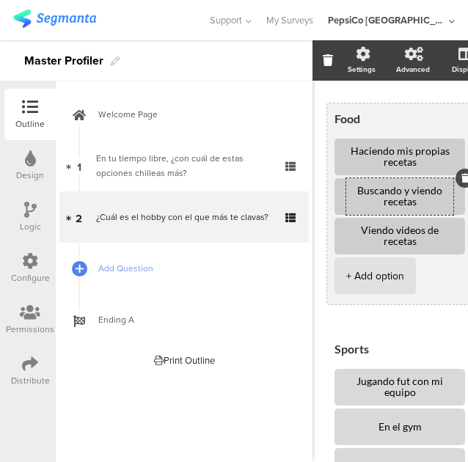
drag, startPoint x: 444, startPoint y: 193, endPoint x: 410, endPoint y: 193, distance: 33.7
click at [410, 193] on textarea "Buscando y viendo recetas" at bounding box center [399, 196] width 107 height 22
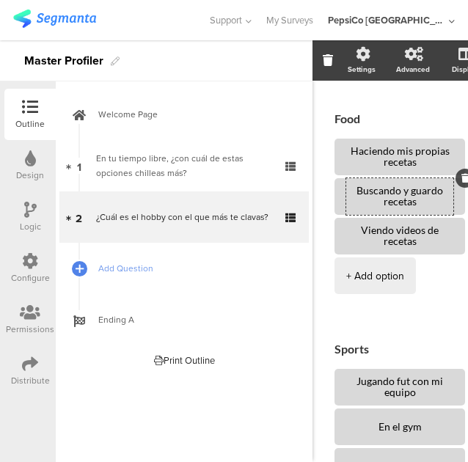
type textarea "Buscando y guardo recetas"
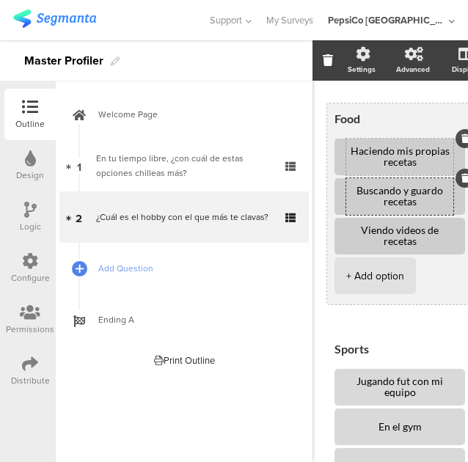
drag, startPoint x: 438, startPoint y: 162, endPoint x: 347, endPoint y: 153, distance: 91.3
click at [347, 153] on textarea "Haciendo mis propias recetas" at bounding box center [399, 157] width 107 height 22
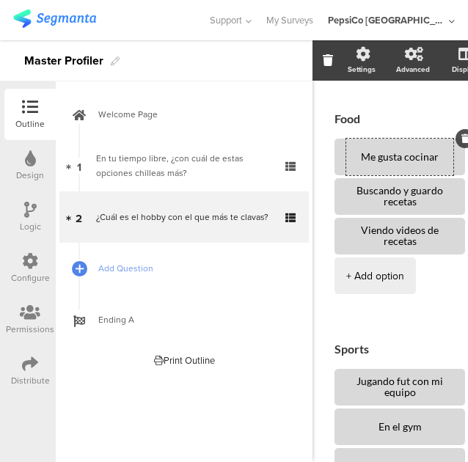
type textarea "Me gusta cocinar"
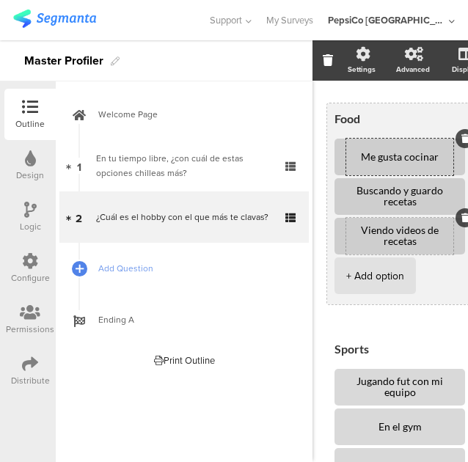
click at [439, 243] on textarea "Viendo videos de recetas" at bounding box center [399, 236] width 107 height 22
click at [396, 230] on textarea "Viendo videos de recetas" at bounding box center [399, 236] width 107 height 22
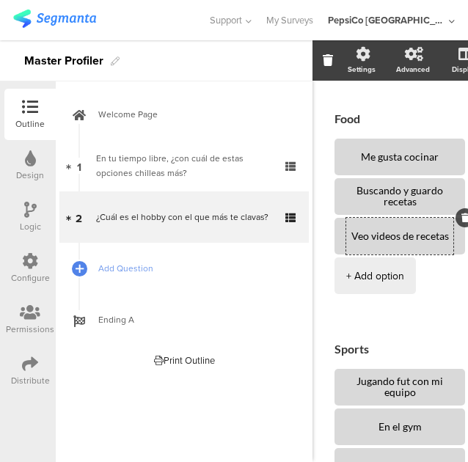
type textarea "Veo videos de recetas"
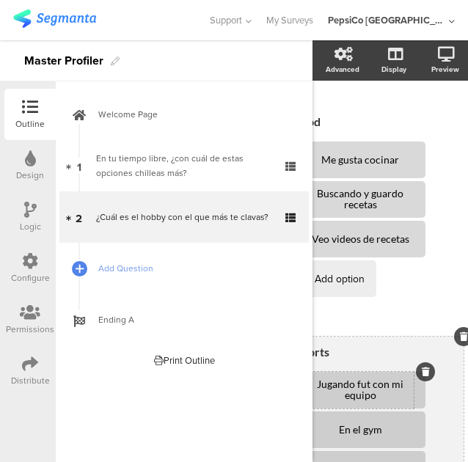
drag, startPoint x: 423, startPoint y: 395, endPoint x: 447, endPoint y: 382, distance: 27.6
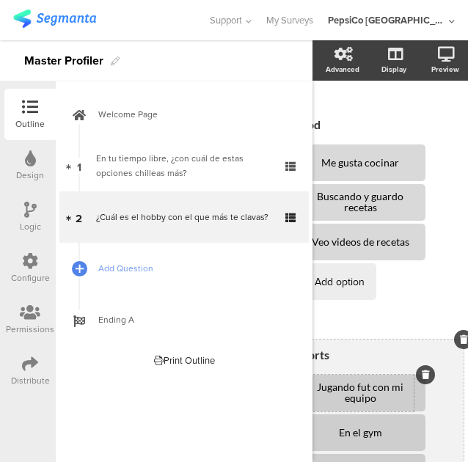
click at [447, 382] on ul "Jugando fut con mi equipo En el gym Viendo algún partido + Add option" at bounding box center [379, 454] width 169 height 158
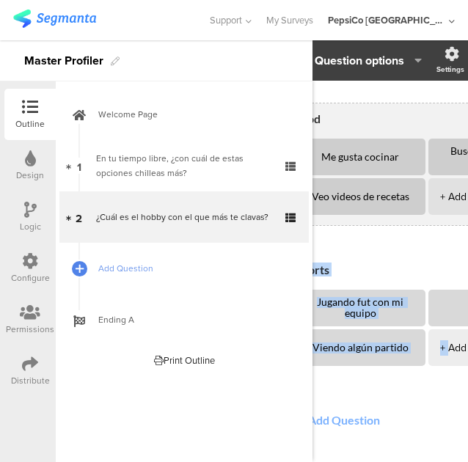
scroll to position [792, 40]
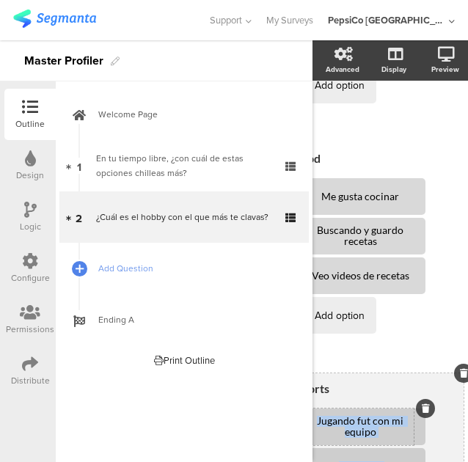
drag, startPoint x: 447, startPoint y: 382, endPoint x: 403, endPoint y: 423, distance: 60.2
click at [403, 423] on span "Música Me pongo a cantar Veo videos de mis artistas favoritos Pongo mi música +…" at bounding box center [375, 28] width 176 height 1151
drag, startPoint x: 383, startPoint y: 435, endPoint x: 396, endPoint y: 418, distance: 20.8
click at [396, 418] on textarea "Jugando fut con mi equipo" at bounding box center [359, 427] width 107 height 22
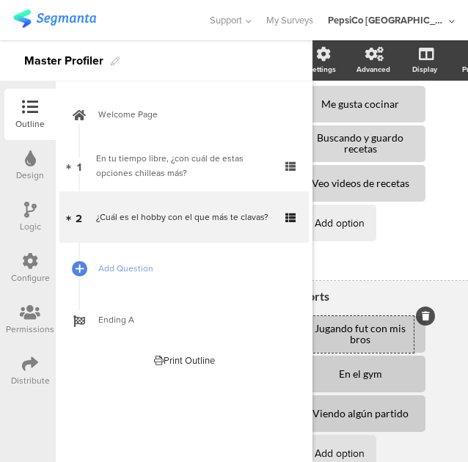
scroll to position [885, 40]
type textarea "Jugando fut con mis bros"
drag, startPoint x: 359, startPoint y: 371, endPoint x: 331, endPoint y: 373, distance: 27.9
click at [331, 373] on textarea "En el gym" at bounding box center [359, 373] width 107 height 11
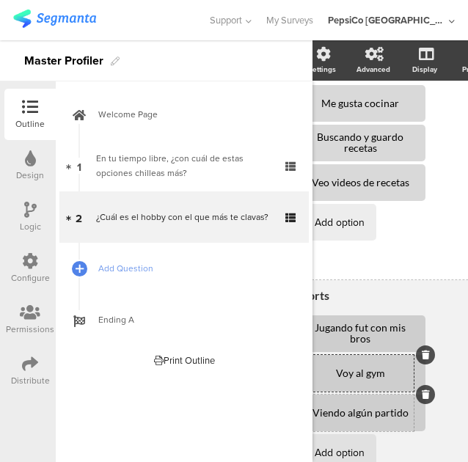
type textarea "Voy al gym"
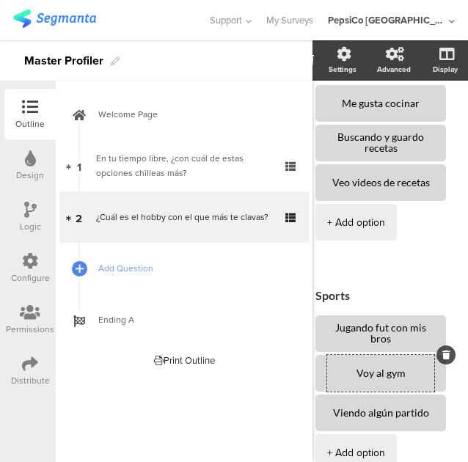
scroll to position [885, 0]
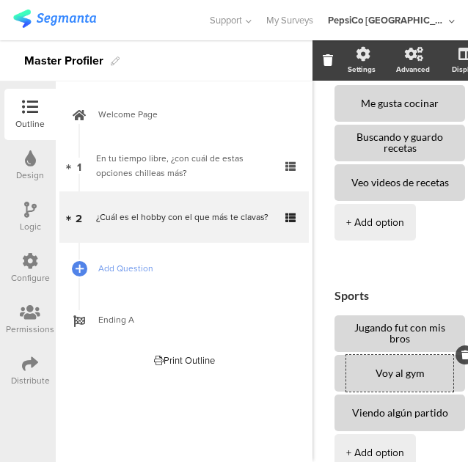
drag, startPoint x: 408, startPoint y: 416, endPoint x: 312, endPoint y: 421, distance: 95.5
type textarea "Veo todos los deportes que pueda"
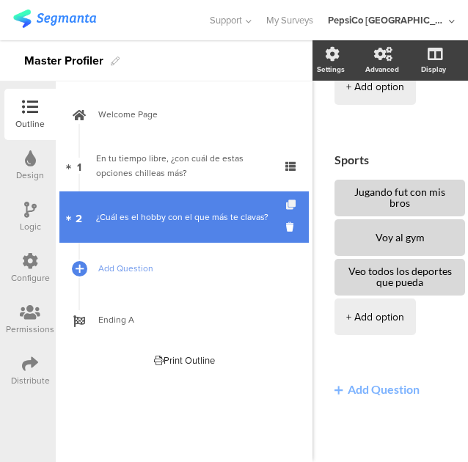
click at [290, 204] on icon at bounding box center [292, 205] width 12 height 10
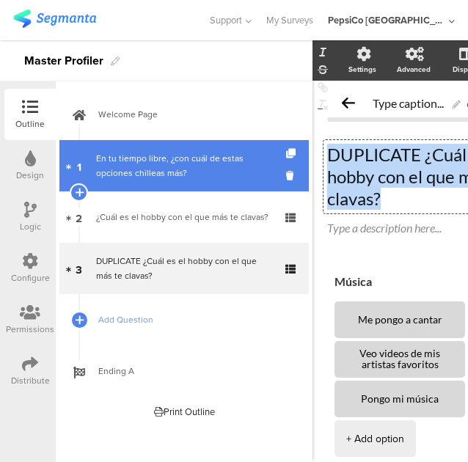
drag, startPoint x: 438, startPoint y: 191, endPoint x: 303, endPoint y: 141, distance: 144.0
click at [303, 141] on div "Outline Design Logic Configure Permissions Distribute New question Import quest…" at bounding box center [234, 250] width 468 height 421
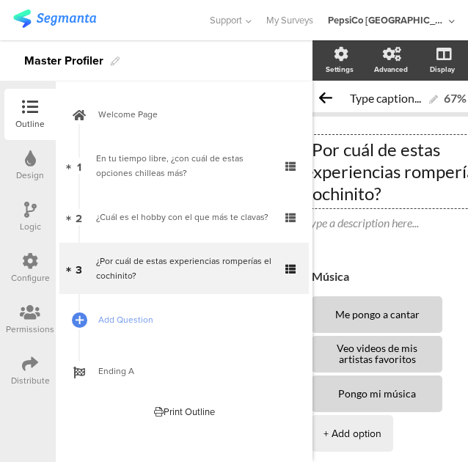
scroll to position [6, 22]
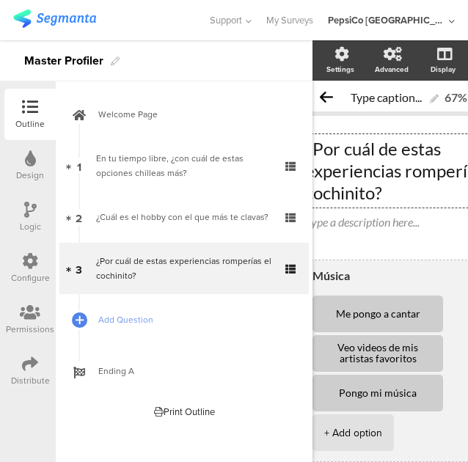
drag, startPoint x: 420, startPoint y: 319, endPoint x: 321, endPoint y: 317, distance: 99.0
click at [321, 317] on li "Me pongo a cantar" at bounding box center [377, 313] width 130 height 37
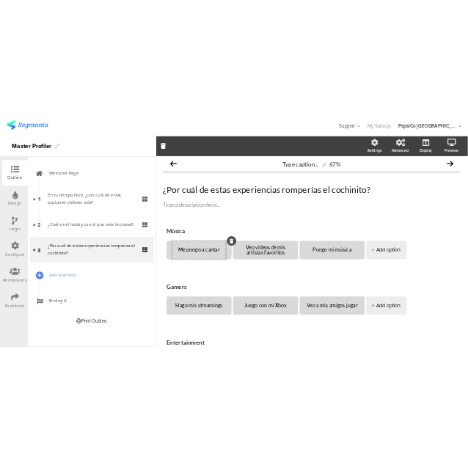
scroll to position [6, 0]
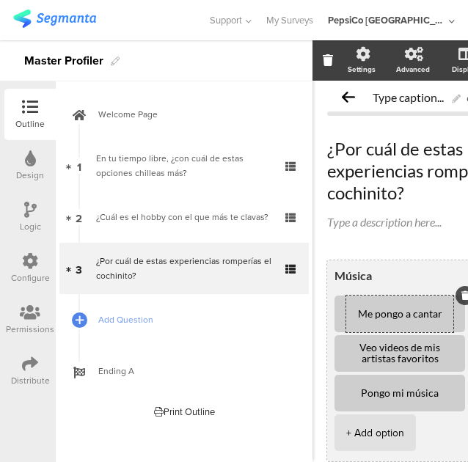
click at [440, 311] on textarea "Me pongo a cantar" at bounding box center [399, 314] width 107 height 11
drag, startPoint x: 440, startPoint y: 311, endPoint x: 328, endPoint y: 316, distance: 111.5
click at [328, 316] on div "Música Me pongo a cantar Veo videos de mis artistas favoritos Pongo mi música +…" at bounding box center [430, 360] width 207 height 201
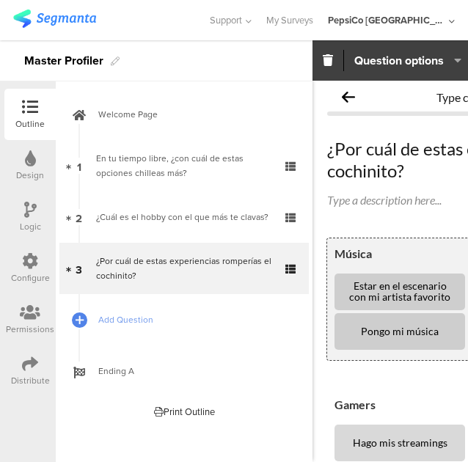
type textarea "Estar en el escenario con mi artista favorito"
click at [399, 331] on textarea "Pongo mi música" at bounding box center [399, 331] width 107 height 11
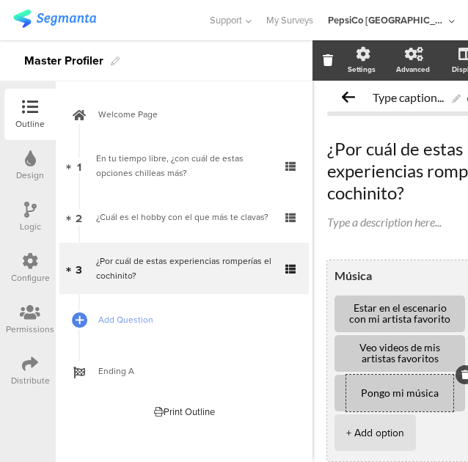
click at [399, 331] on div "Estar en el escenario con mi artista favorito" at bounding box center [399, 313] width 107 height 37
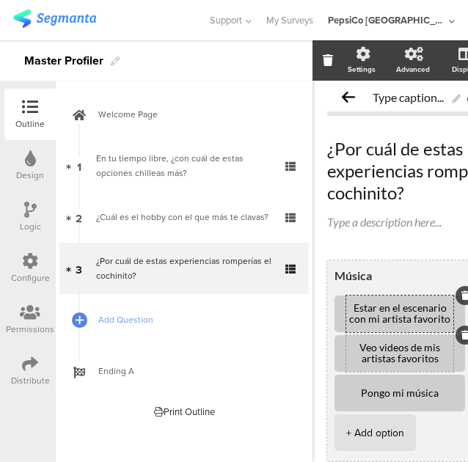
drag, startPoint x: 437, startPoint y: 362, endPoint x: 350, endPoint y: 346, distance: 88.0
click at [350, 346] on textarea "Veo videos de mis artistas favoritos" at bounding box center [399, 353] width 107 height 22
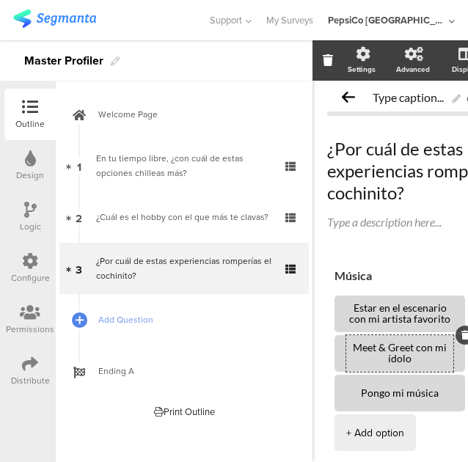
type textarea "Meet & Greet con mi ídolo"
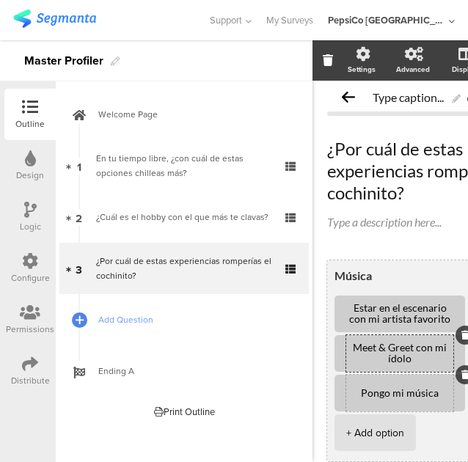
click at [418, 390] on textarea "Pongo mi música" at bounding box center [399, 393] width 107 height 11
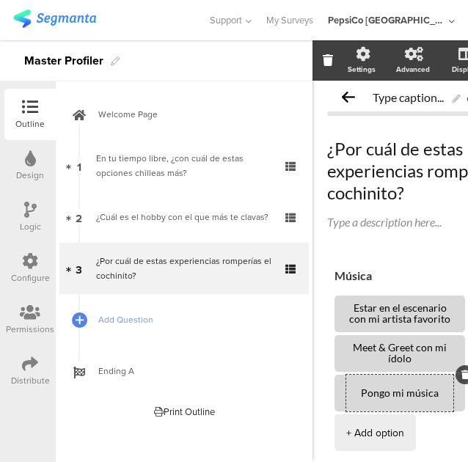
drag, startPoint x: 437, startPoint y: 392, endPoint x: 309, endPoint y: 398, distance: 127.7
click at [309, 398] on div "Outline Design Logic Configure Permissions Distribute New question Import quest…" at bounding box center [234, 250] width 468 height 421
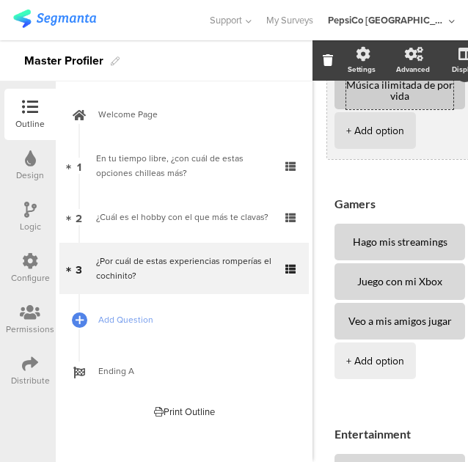
scroll to position [316, 0]
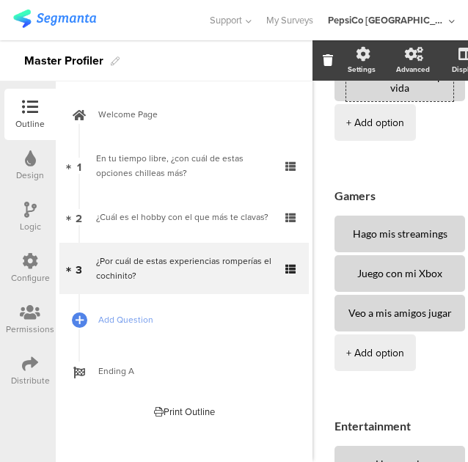
type textarea "Música ilimitada de por vida"
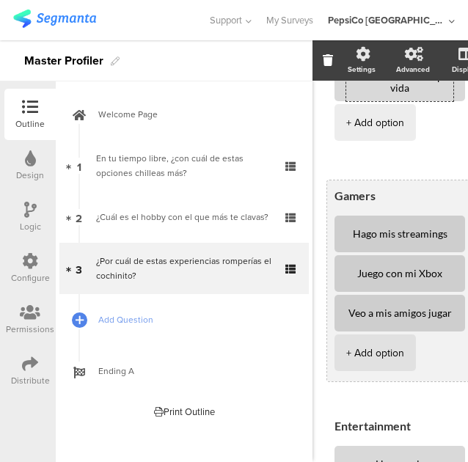
drag, startPoint x: 447, startPoint y: 235, endPoint x: 344, endPoint y: 238, distance: 103.4
click at [344, 238] on li "Hago mis streamings" at bounding box center [399, 233] width 130 height 37
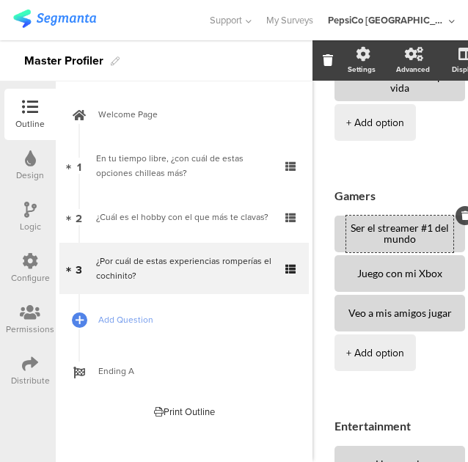
type textarea "Ser el streamer #1 del mundo"
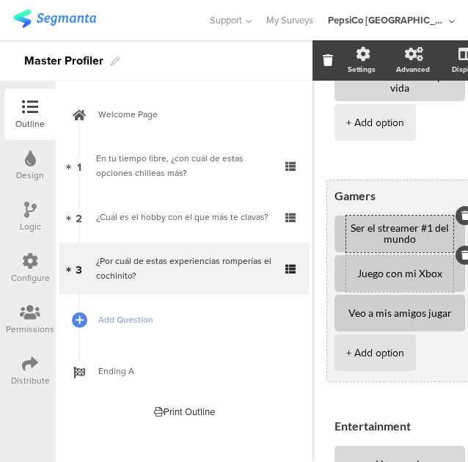
click at [412, 273] on textarea "Juego con mi Xbox" at bounding box center [399, 273] width 107 height 11
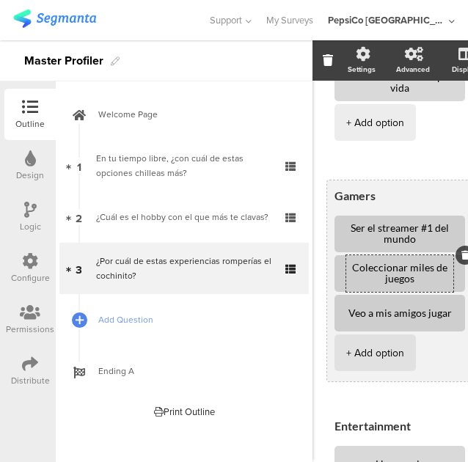
type textarea "Coleccionar miles de juegos"
click at [411, 316] on textarea "Veo a mis amigos jugar" at bounding box center [399, 313] width 107 height 11
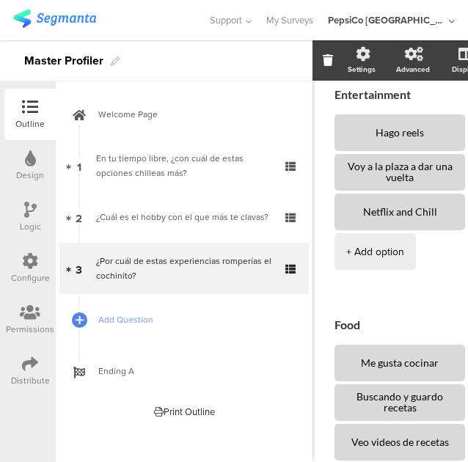
scroll to position [667, 0]
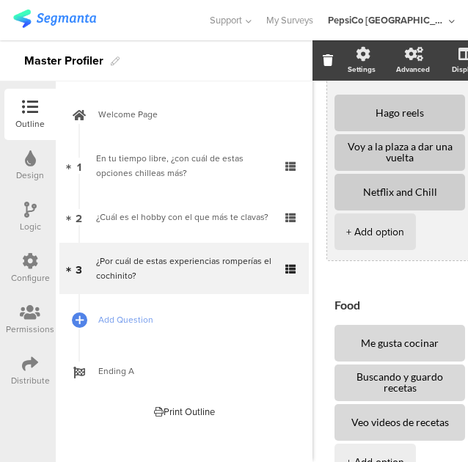
type textarea "Tener acceso VIP a juegos nuevos"
drag, startPoint x: 429, startPoint y: 114, endPoint x: 355, endPoint y: 119, distance: 74.2
click at [355, 119] on div "Hago reels" at bounding box center [399, 113] width 107 height 37
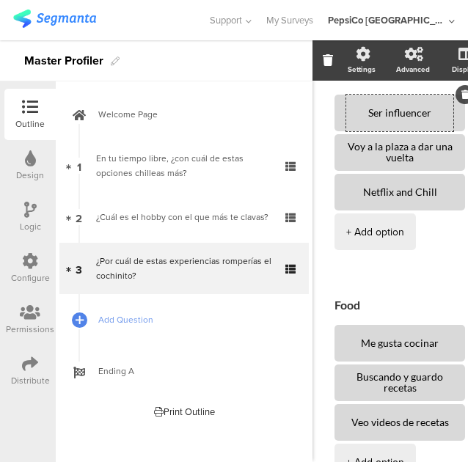
type textarea "Ser influencer"
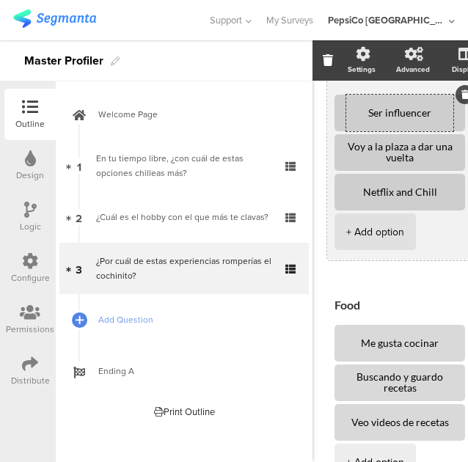
drag, startPoint x: 419, startPoint y: 161, endPoint x: 338, endPoint y: 150, distance: 82.1
click at [338, 150] on li "Voy a la plaza a dar una vuelta" at bounding box center [399, 152] width 130 height 37
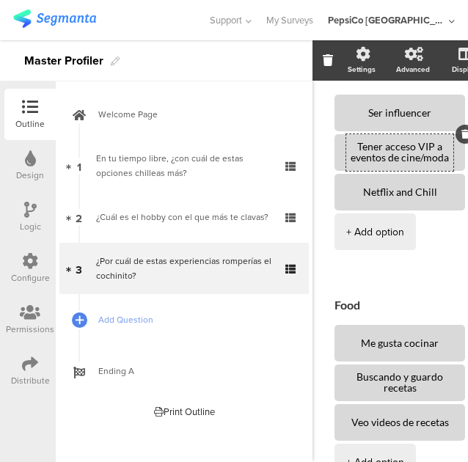
type textarea "Tener acceso VIP a eventos de cine/moda"
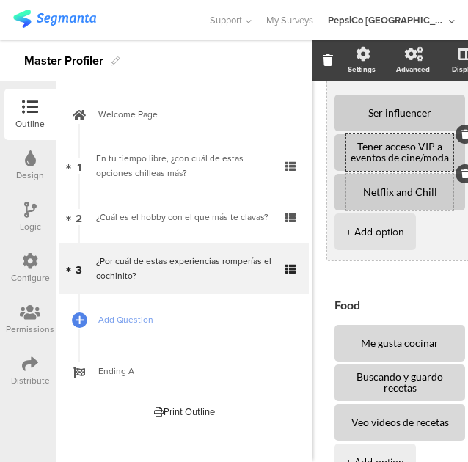
click at [409, 191] on textarea "Netflix and Chill" at bounding box center [399, 192] width 107 height 11
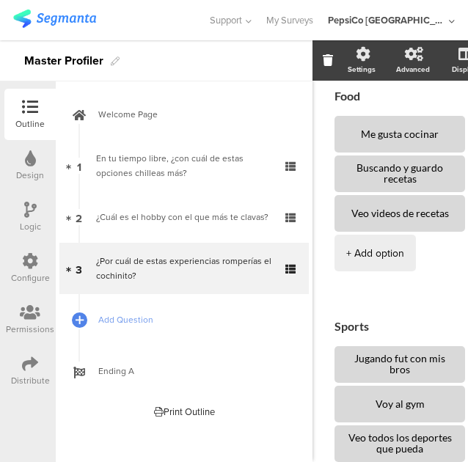
scroll to position [877, 0]
type textarea "Tener acceso a todas las plataformas de streaming del mundo"
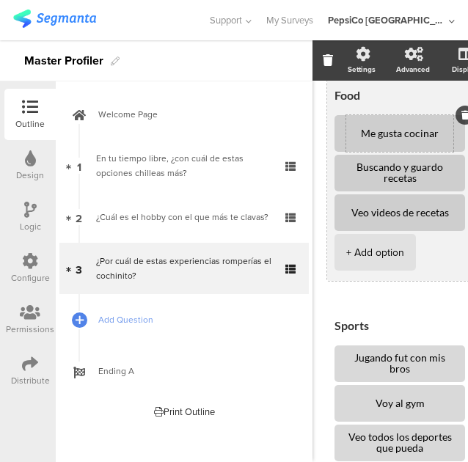
click at [398, 135] on textarea "Me gusta cocinar" at bounding box center [399, 133] width 107 height 11
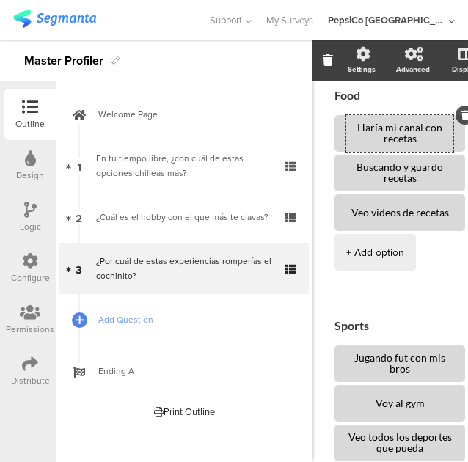
type textarea "Haría mi canal con recetas"
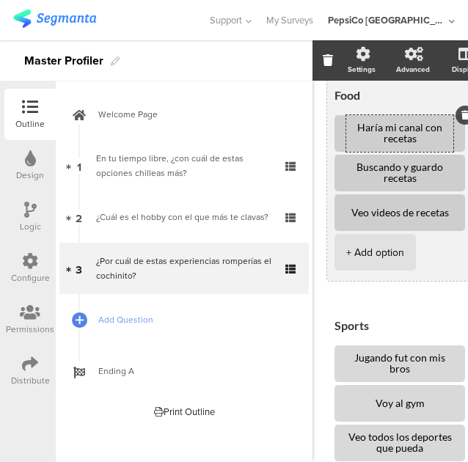
drag, startPoint x: 422, startPoint y: 181, endPoint x: 340, endPoint y: 168, distance: 83.1
click at [340, 168] on li "Buscando y guardo recetas" at bounding box center [399, 173] width 130 height 37
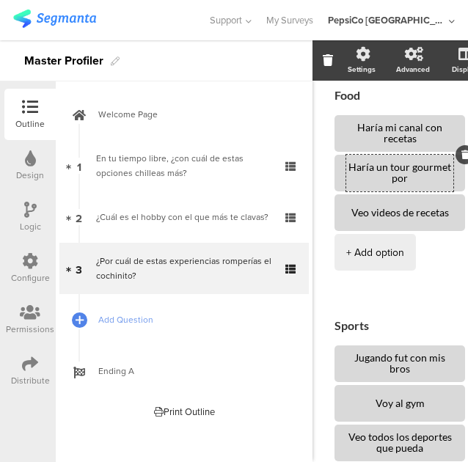
type textarea "Haría un tour gourmet por [GEOGRAPHIC_DATA]"
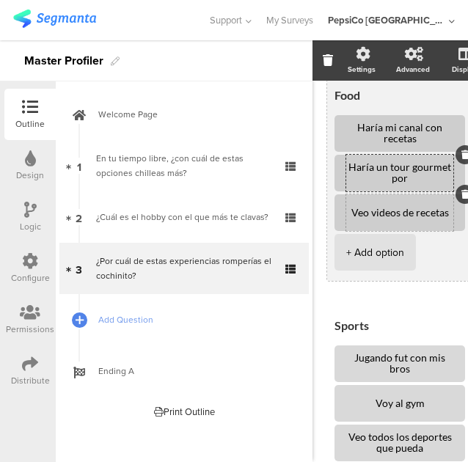
click at [440, 210] on textarea "Veo videos de recetas" at bounding box center [399, 212] width 107 height 11
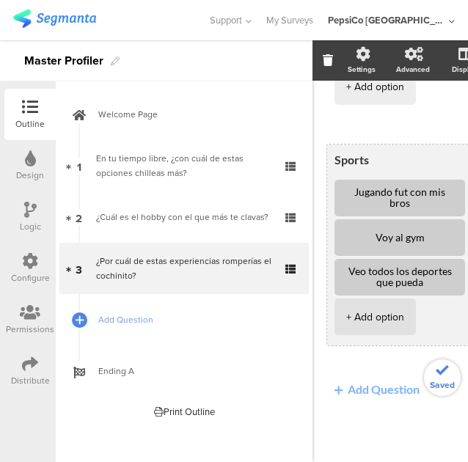
scroll to position [1053, 0]
type textarea "Fuente ilimitada de mis snacks favoritos"
drag, startPoint x: 414, startPoint y: 193, endPoint x: 350, endPoint y: 182, distance: 65.3
click at [350, 187] on textarea "Jugando fut con mis bros" at bounding box center [399, 198] width 107 height 22
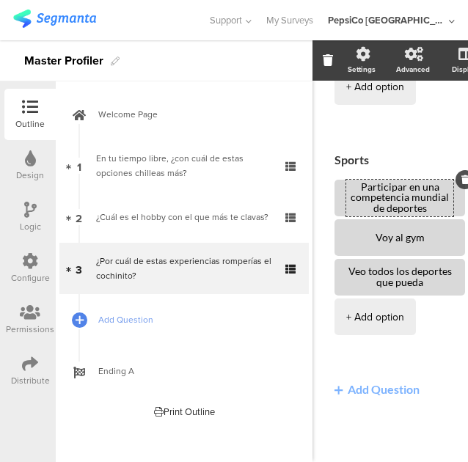
type textarea "Participar en una competencia mundial de deportes"
drag, startPoint x: 424, startPoint y: 228, endPoint x: 314, endPoint y: 232, distance: 110.0
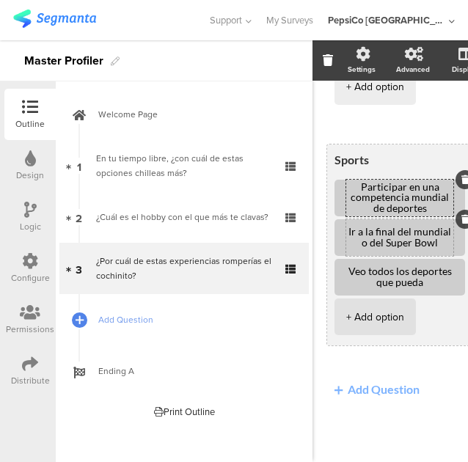
click at [416, 226] on textarea "Ir a la final del mundial o del Super Bowl" at bounding box center [399, 237] width 107 height 22
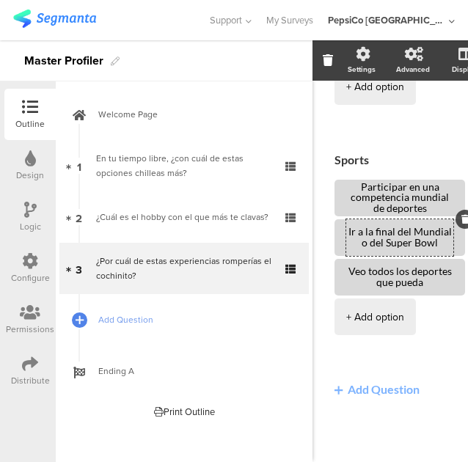
type textarea "Ir a la final del Mundial o del Super Bowl"
drag, startPoint x: 424, startPoint y: 275, endPoint x: 322, endPoint y: 265, distance: 102.4
type textarea "Suscripción anual a las plataformas de deportes"
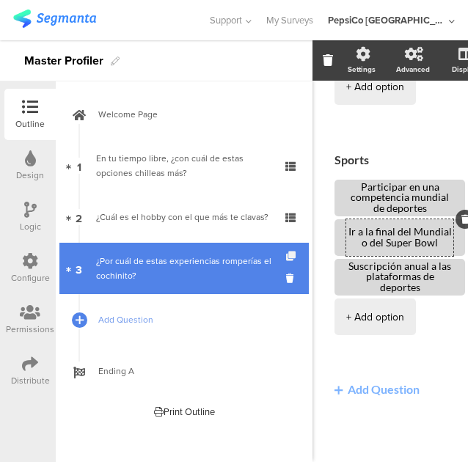
click at [291, 251] on icon at bounding box center [292, 256] width 12 height 10
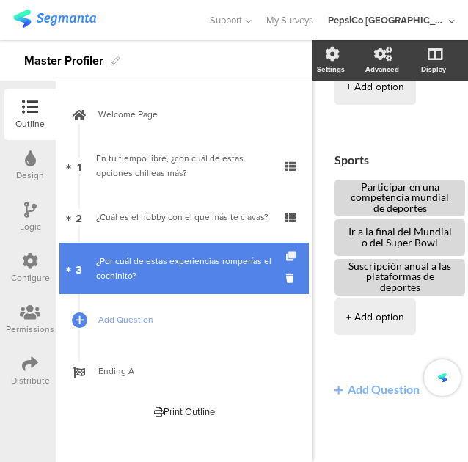
click at [291, 251] on icon at bounding box center [292, 256] width 12 height 10
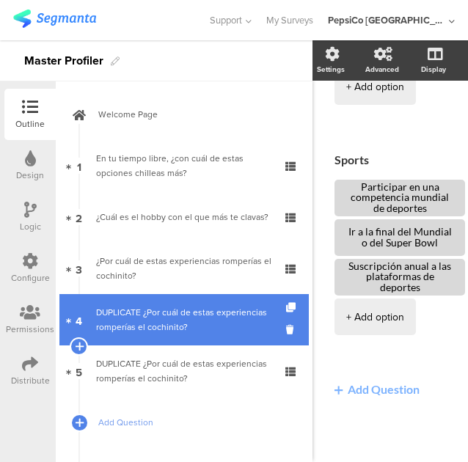
click at [191, 325] on div "DUPLICATE ¿Por cuál de estas experiencias romperías el cochinito?" at bounding box center [183, 319] width 175 height 29
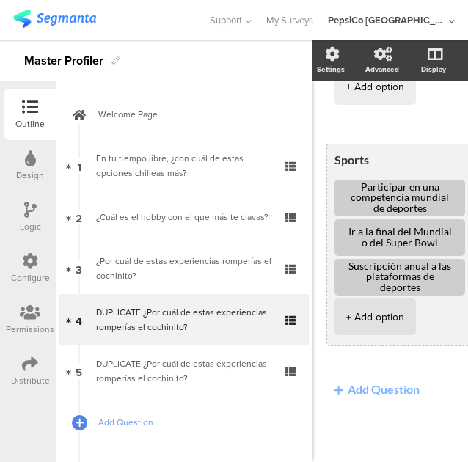
click at [396, 152] on textarea "Sports" at bounding box center [414, 159] width 161 height 14
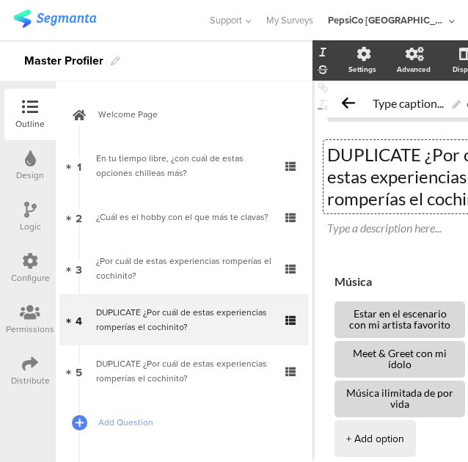
click at [431, 182] on p "DUPLICATE ¿Por cuál de estas experiencias romperías el cochinito?" at bounding box center [430, 177] width 207 height 66
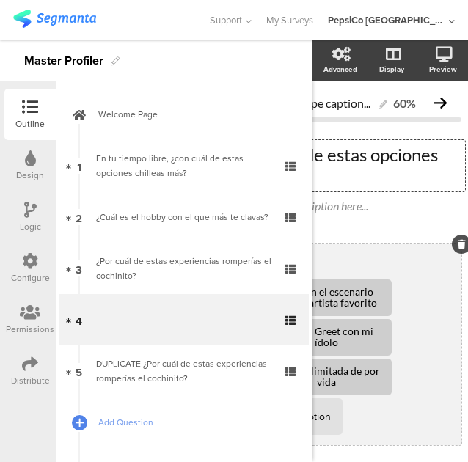
scroll to position [0, 37]
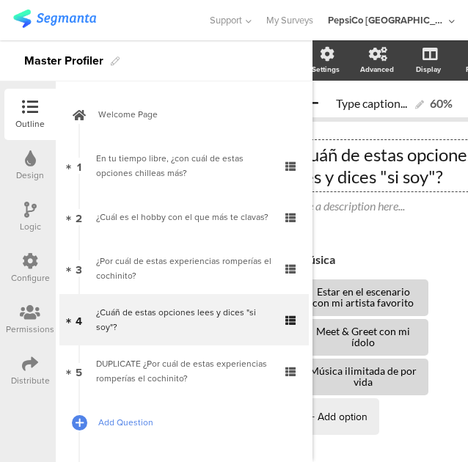
click at [130, 421] on span "Add Question" at bounding box center [192, 422] width 188 height 15
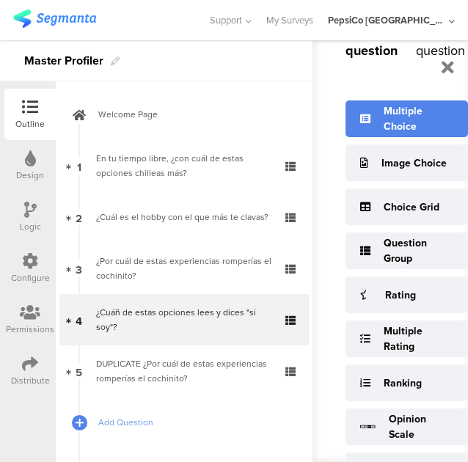
click at [409, 122] on div "Multiple Choice" at bounding box center [418, 118] width 70 height 31
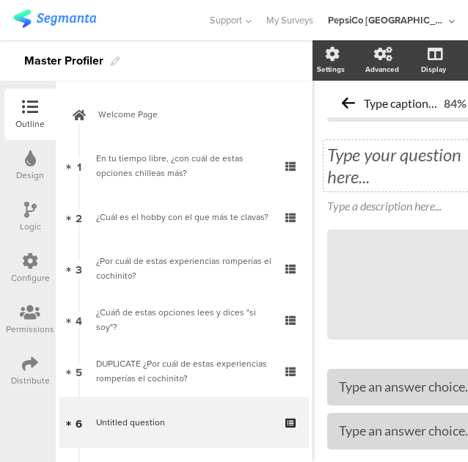
click at [394, 160] on div "Type your question here..." at bounding box center [414, 165] width 183 height 51
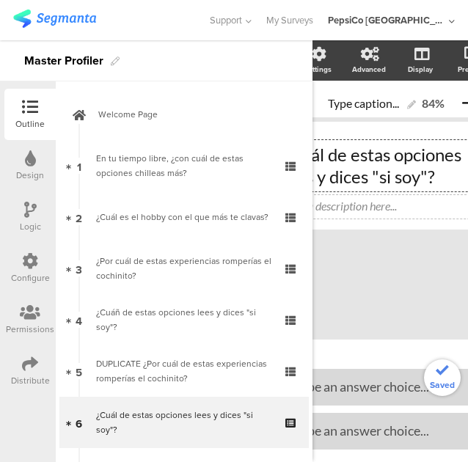
scroll to position [0, 92]
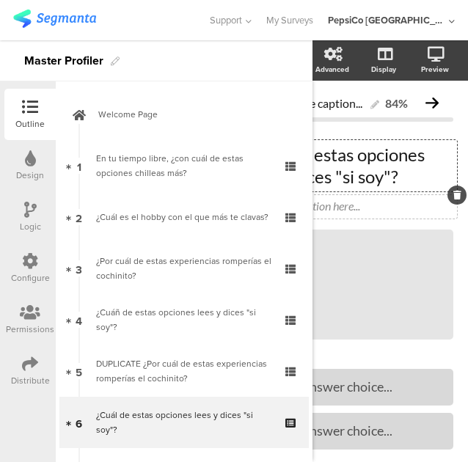
click at [449, 193] on span "¿Cuál de estas opciones lees y dices "si soy"? ¿Cuál de estas opciones lees y d…" at bounding box center [349, 179] width 207 height 71
click at [453, 191] on icon at bounding box center [457, 195] width 8 height 9
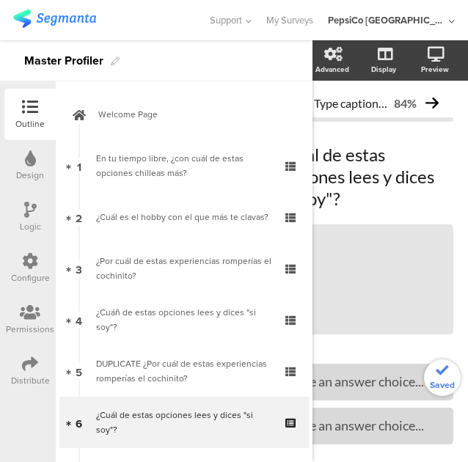
scroll to position [0, 61]
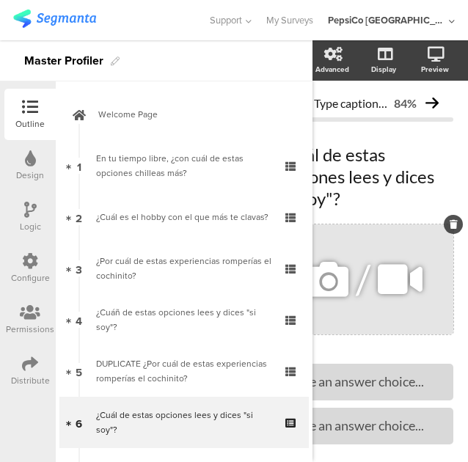
click at [449, 226] on icon at bounding box center [453, 224] width 8 height 9
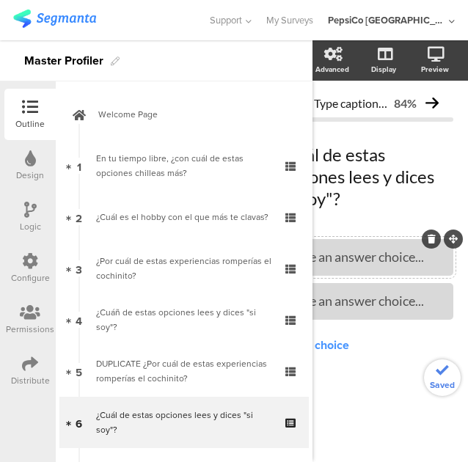
scroll to position [0, 0]
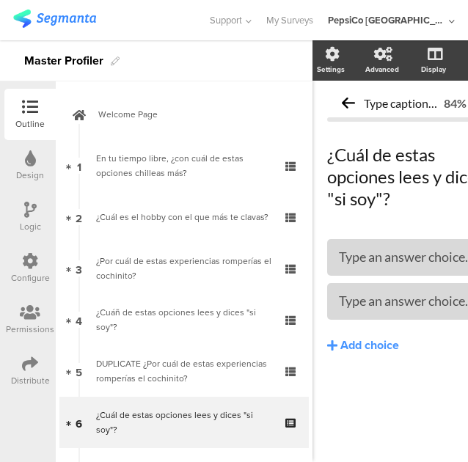
drag, startPoint x: 205, startPoint y: 325, endPoint x: 457, endPoint y: 204, distance: 279.3
click at [205, 325] on div "¿Cuáñ de estas opciones lees y dices "si soy"?" at bounding box center [183, 319] width 175 height 29
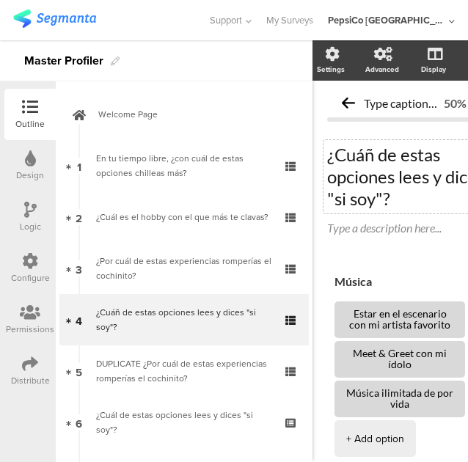
click at [375, 154] on div "¿Cuáñ de estas opciones lees y dices "si soy"? ¿Cuáñ de estas opciones lees y d…" at bounding box center [414, 176] width 183 height 73
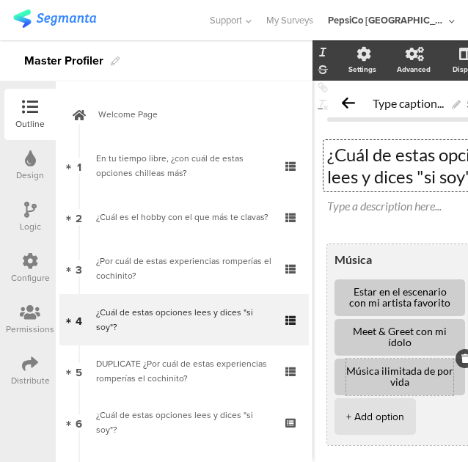
drag, startPoint x: 417, startPoint y: 385, endPoint x: 375, endPoint y: 378, distance: 42.3
click at [375, 378] on textarea "Música ilimitada de por vida" at bounding box center [399, 377] width 107 height 22
drag, startPoint x: 446, startPoint y: 302, endPoint x: 344, endPoint y: 288, distance: 102.8
click at [344, 288] on li "Estar en el escenario con mi artista favorito" at bounding box center [399, 297] width 130 height 37
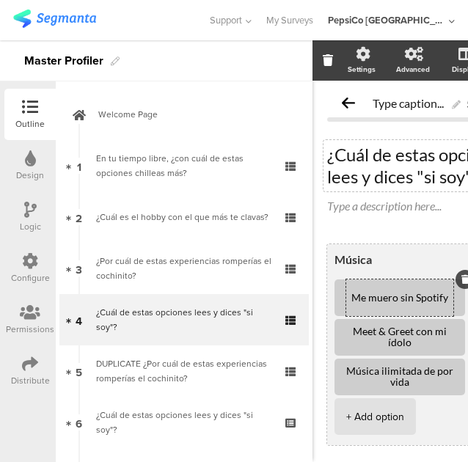
drag, startPoint x: 446, startPoint y: 298, endPoint x: 346, endPoint y: 298, distance: 99.7
click at [346, 298] on textarea "Me muero sin Spotify" at bounding box center [399, 297] width 107 height 11
type textarea "Me muero sin Spotify"
drag, startPoint x: 422, startPoint y: 386, endPoint x: 342, endPoint y: 371, distance: 82.1
click at [342, 371] on li "Música ilimitada de por vida" at bounding box center [399, 376] width 130 height 37
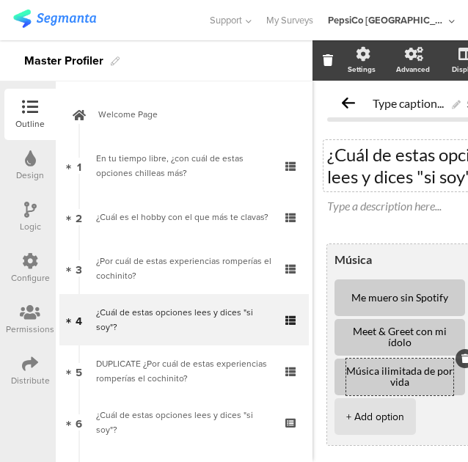
paste textarea "e muero sin Spotify"
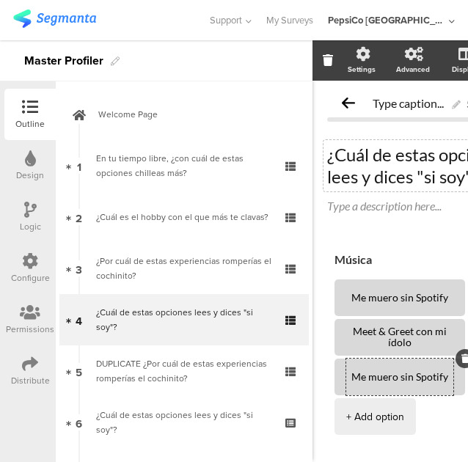
type textarea "Me muero sin Spotify"
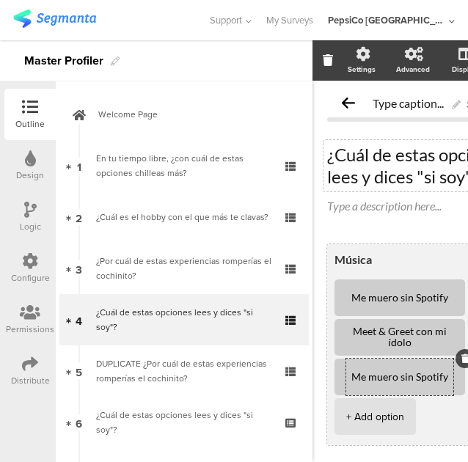
drag, startPoint x: 446, startPoint y: 298, endPoint x: 336, endPoint y: 294, distance: 110.0
click at [336, 294] on li "Me muero sin Spotify" at bounding box center [399, 297] width 130 height 37
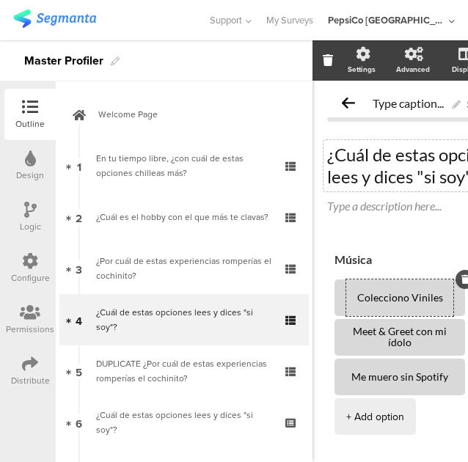
type textarea "Colecciono Viniles"
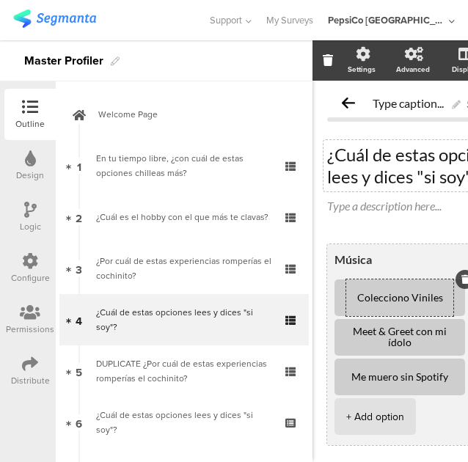
drag, startPoint x: 416, startPoint y: 344, endPoint x: 337, endPoint y: 328, distance: 80.8
click at [337, 328] on li "Meet & Greet con mi ídolo" at bounding box center [399, 337] width 130 height 37
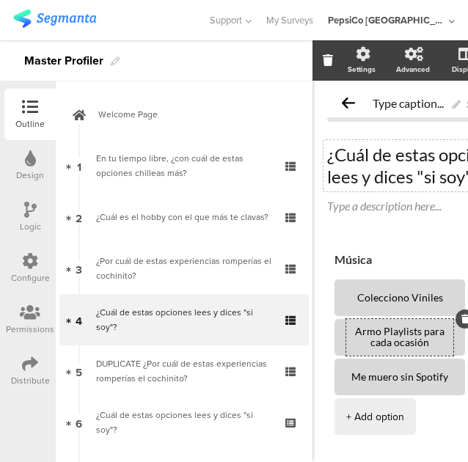
type textarea "Armo Playlists para cada ocasión"
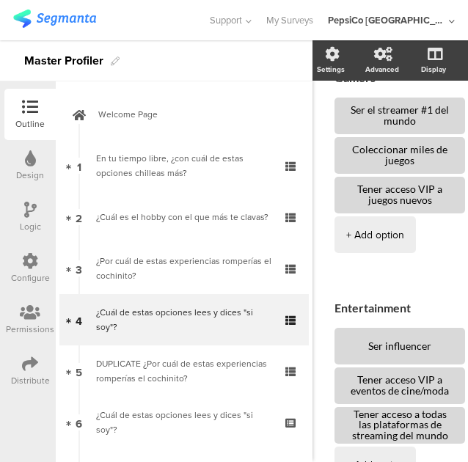
scroll to position [436, 0]
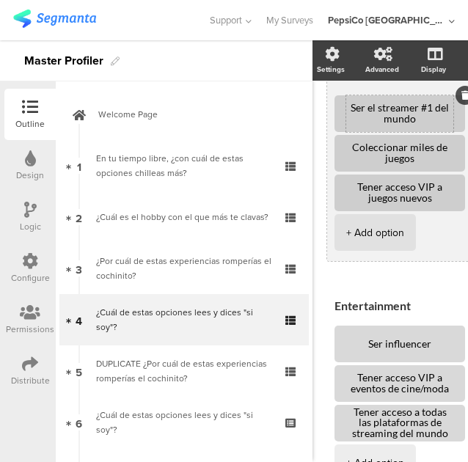
drag, startPoint x: 427, startPoint y: 121, endPoint x: 352, endPoint y: 103, distance: 76.8
click at [352, 103] on textarea "Ser el streamer #1 del mundo" at bounding box center [399, 114] width 107 height 22
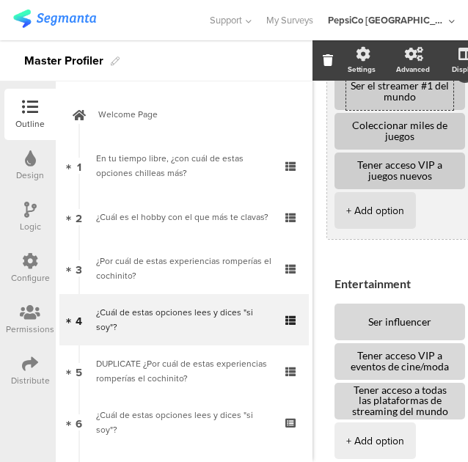
scroll to position [414, 0]
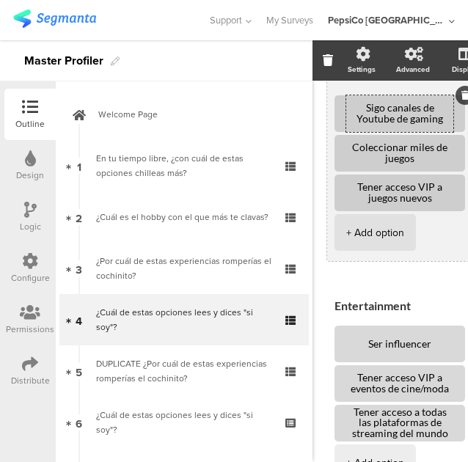
click at [431, 124] on div "Sigo canales de Youtube de gaming" at bounding box center [399, 113] width 107 height 37
drag, startPoint x: 425, startPoint y: 121, endPoint x: 342, endPoint y: 103, distance: 85.4
click at [342, 103] on li "Sigo canales de Youtube de gaming" at bounding box center [399, 113] width 130 height 37
type textarea "Tengo suscripción de Gamepass"
drag, startPoint x: 441, startPoint y: 200, endPoint x: 343, endPoint y: 184, distance: 99.5
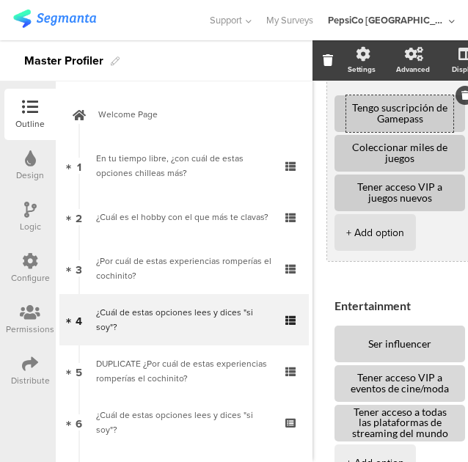
click at [343, 184] on li "Tener acceso VIP a juegos nuevos" at bounding box center [399, 192] width 130 height 37
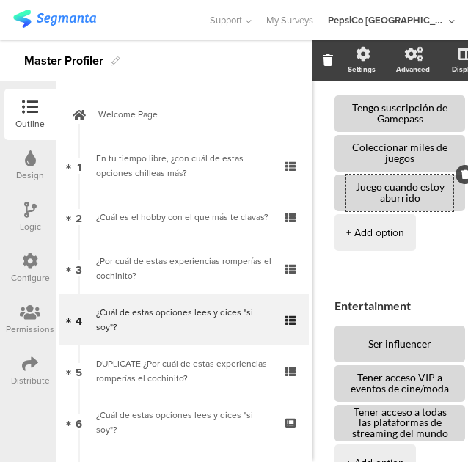
type textarea "Juego cuando estoy aburrido"
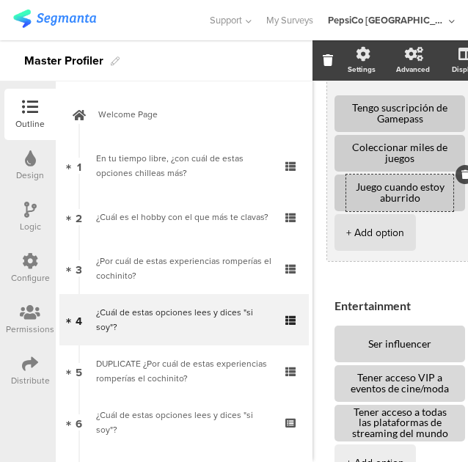
drag, startPoint x: 427, startPoint y: 156, endPoint x: 330, endPoint y: 136, distance: 99.6
click at [330, 136] on div "Gamers Tengo suscripción de Gamepass Coleccionar miles de juegos Juego cuando e…" at bounding box center [430, 160] width 207 height 201
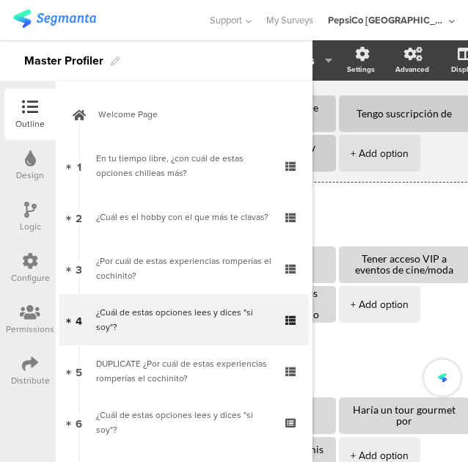
scroll to position [313, 130]
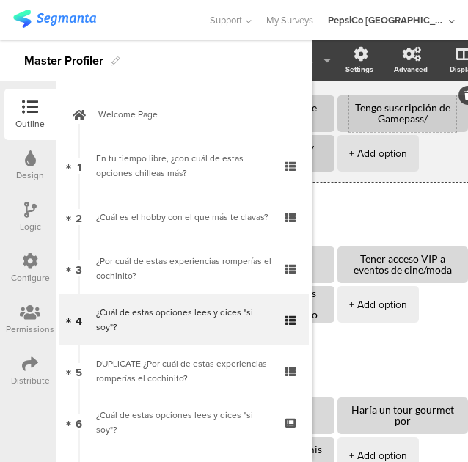
click at [440, 119] on textarea "Tengo suscripción de Gamepass/" at bounding box center [402, 114] width 107 height 22
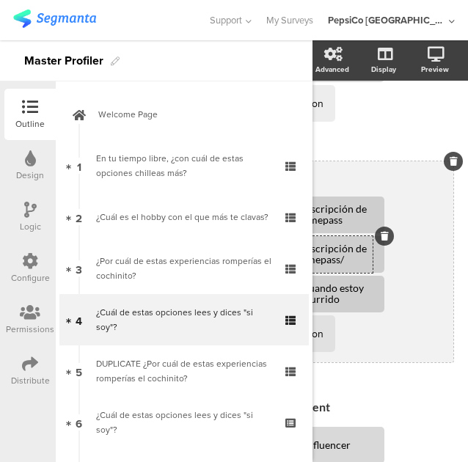
scroll to position [414, 92]
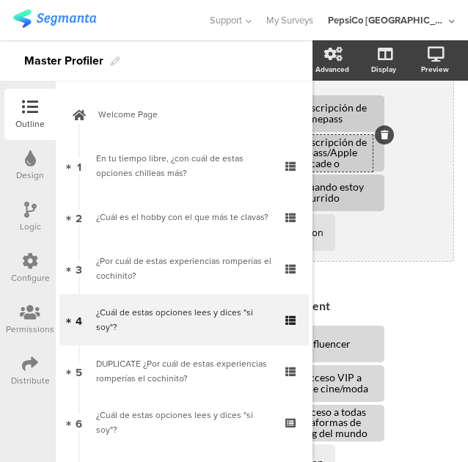
click at [343, 166] on textarea "Tengo suscripción de Gamepass/Apple Arcade o" at bounding box center [318, 153] width 107 height 33
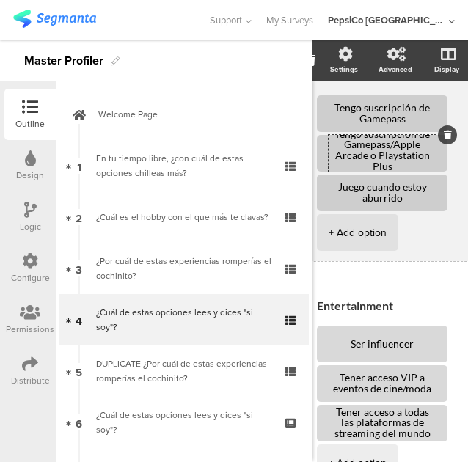
scroll to position [414, 18]
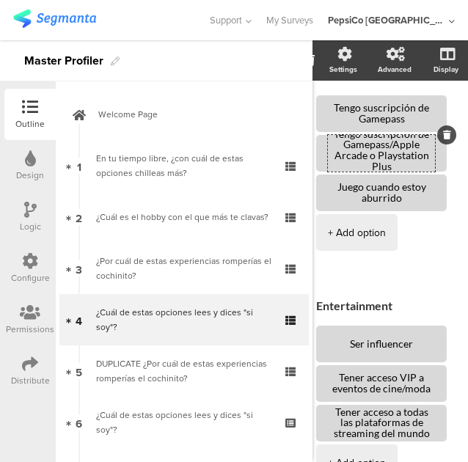
type textarea "Tengo suscripción de Gamepass/Apple Arcade o Playstation Plus"
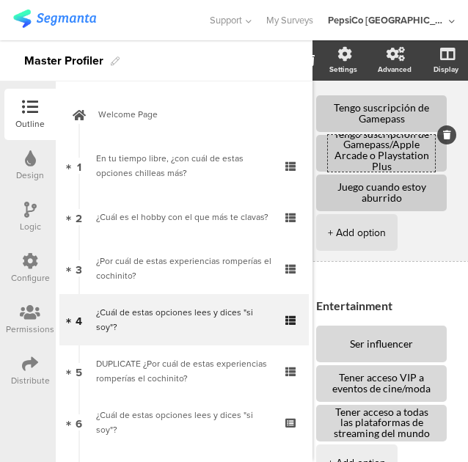
drag, startPoint x: 416, startPoint y: 118, endPoint x: 324, endPoint y: 100, distance: 94.0
click at [324, 100] on li "Tengo suscripción de Gamepass" at bounding box center [381, 113] width 130 height 37
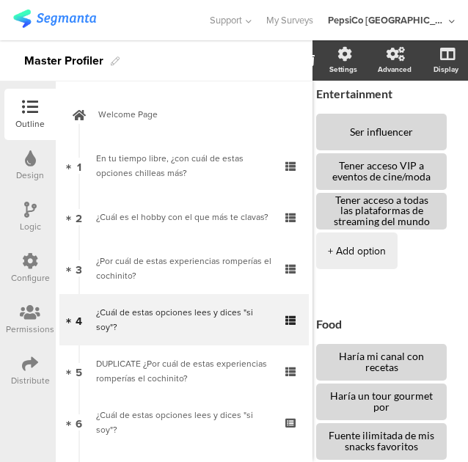
scroll to position [627, 18]
type textarea "Sigo canales de Youtube de gaming"
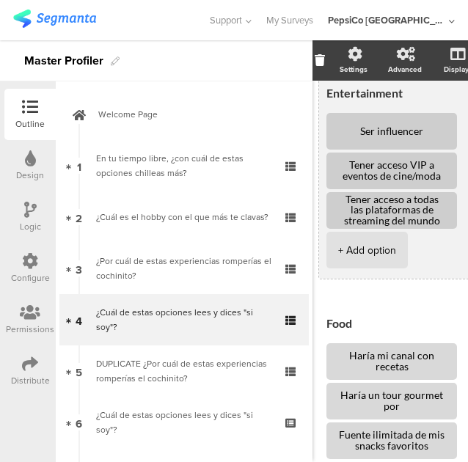
drag, startPoint x: 418, startPoint y: 130, endPoint x: 320, endPoint y: 127, distance: 97.5
click at [320, 127] on div "Entertainment Ser influencer Tener acceso VIP a eventos de cine/moda Tener acce…" at bounding box center [422, 178] width 207 height 201
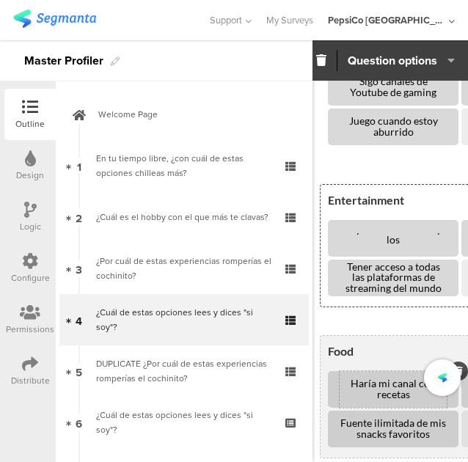
scroll to position [0, 0]
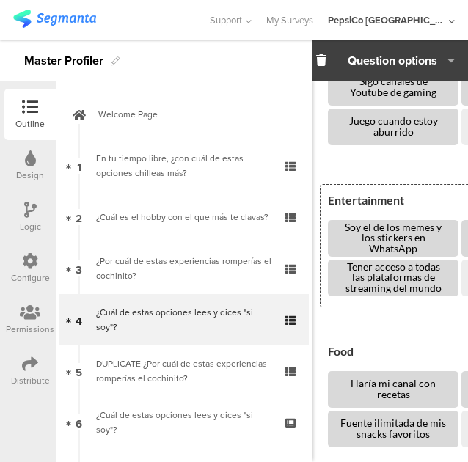
type textarea "Soy el de los memes y los stickers en WhatsApp"
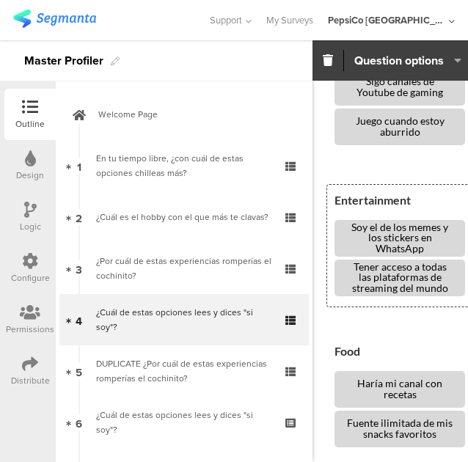
drag, startPoint x: 432, startPoint y: 285, endPoint x: 318, endPoint y: 261, distance: 116.9
type textarea "Busco blogs de viaje y moda"
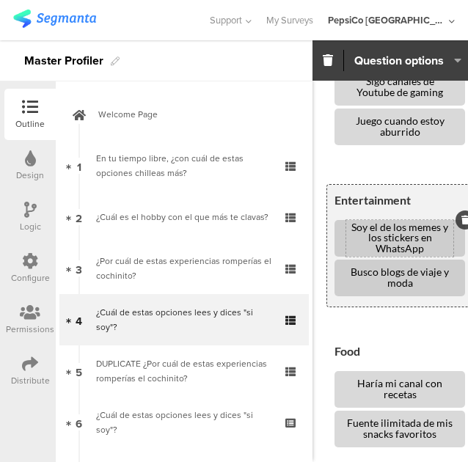
click at [407, 250] on textarea "Soy el de los memes y los stickers en WhatsApp" at bounding box center [399, 238] width 107 height 33
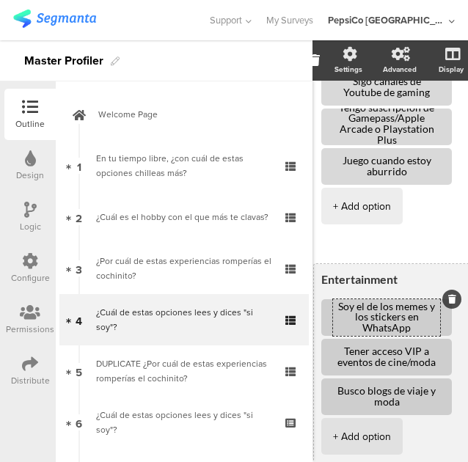
scroll to position [440, 0]
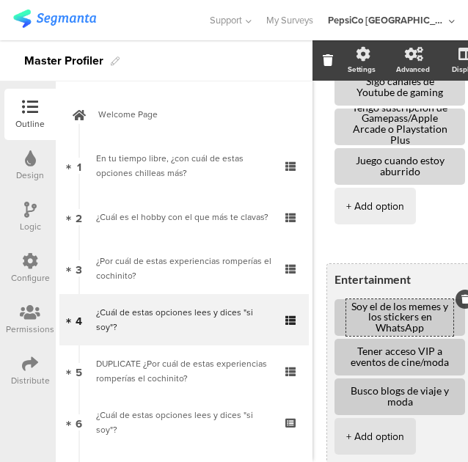
drag, startPoint x: 449, startPoint y: 364, endPoint x: 336, endPoint y: 339, distance: 115.4
click at [336, 339] on li "Tener acceso VIP a eventos de cine/moda" at bounding box center [399, 357] width 130 height 37
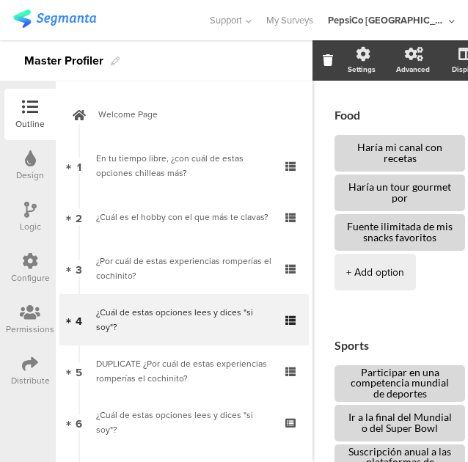
scroll to position [836, 0]
type textarea "No puedo vivir sin Instagram o TikTok"
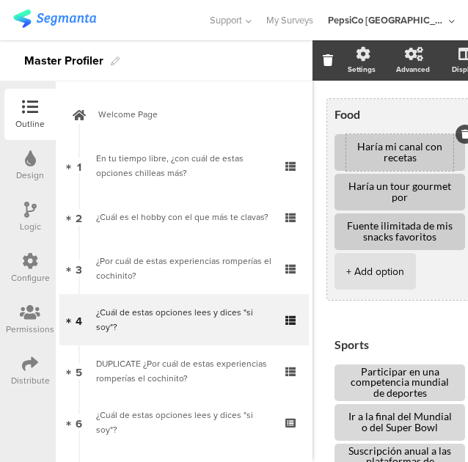
drag, startPoint x: 428, startPoint y: 161, endPoint x: 350, endPoint y: 140, distance: 81.1
click at [350, 140] on div "Haría mi canal con recetas" at bounding box center [399, 152] width 107 height 37
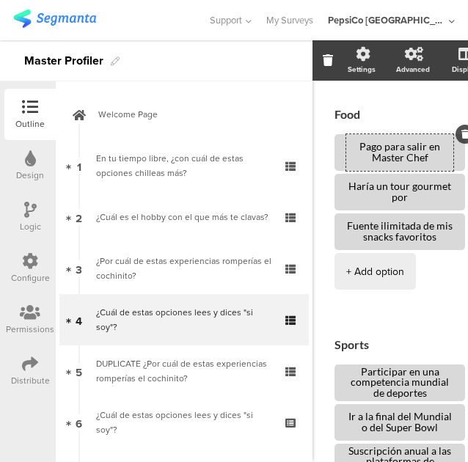
type textarea "Pago para salir en Master Chef"
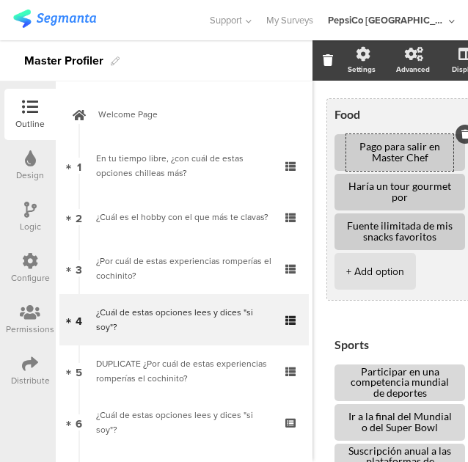
drag, startPoint x: 448, startPoint y: 242, endPoint x: 341, endPoint y: 224, distance: 108.6
click at [341, 224] on li "Fuente ilimitada de mis snacks favoritos" at bounding box center [399, 231] width 130 height 37
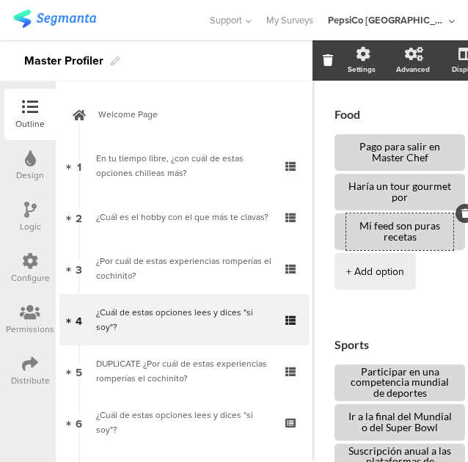
type textarea "Mi feed son puras recetas"
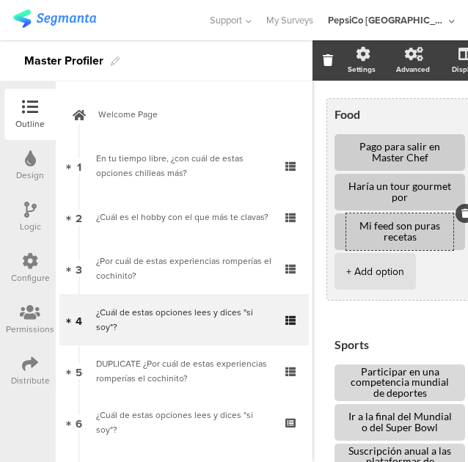
drag, startPoint x: 431, startPoint y: 202, endPoint x: 342, endPoint y: 180, distance: 92.1
click at [342, 180] on li "Haría un tour gourmet por [GEOGRAPHIC_DATA]" at bounding box center [399, 192] width 130 height 37
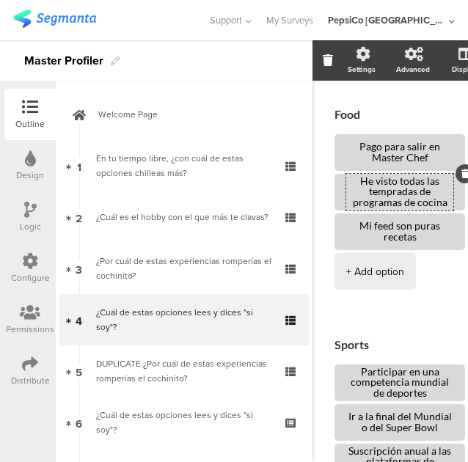
type textarea "He visto todas las tempradas de programas de cocina"
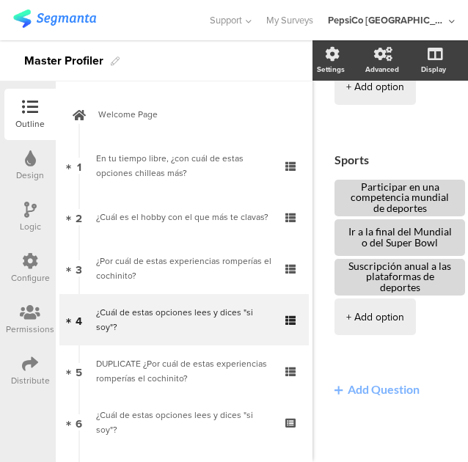
scroll to position [1053, 0]
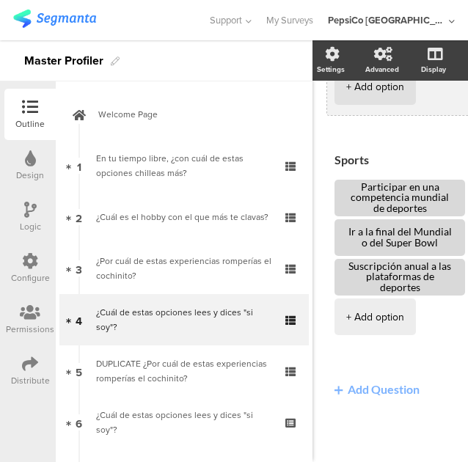
drag, startPoint x: 435, startPoint y: 196, endPoint x: 331, endPoint y: 172, distance: 106.8
click at [331, 172] on div "Sports Participar en una competencia mundial de deportes Ir a la final del Mund…" at bounding box center [415, 244] width 176 height 201
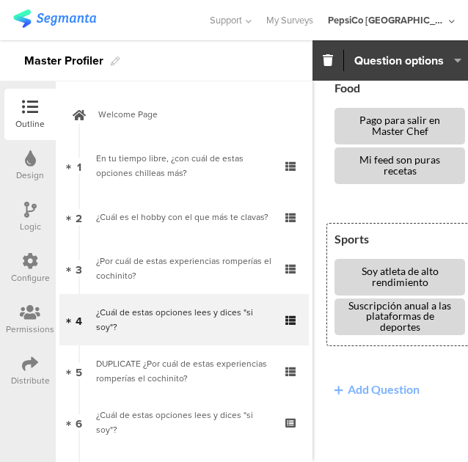
type textarea "Soy atleta de alto rendimiento"
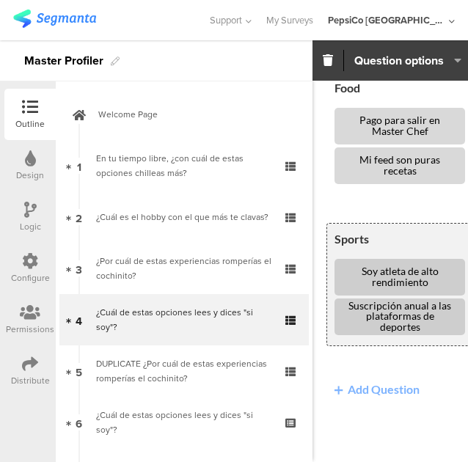
drag, startPoint x: 435, startPoint y: 318, endPoint x: 343, endPoint y: 290, distance: 95.8
click at [343, 298] on li "Suscripción anual a las plataformas de deportes" at bounding box center [399, 316] width 130 height 37
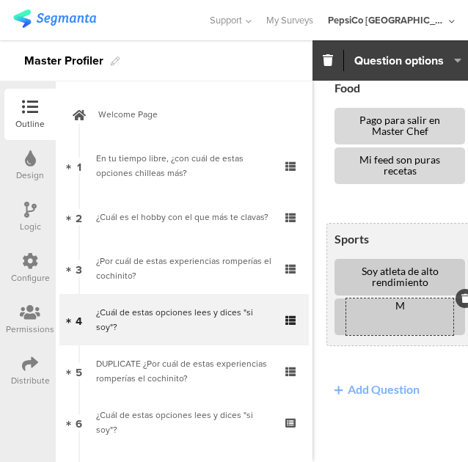
scroll to position [873, 0]
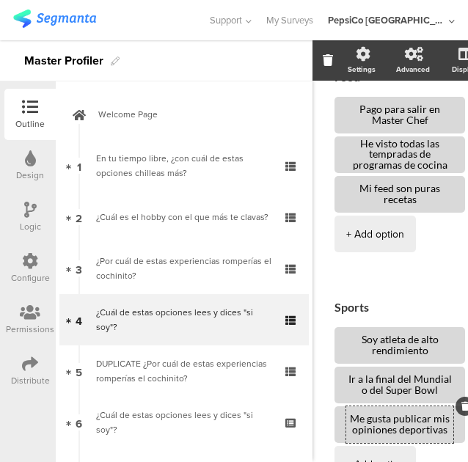
type textarea "Me gusta publicar mis opiniones deportivas"
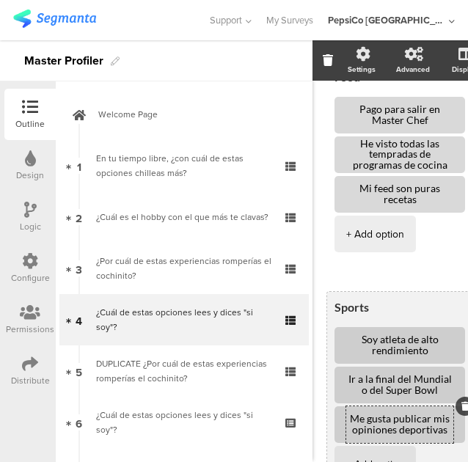
drag, startPoint x: 443, startPoint y: 388, endPoint x: 336, endPoint y: 367, distance: 109.0
click at [336, 367] on li "Ir a la final del Mundial o del Super Bowl" at bounding box center [399, 384] width 130 height 37
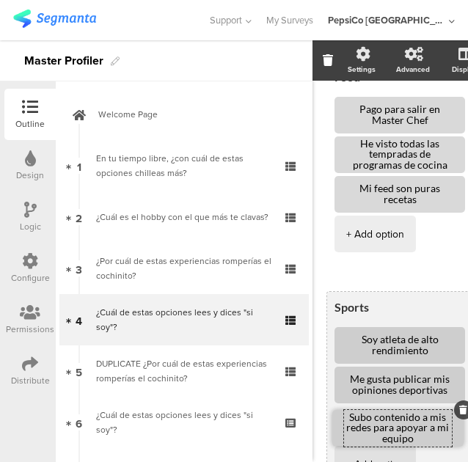
drag, startPoint x: 342, startPoint y: 383, endPoint x: 340, endPoint y: 427, distance: 43.3
type textarea "Subo contenido a mis redes para apoyar a mi equipo"
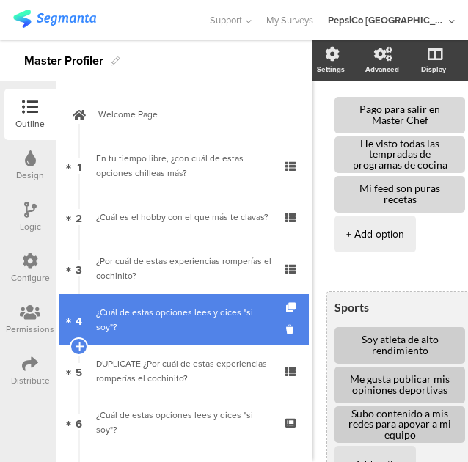
click at [210, 314] on div "¿Cuál de estas opciones lees y dices "si soy"?" at bounding box center [183, 319] width 175 height 29
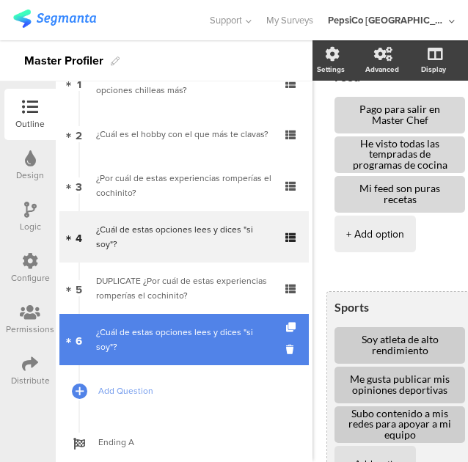
scroll to position [70, 0]
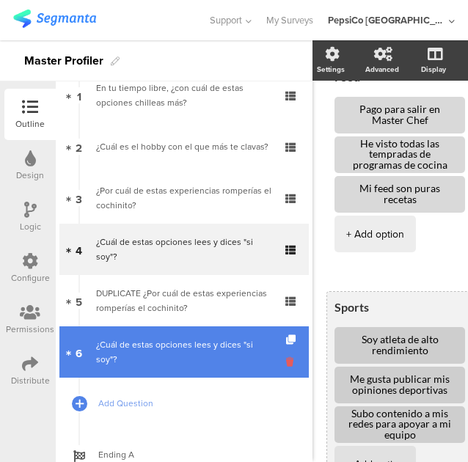
click at [286, 361] on icon at bounding box center [292, 362] width 12 height 14
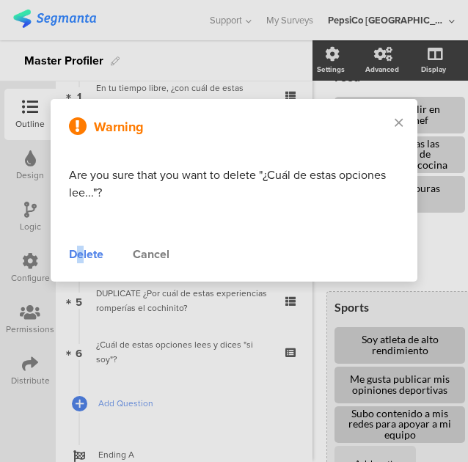
click at [81, 254] on div "Delete" at bounding box center [86, 255] width 34 height 18
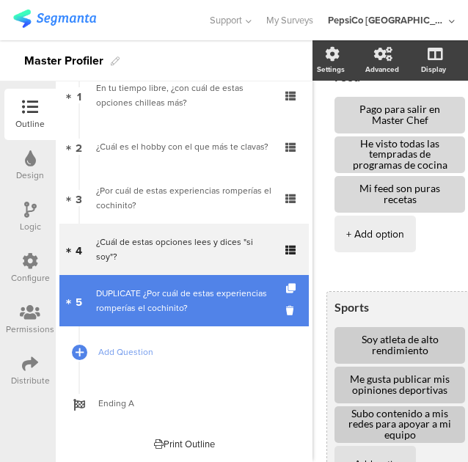
click at [246, 302] on div "DUPLICATE ¿Por cuál de estas experiencias romperías el cochinito?" at bounding box center [183, 300] width 175 height 29
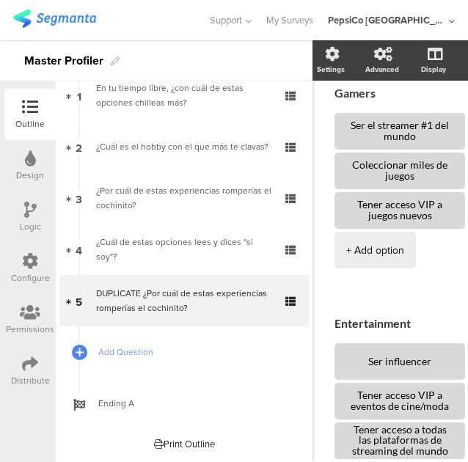
click at [410, 141] on textarea "Ser el streamer #1 del mundo" at bounding box center [399, 131] width 107 height 22
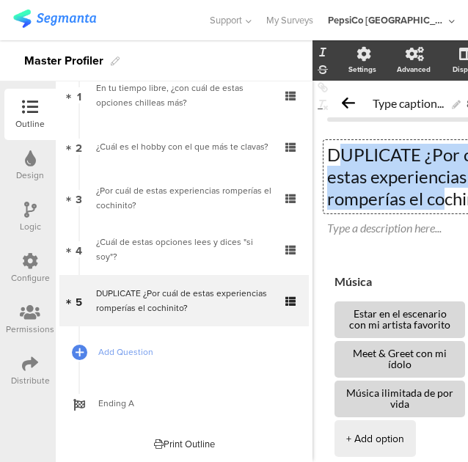
drag, startPoint x: 444, startPoint y: 194, endPoint x: 336, endPoint y: 142, distance: 120.3
click at [336, 142] on div "DUPLICATE ¿Por cuál de estas experiencias romperías el cochinito? DUPLICATE ¿Po…" at bounding box center [430, 176] width 215 height 73
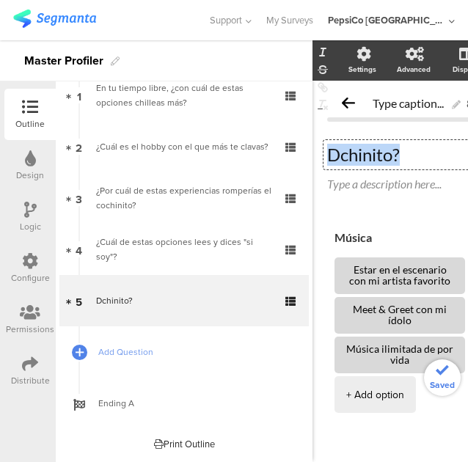
drag, startPoint x: 399, startPoint y: 156, endPoint x: 314, endPoint y: 157, distance: 84.3
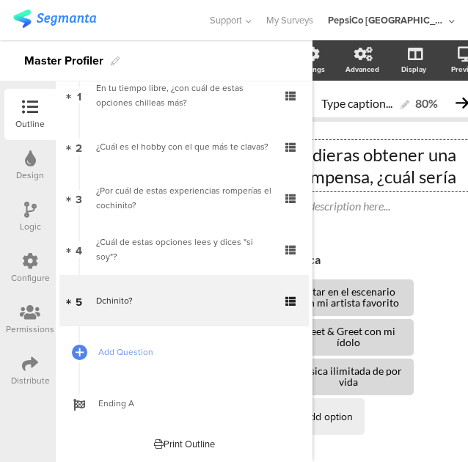
scroll to position [0, 59]
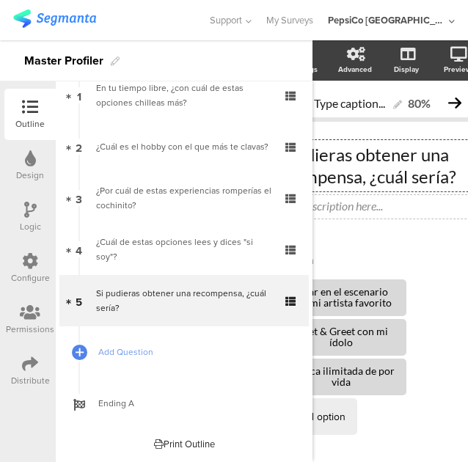
click at [396, 207] on div "Type a description here..." at bounding box center [372, 206] width 215 height 23
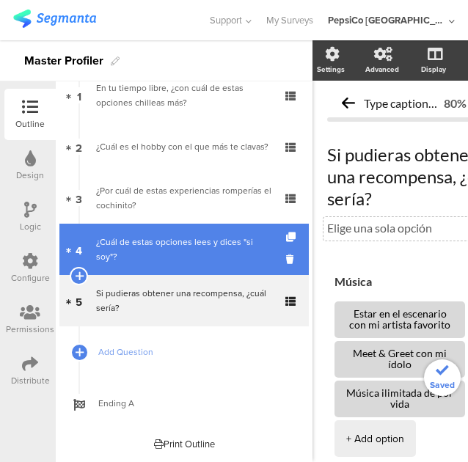
click at [216, 243] on div "¿Cuál de estas opciones lees y dices "si soy"?" at bounding box center [183, 249] width 175 height 29
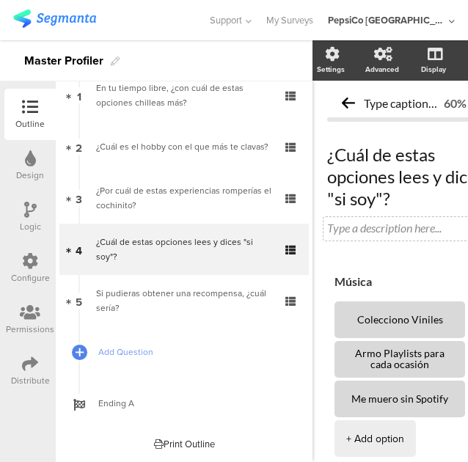
click at [386, 224] on div "¿Cuál de estas opciones lees y dices "si soy"? ¿Cuál de estas opciones lees y d…" at bounding box center [415, 190] width 176 height 122
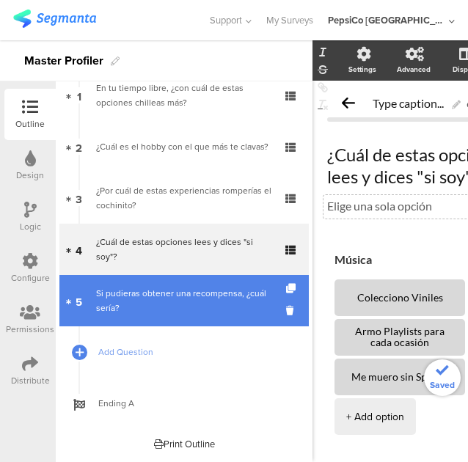
click at [185, 311] on div "Si pudieras obtener una recompensa, ¿cuál sería?" at bounding box center [183, 300] width 175 height 29
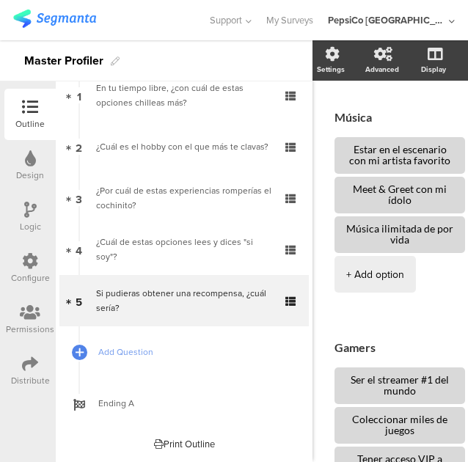
scroll to position [166, 0]
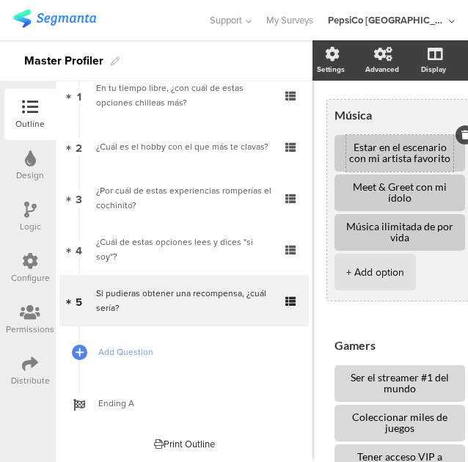
click at [436, 162] on textarea "Estar en el escenario con mi artista favorito" at bounding box center [399, 153] width 107 height 22
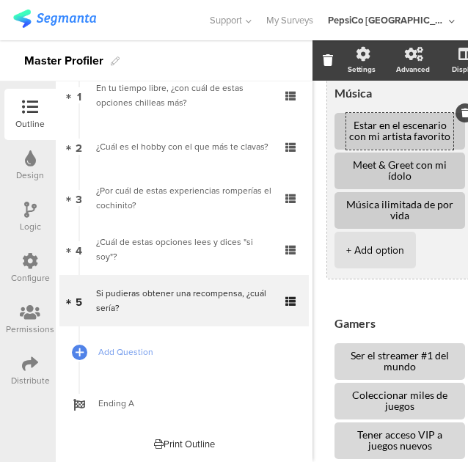
click at [436, 162] on textarea "Meet & Greet con mi ídolo" at bounding box center [399, 171] width 107 height 22
drag, startPoint x: 449, startPoint y: 139, endPoint x: 353, endPoint y: 121, distance: 97.6
click at [353, 121] on textarea "Estar en el escenario con mi artista favorito" at bounding box center [399, 131] width 107 height 22
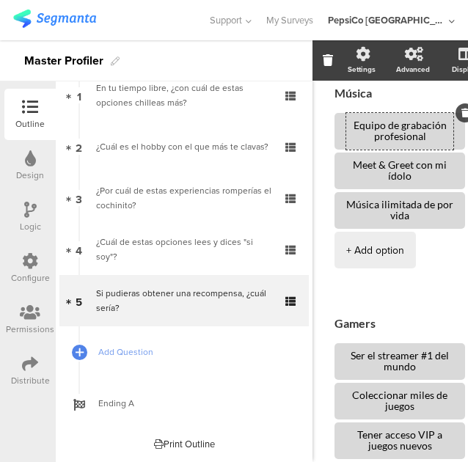
type textarea "Equipo de grabación profesional"
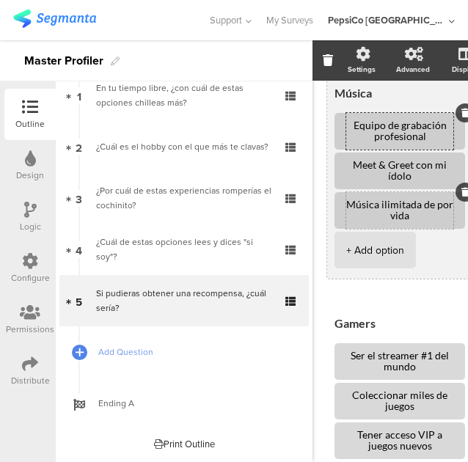
click at [437, 219] on textarea "Música ilimitada de por vida" at bounding box center [399, 210] width 107 height 22
drag, startPoint x: 437, startPoint y: 219, endPoint x: 332, endPoint y: 199, distance: 106.7
click at [332, 199] on div "Música Equipo de grabación profesional Meet & Greet con mi ídolo Música ilimita…" at bounding box center [430, 178] width 207 height 201
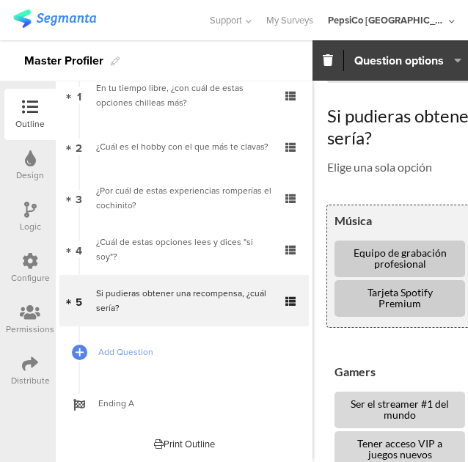
scroll to position [39, 135]
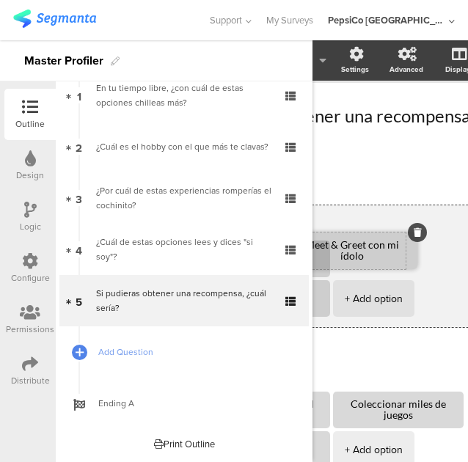
drag, startPoint x: 422, startPoint y: 269, endPoint x: 413, endPoint y: 266, distance: 9.3
type textarea "Tarjeta Spotify Premium"
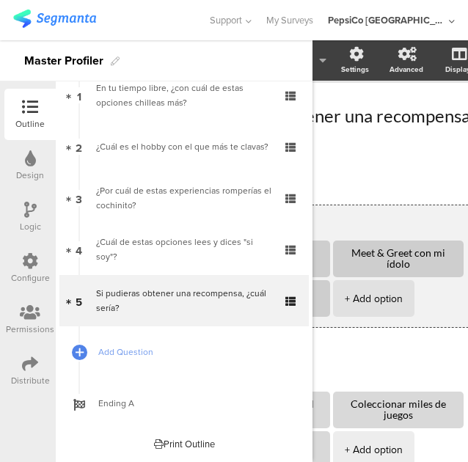
drag, startPoint x: 421, startPoint y: 263, endPoint x: 339, endPoint y: 251, distance: 83.0
click at [339, 251] on li "Meet & Greet con mi ídolo" at bounding box center [398, 258] width 130 height 37
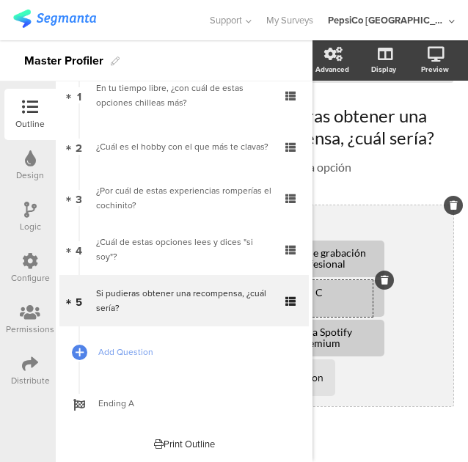
scroll to position [39, 90]
click at [362, 374] on ul "Equipo de grabación profesional Conciertos para ver a mi artista favorito Tarje…" at bounding box center [353, 319] width 199 height 158
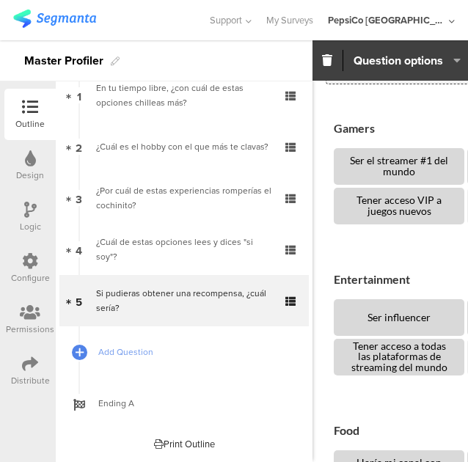
scroll to position [284, 1]
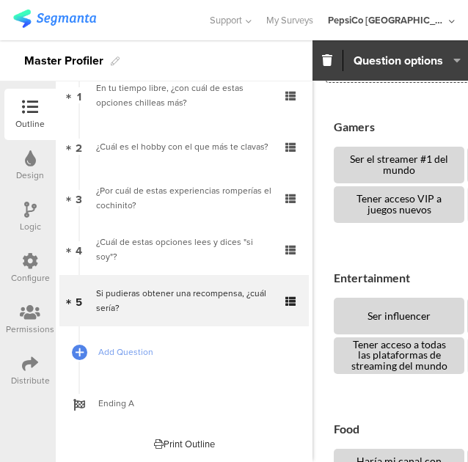
type textarea "Conciertos para ver a mi artista favorito"
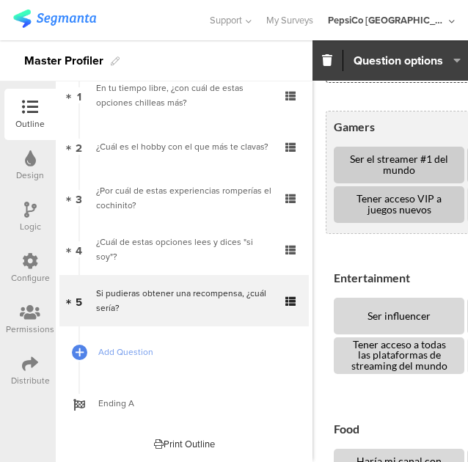
drag, startPoint x: 432, startPoint y: 172, endPoint x: 343, endPoint y: 159, distance: 89.7
click at [343, 159] on li "Ser el streamer #1 del mundo" at bounding box center [398, 165] width 130 height 37
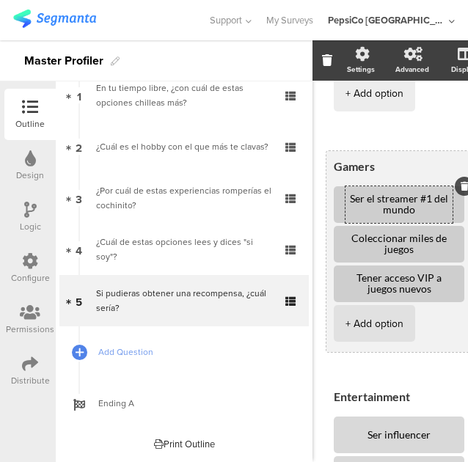
type textarea "T"
click at [433, 204] on textarea "Boletos para Comicon" at bounding box center [398, 204] width 107 height 11
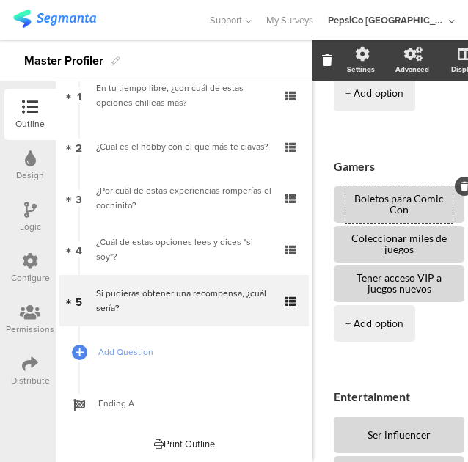
type textarea "Boletos para Comic Con"
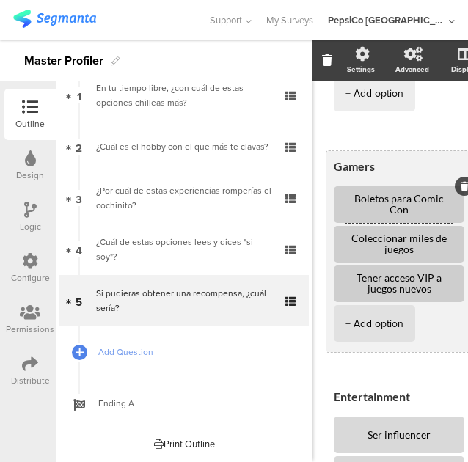
drag, startPoint x: 422, startPoint y: 254, endPoint x: 342, endPoint y: 235, distance: 82.0
click at [342, 235] on li "Coleccionar miles de juegos" at bounding box center [398, 244] width 130 height 37
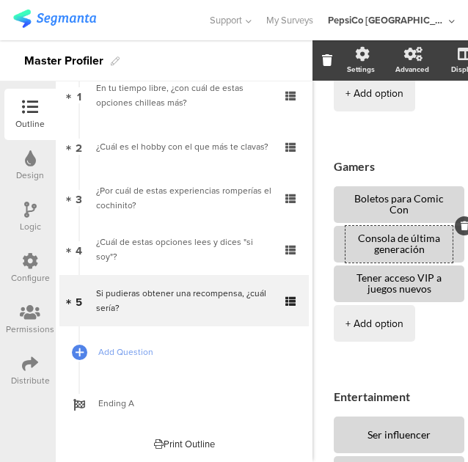
type textarea "Consola de última generación"
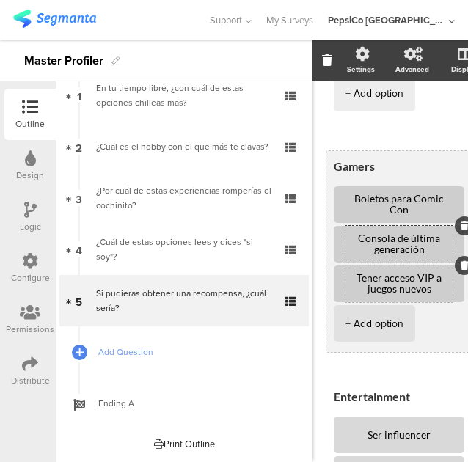
drag, startPoint x: 438, startPoint y: 294, endPoint x: 349, endPoint y: 279, distance: 90.6
click at [349, 279] on textarea "Tener acceso VIP a juegos nuevos" at bounding box center [398, 284] width 107 height 22
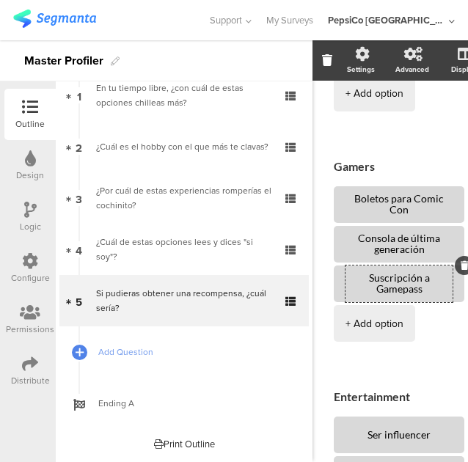
type textarea "Suscripción a Gamepass"
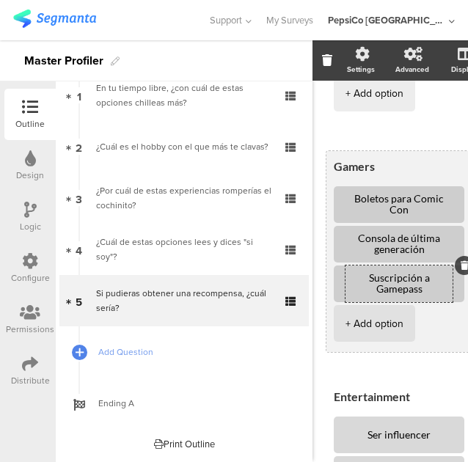
click at [403, 339] on li "+ Add option" at bounding box center [373, 323] width 81 height 37
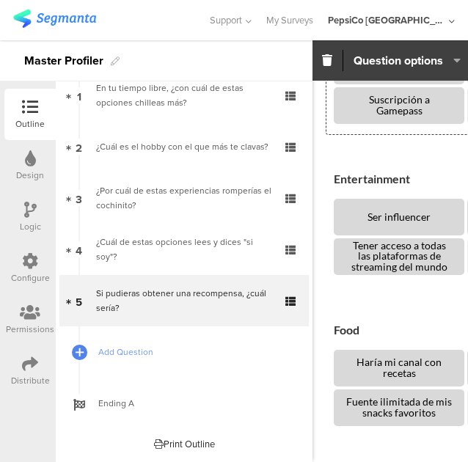
scroll to position [385, 1]
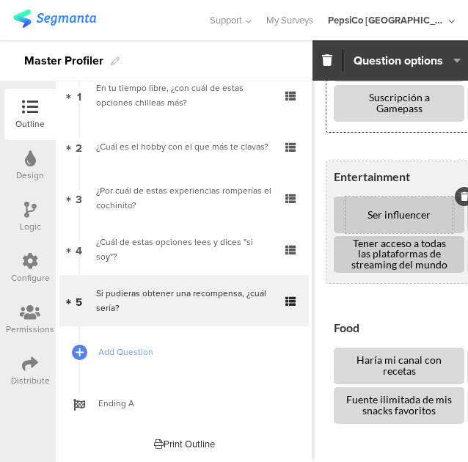
click at [433, 216] on textarea "Ser influencer" at bounding box center [398, 215] width 107 height 11
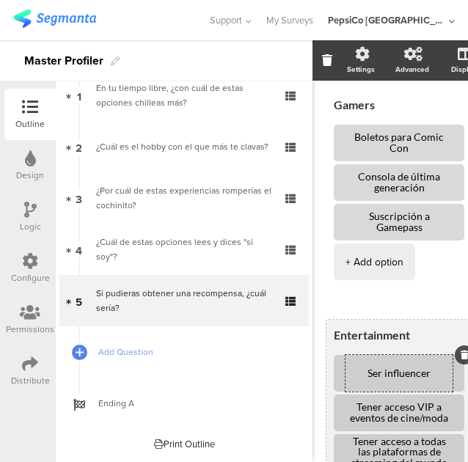
scroll to position [464, 1]
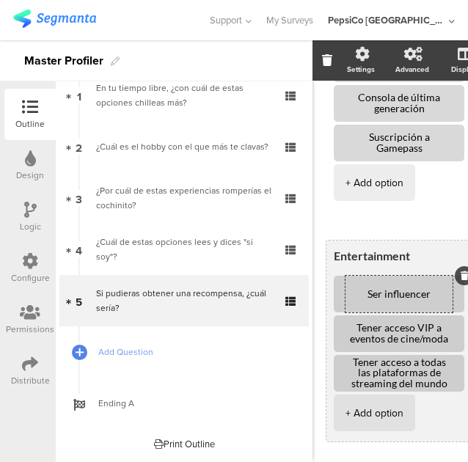
drag, startPoint x: 435, startPoint y: 293, endPoint x: 338, endPoint y: 294, distance: 96.7
click at [338, 294] on li "Ser influencer" at bounding box center [398, 294] width 130 height 37
click at [437, 290] on textarea "Boleto doble para six Flags" at bounding box center [398, 294] width 107 height 22
type textarea "Boleto doble para Six Flags"
drag, startPoint x: 451, startPoint y: 339, endPoint x: 345, endPoint y: 325, distance: 107.1
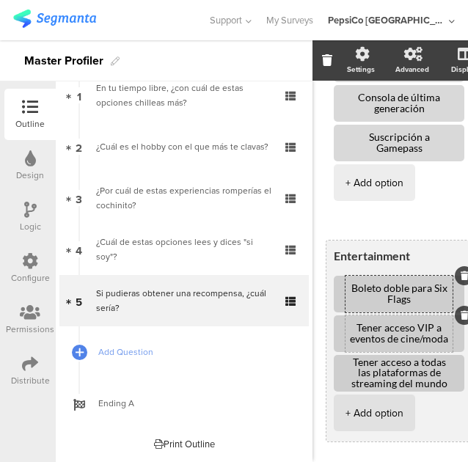
click at [345, 325] on textarea "Tener acceso VIP a eventos de cine/moda" at bounding box center [398, 333] width 107 height 22
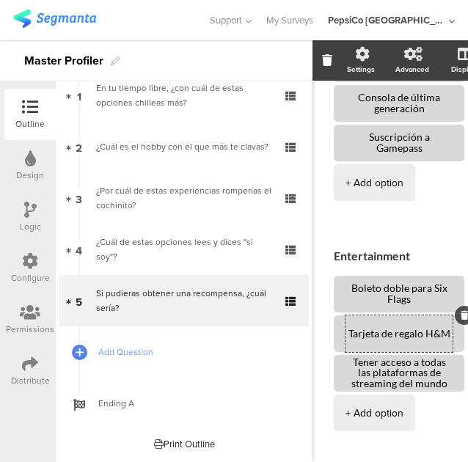
type textarea "Tarjeta de regalo H&M"
drag, startPoint x: 444, startPoint y: 384, endPoint x: 284, endPoint y: 350, distance: 163.4
click at [284, 350] on div "Outline Design Logic Configure Permissions Distribute New question Import quest…" at bounding box center [234, 250] width 468 height 421
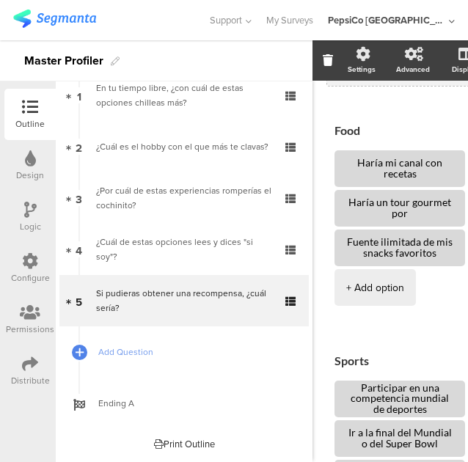
scroll to position [825, 0]
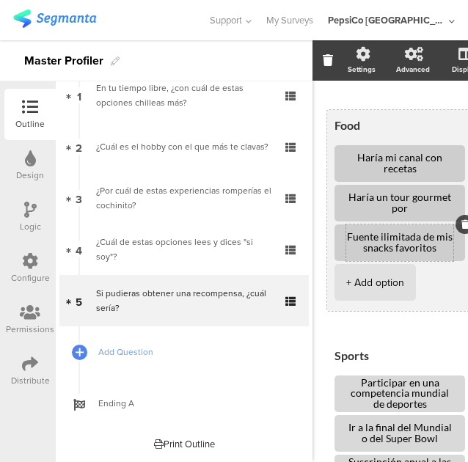
type textarea "Tarjeta de regalo de Netflix"
drag, startPoint x: 435, startPoint y: 169, endPoint x: 349, endPoint y: 155, distance: 87.0
click at [349, 155] on textarea "Haría mi canal con recetas" at bounding box center [399, 163] width 107 height 22
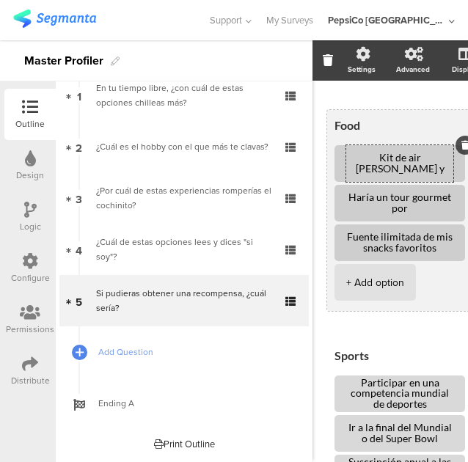
click at [396, 161] on textarea "Kit de air [PERSON_NAME] y Nutribullet" at bounding box center [399, 163] width 107 height 22
click at [410, 159] on textarea "Kit de Air [PERSON_NAME] y Nutribullet" at bounding box center [399, 163] width 107 height 22
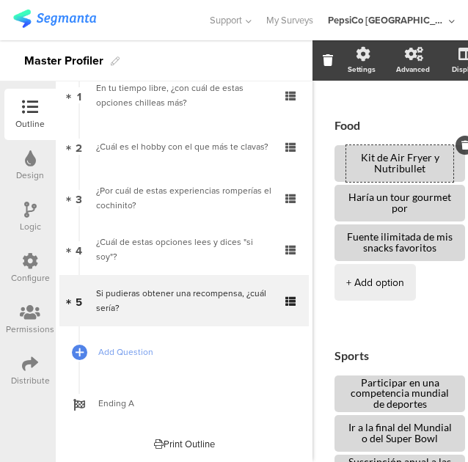
type textarea "Kit de Air Fryer y Nutribullet"
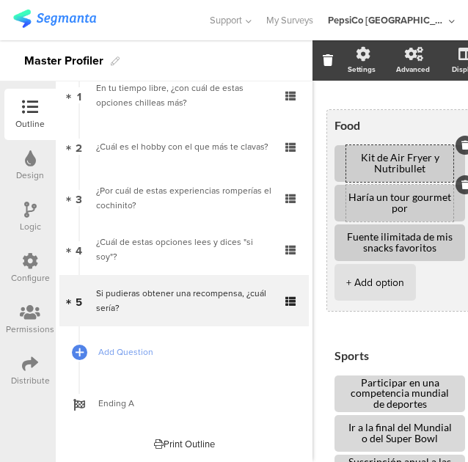
click at [432, 200] on textarea "Haría un tour gourmet por [GEOGRAPHIC_DATA]" at bounding box center [399, 203] width 107 height 22
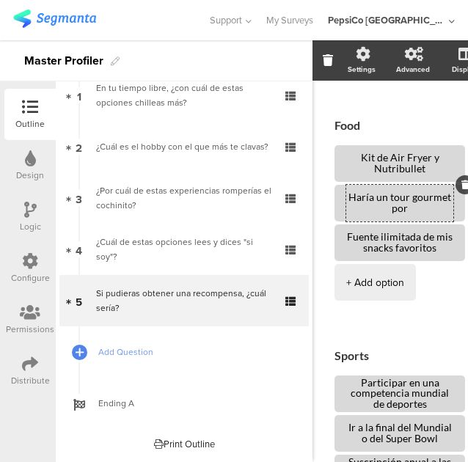
drag, startPoint x: 434, startPoint y: 212, endPoint x: 322, endPoint y: 195, distance: 113.4
type textarea "Acceso a una experiencia gastronómica"
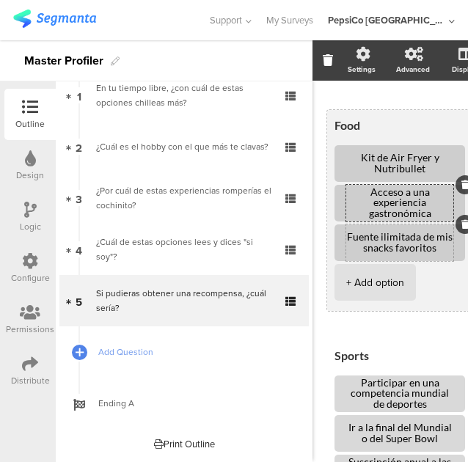
click at [442, 251] on textarea "Fuente ilimitada de mis snacks favoritos" at bounding box center [399, 243] width 107 height 22
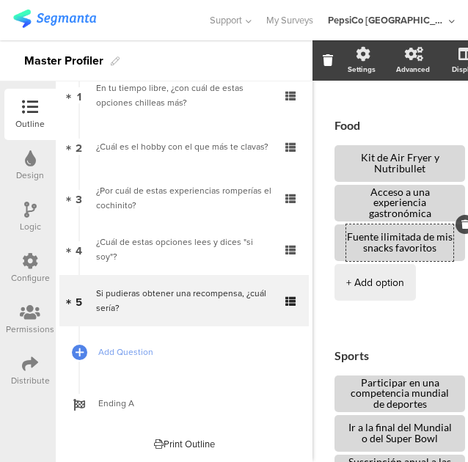
drag, startPoint x: 424, startPoint y: 251, endPoint x: 318, endPoint y: 235, distance: 106.7
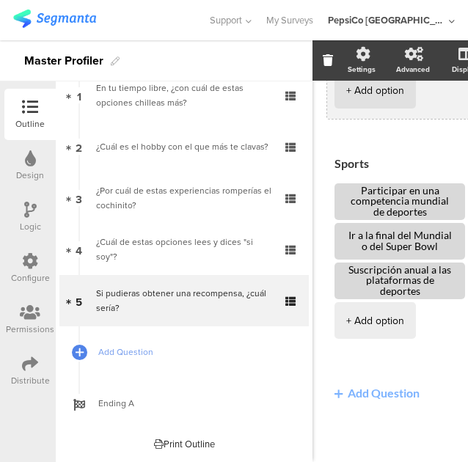
scroll to position [1031, 0]
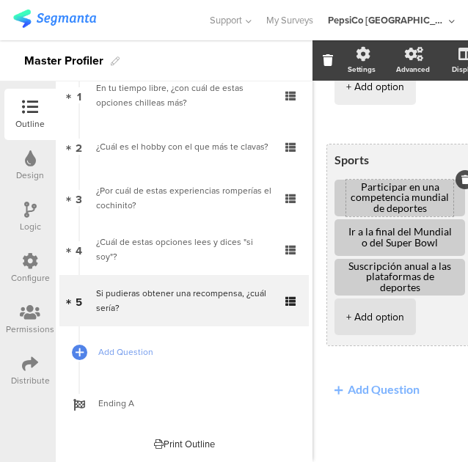
type textarea "Kit con mis snacks favoritos"
drag, startPoint x: 431, startPoint y: 199, endPoint x: 347, endPoint y: 178, distance: 86.0
click at [347, 182] on textarea "Participar en una competencia mundial de deportes" at bounding box center [399, 198] width 107 height 33
type textarea "Boletos para la final del mundial"
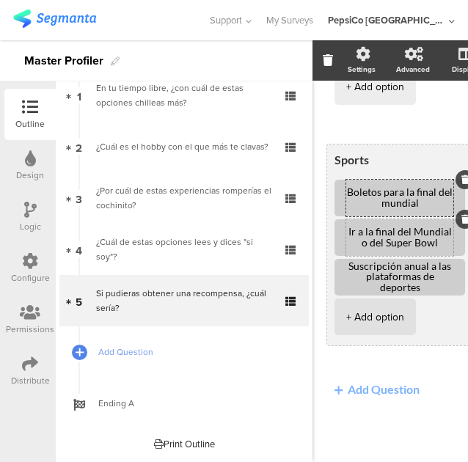
click at [446, 236] on textarea "Ir a la final del Mundial o del Super Bowl" at bounding box center [399, 237] width 107 height 22
drag, startPoint x: 446, startPoint y: 236, endPoint x: 334, endPoint y: 218, distance: 113.6
click at [334, 219] on li "Ir a la final del Mundial o del Super Bowl" at bounding box center [399, 237] width 130 height 37
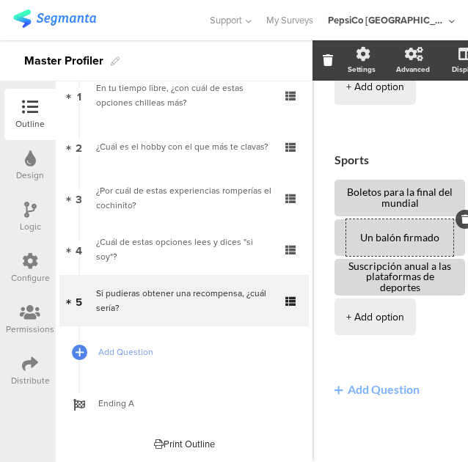
type textarea "Un balón firmado"
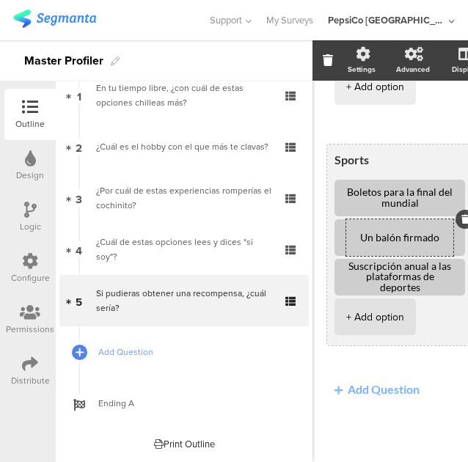
drag, startPoint x: 434, startPoint y: 278, endPoint x: 342, endPoint y: 256, distance: 94.9
click at [342, 259] on li "Suscripción anual a las plataformas de deportes" at bounding box center [399, 277] width 130 height 37
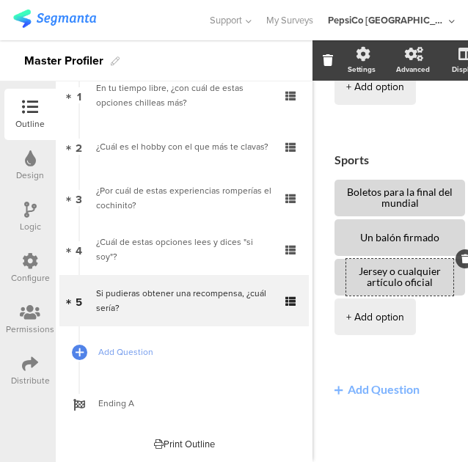
type textarea "Jersey o cualquier artículo oficial"
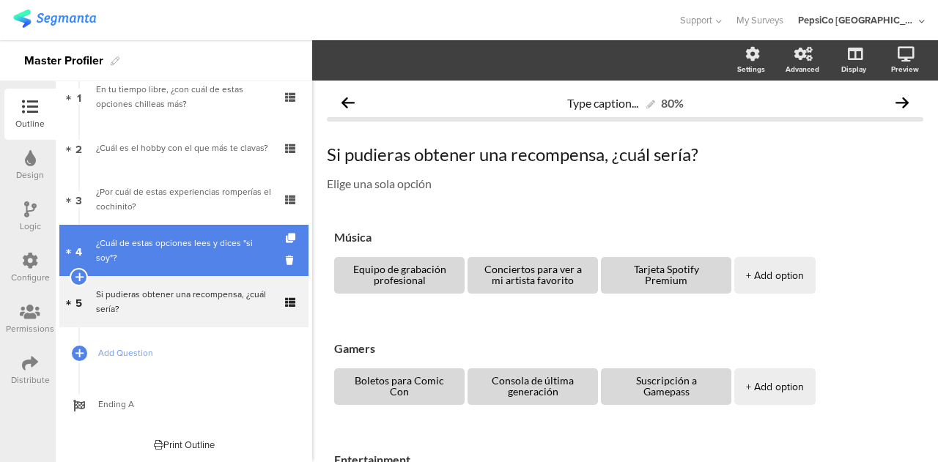
scroll to position [0, 0]
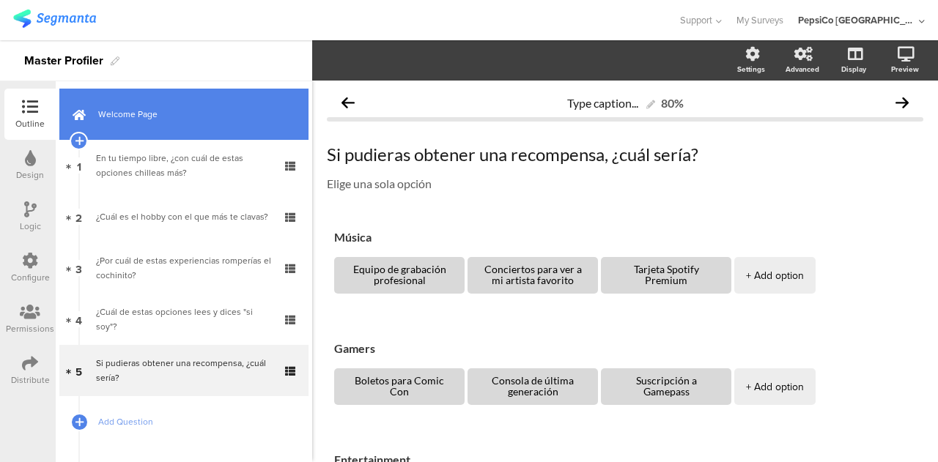
click at [138, 103] on link "Welcome Page" at bounding box center [183, 114] width 249 height 51
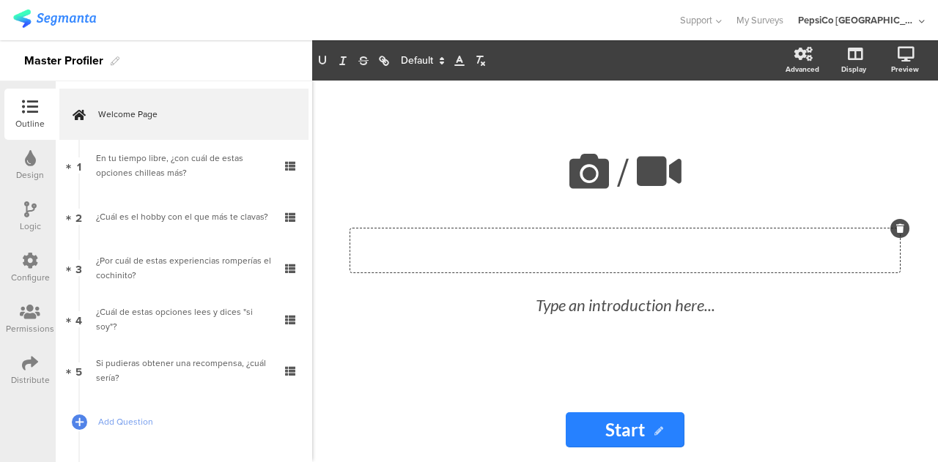
click at [562, 252] on div "Type a heading here..." at bounding box center [625, 251] width 550 height 44
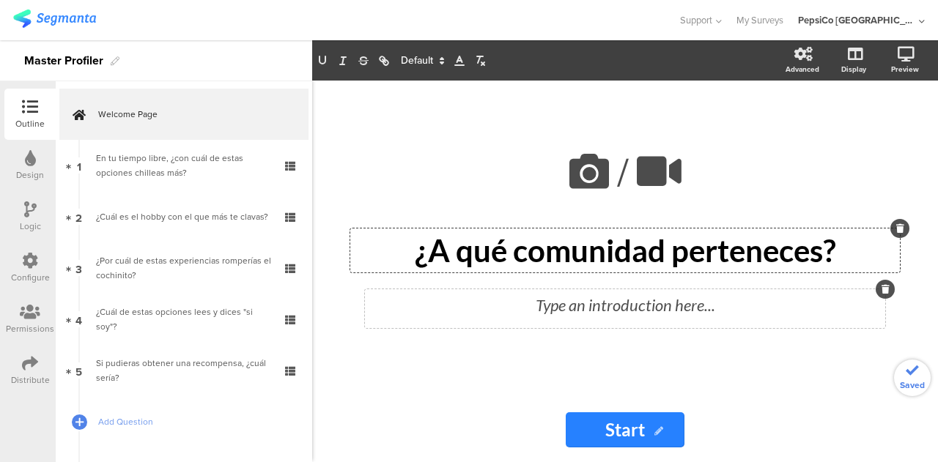
click at [593, 311] on div "Type an introduction here..." at bounding box center [625, 309] width 520 height 39
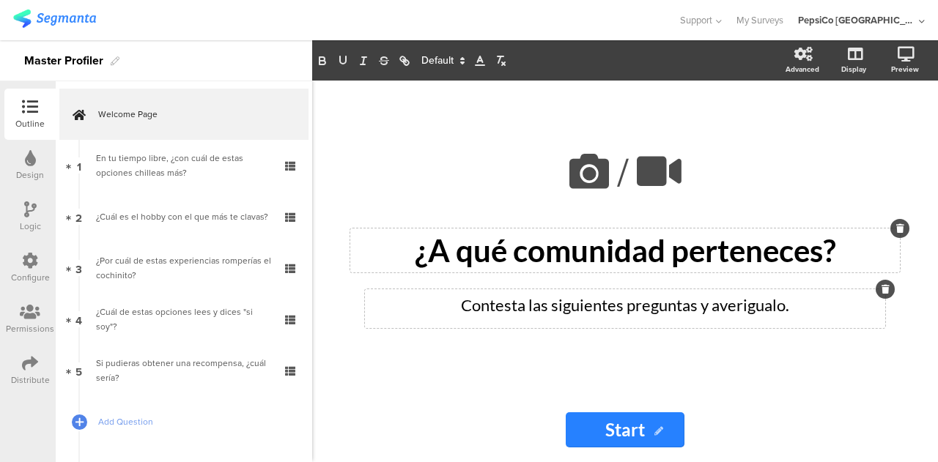
click at [665, 347] on div "/ ¿A qué comunidad perteneces? ¿A qué comunidad perteneces? Contesta las siguie…" at bounding box center [625, 239] width 586 height 317
click at [904, 56] on icon at bounding box center [906, 54] width 17 height 15
click at [909, 56] on icon at bounding box center [906, 54] width 17 height 15
click at [859, 129] on icon at bounding box center [852, 131] width 15 height 14
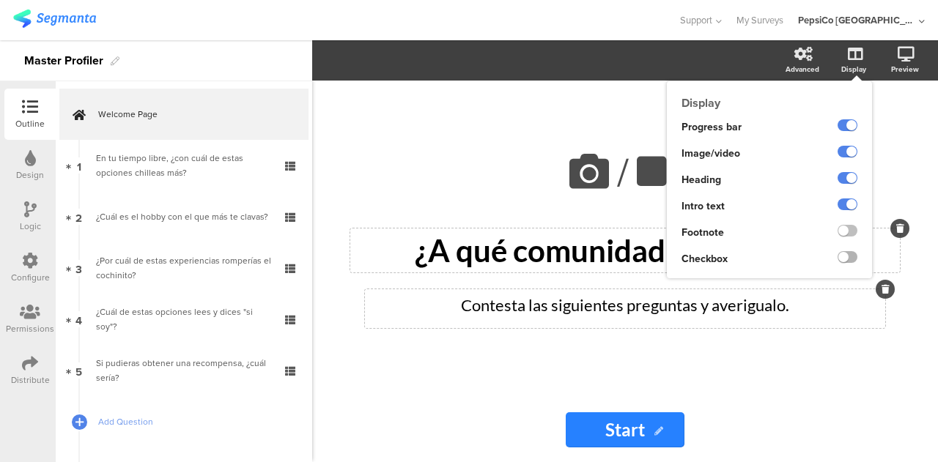
click at [850, 259] on label at bounding box center [848, 257] width 20 height 12
click at [0, 0] on input "checkbox" at bounding box center [0, 0] width 0 height 0
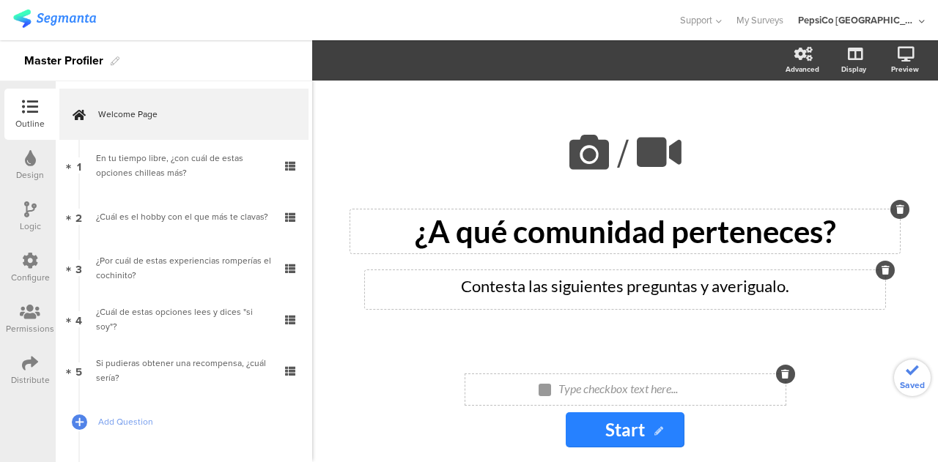
click at [607, 385] on div "Type checkbox text here..." at bounding box center [632, 389] width 154 height 23
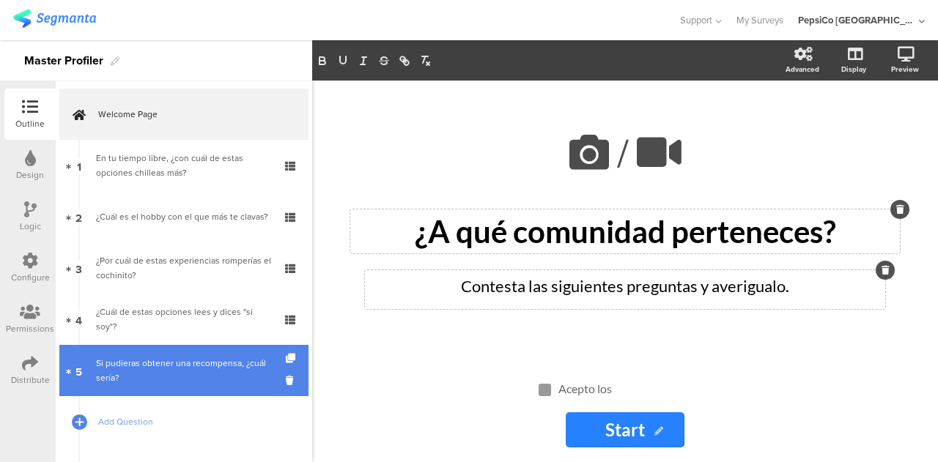
click at [167, 364] on div "Si pudieras obtener una recompensa, ¿cuál sería?" at bounding box center [183, 370] width 175 height 29
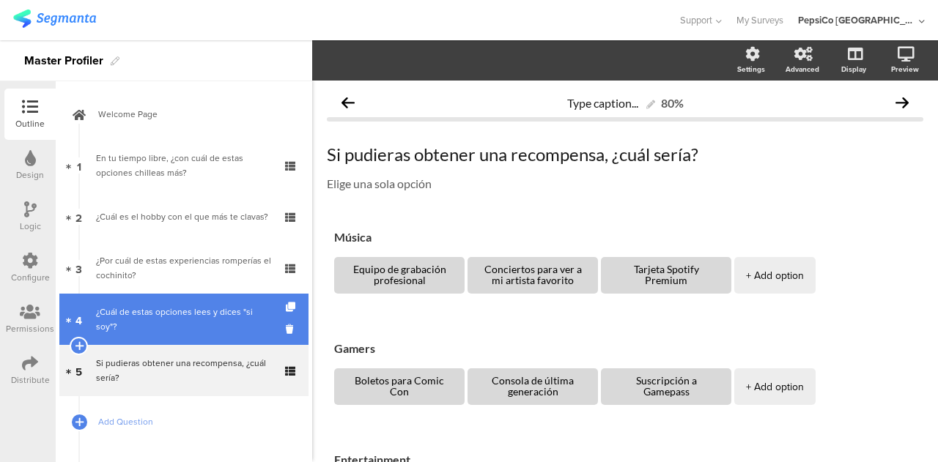
click at [174, 320] on div "¿Cuál de estas opciones lees y dices "si soy"?" at bounding box center [183, 319] width 175 height 29
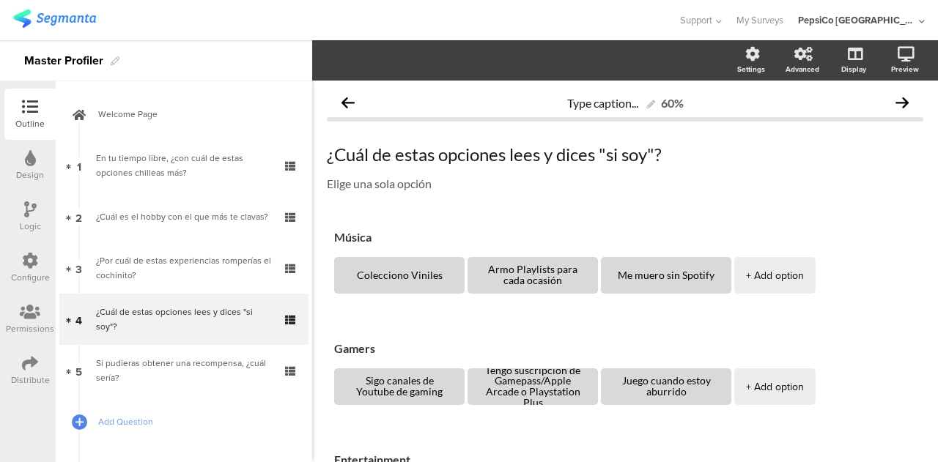
scroll to position [39, 0]
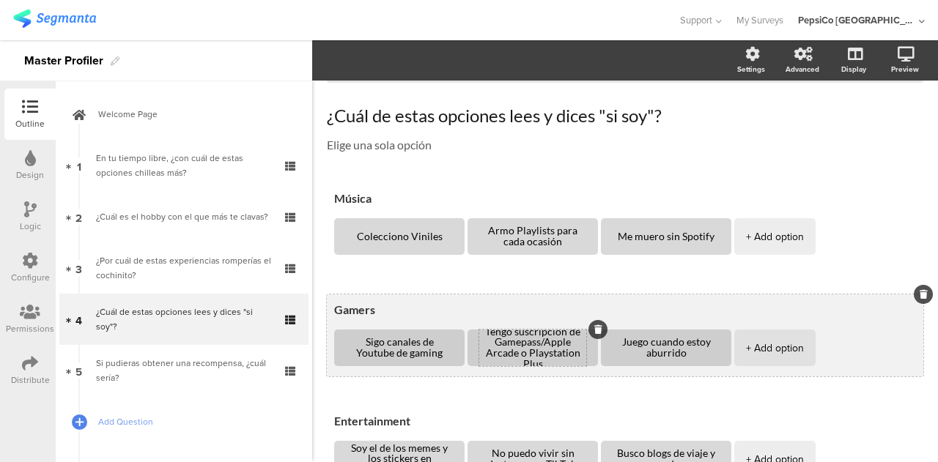
click at [572, 342] on textarea "Tengo suscripción de Gamepass/Apple Arcade o Playstation Plus" at bounding box center [532, 348] width 107 height 43
